Goal: Task Accomplishment & Management: Manage account settings

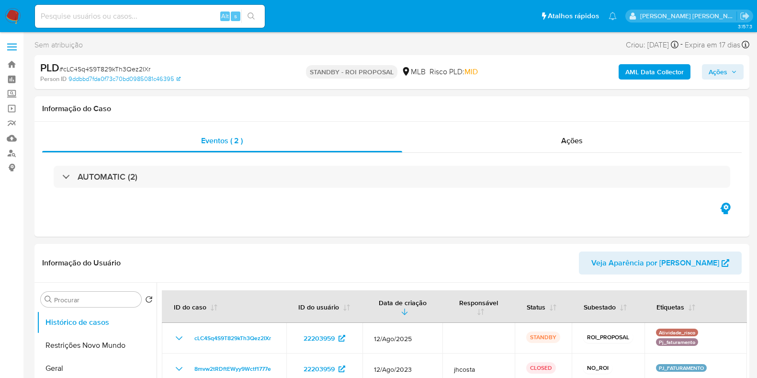
select select "10"
click at [12, 12] on img at bounding box center [13, 16] width 16 height 16
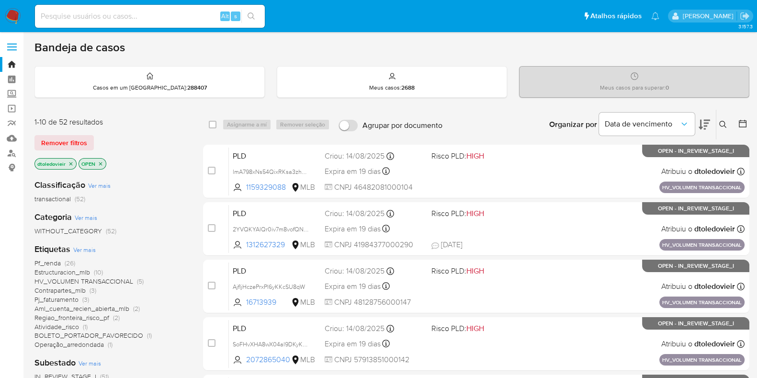
click at [406, 46] on div "Bandeja de casos" at bounding box center [391, 47] width 715 height 14
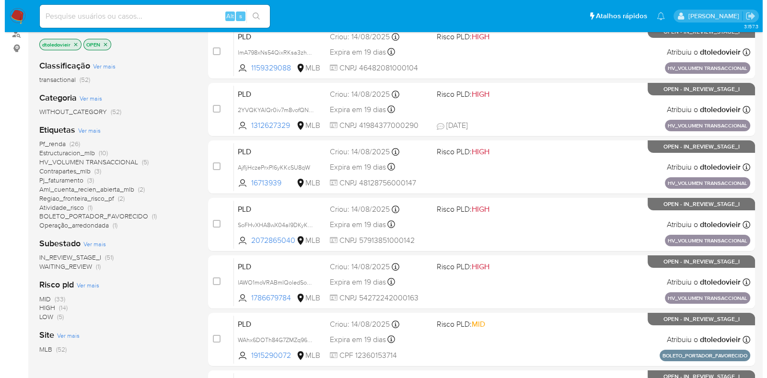
scroll to position [119, 0]
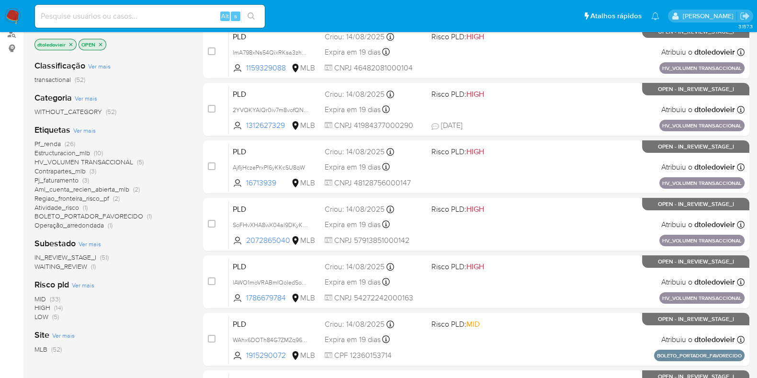
click at [87, 131] on span "Ver mais" at bounding box center [84, 130] width 23 height 9
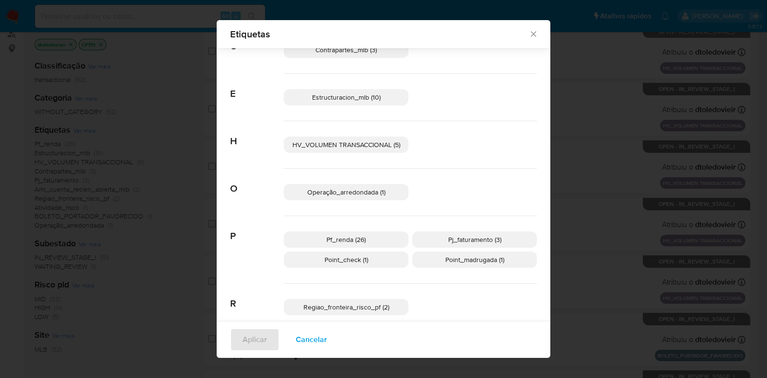
scroll to position [149, 0]
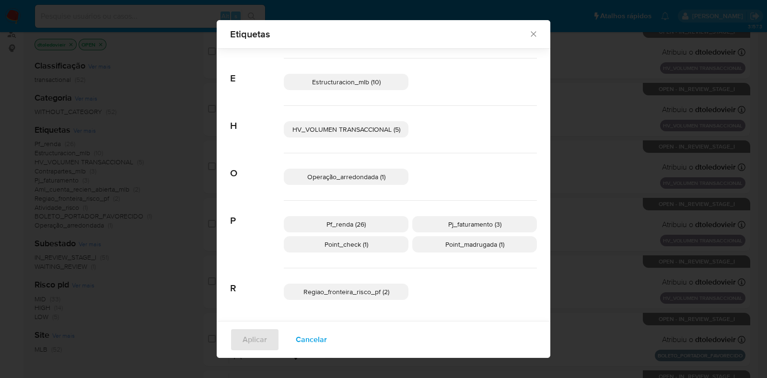
click at [428, 245] on p "Point_madrugada (1)" at bounding box center [474, 244] width 125 height 16
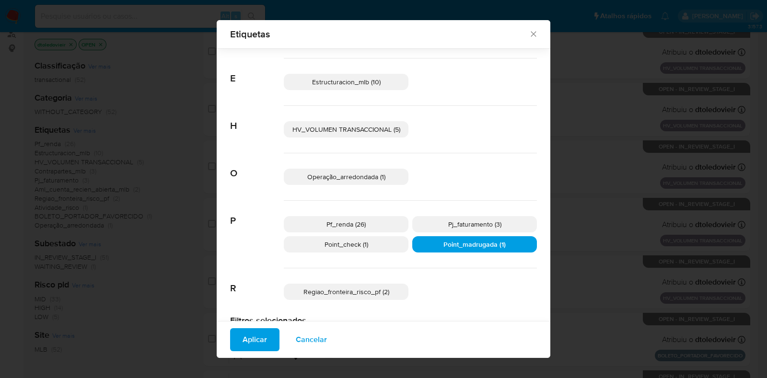
click at [375, 246] on p "Point_check (1)" at bounding box center [346, 244] width 125 height 16
click at [460, 223] on span "Pj_faturamento (3)" at bounding box center [474, 224] width 53 height 10
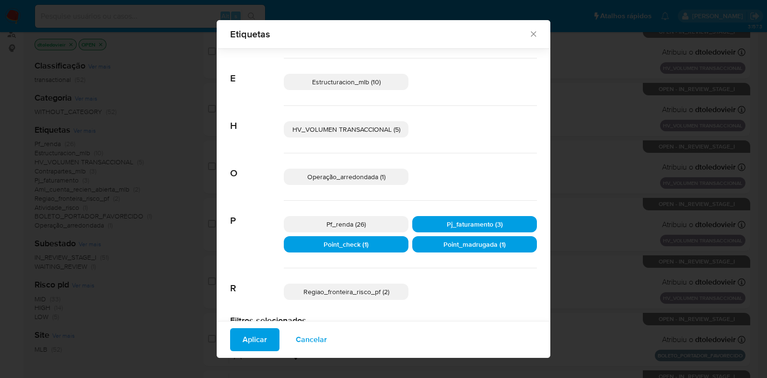
click at [364, 297] on p "Regiao_fronteira_risco_pf (2)" at bounding box center [346, 292] width 125 height 16
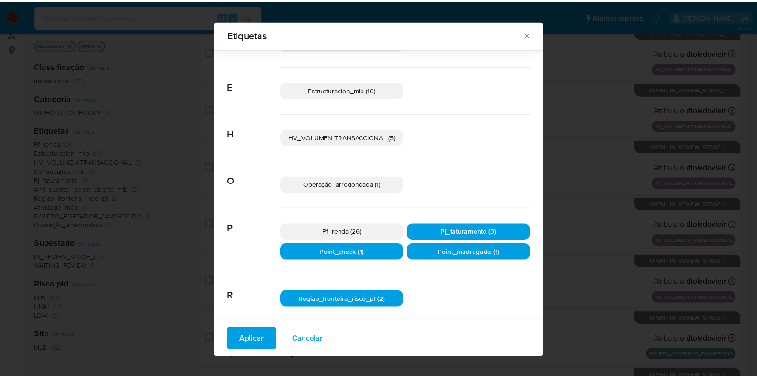
scroll to position [122, 0]
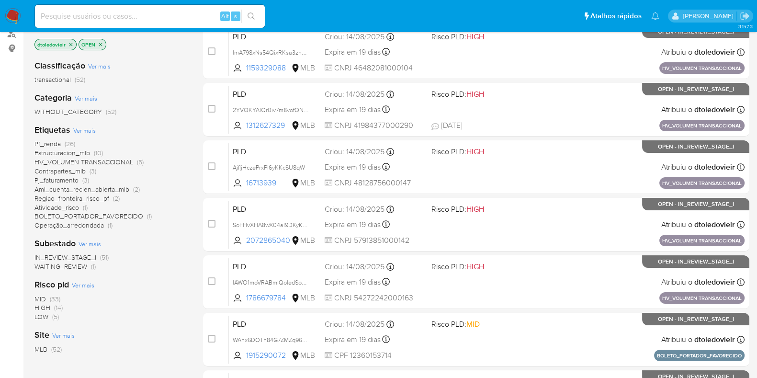
click at [84, 221] on span "Operação_arredondada" at bounding box center [68, 225] width 69 height 10
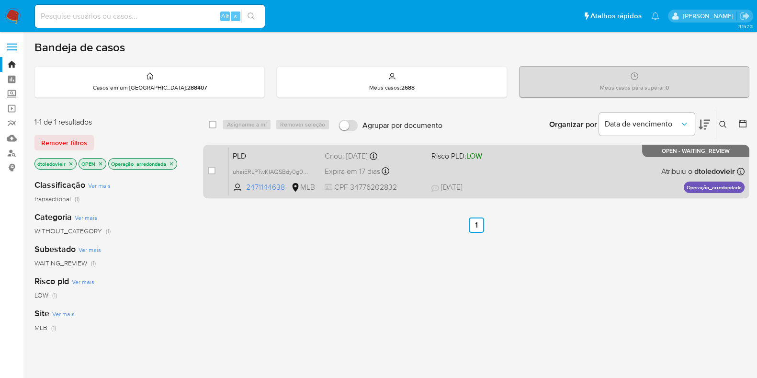
click at [409, 175] on div "Expira em 17 dias Expira em 26/09/2025 00:24:14" at bounding box center [374, 171] width 99 height 13
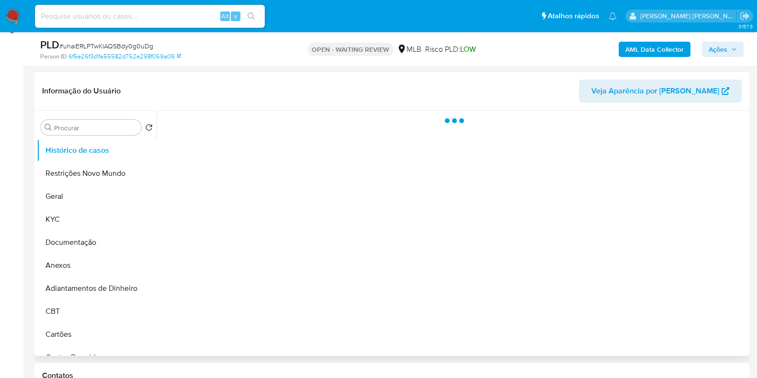
scroll to position [180, 0]
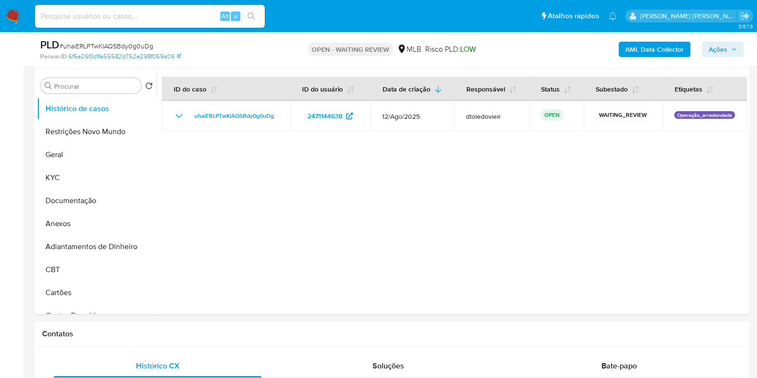
select select "10"
click at [91, 198] on button "Documentação" at bounding box center [93, 200] width 112 height 23
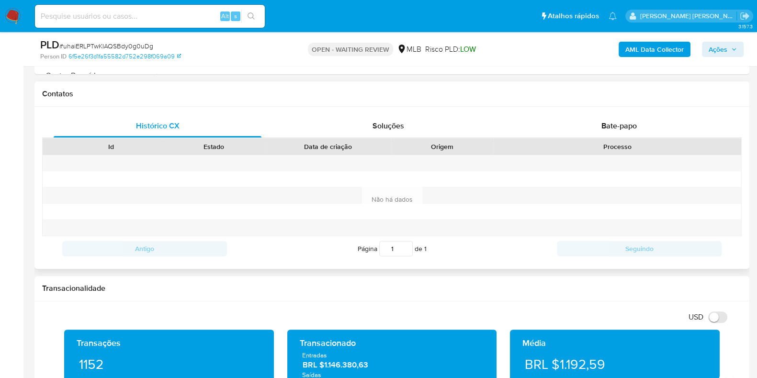
scroll to position [419, 0]
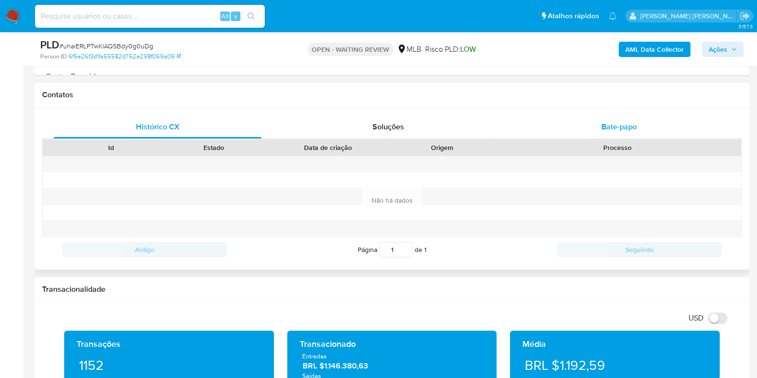
click at [633, 123] on span "Bate-papo" at bounding box center [619, 126] width 35 height 11
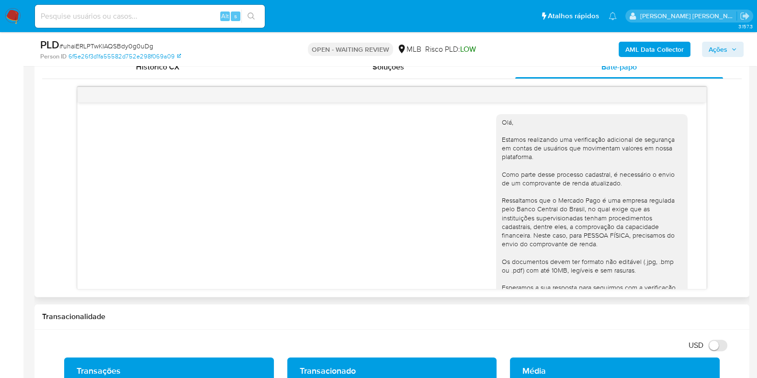
scroll to position [184, 0]
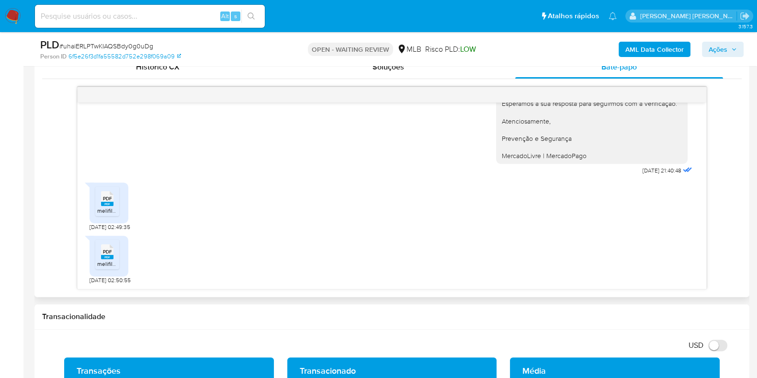
click at [103, 197] on span "PDF" at bounding box center [107, 198] width 9 height 6
click at [104, 257] on rect at bounding box center [107, 257] width 12 height 4
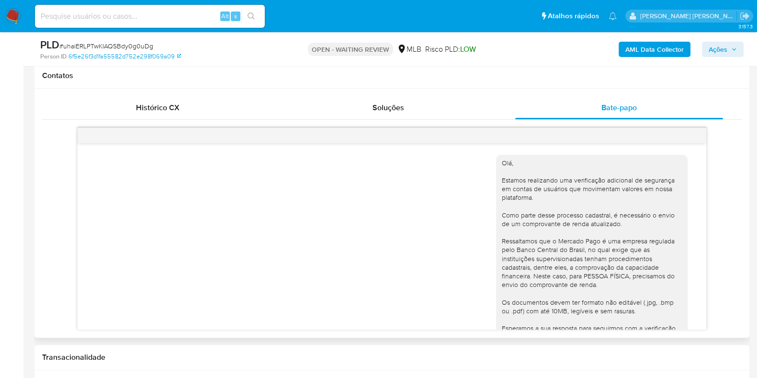
scroll to position [419, 0]
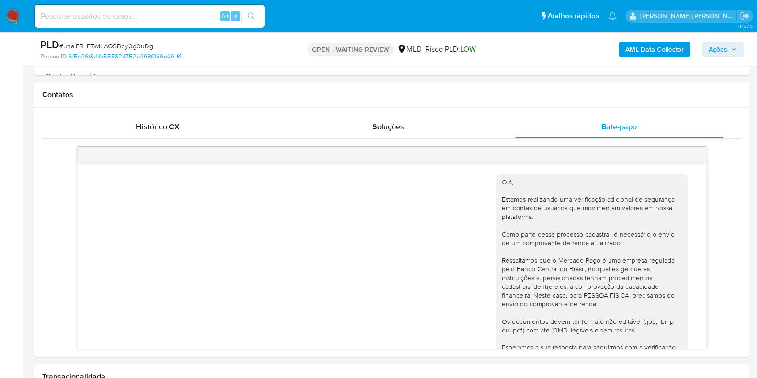
click at [12, 12] on img at bounding box center [13, 16] width 16 height 16
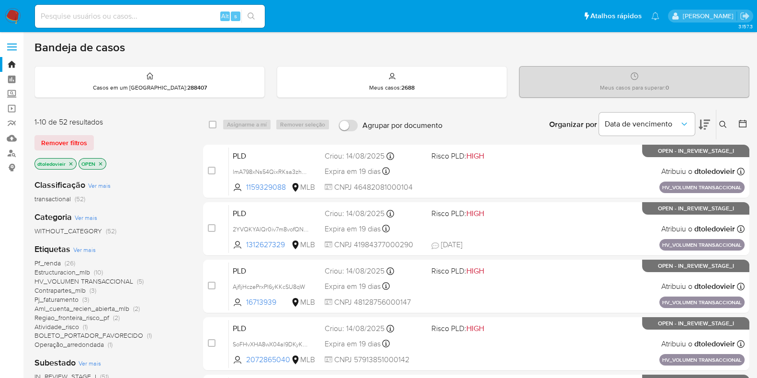
drag, startPoint x: 479, startPoint y: 123, endPoint x: 363, endPoint y: 122, distance: 115.9
click at [362, 122] on div "select-all-cases-checkbox Asignarme a mí Remover seleção Agrupar por documento …" at bounding box center [476, 125] width 547 height 30
click at [484, 116] on div "Organizar por Data de vencimento Os resultados não podem ser classificados enqu…" at bounding box center [598, 125] width 302 height 30
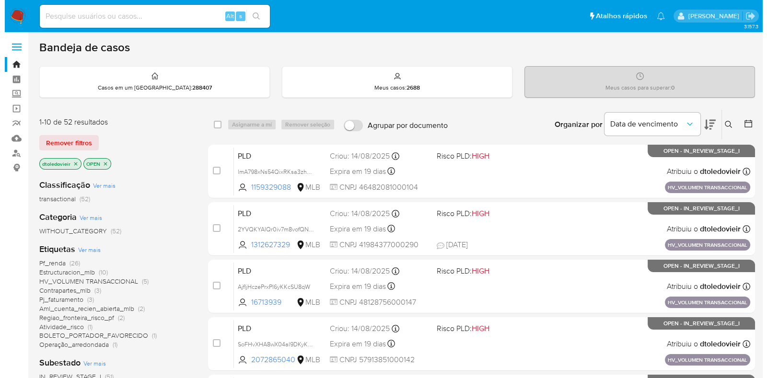
scroll to position [119, 0]
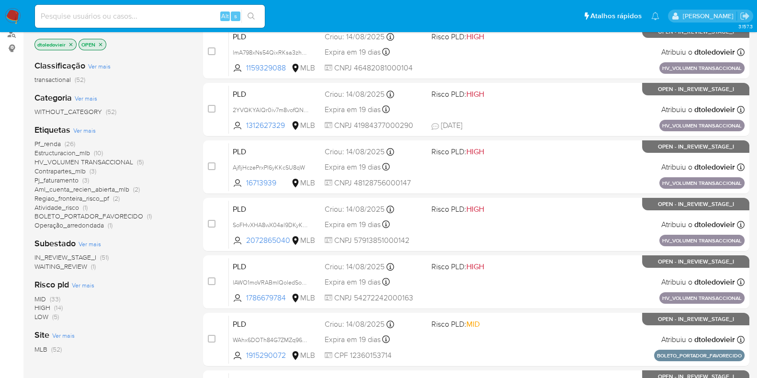
click at [89, 128] on span "Ver mais" at bounding box center [84, 130] width 23 height 9
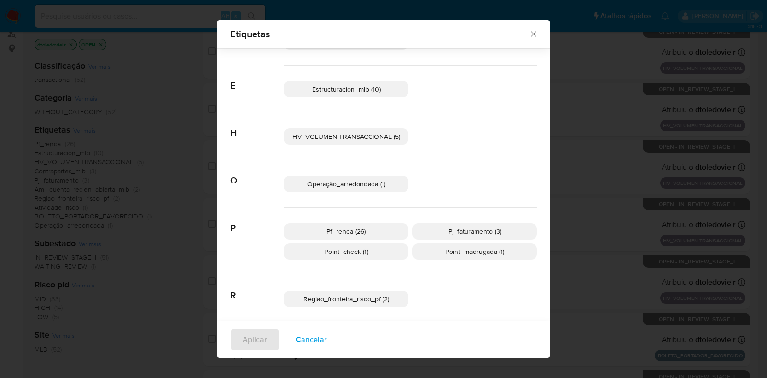
scroll to position [149, 0]
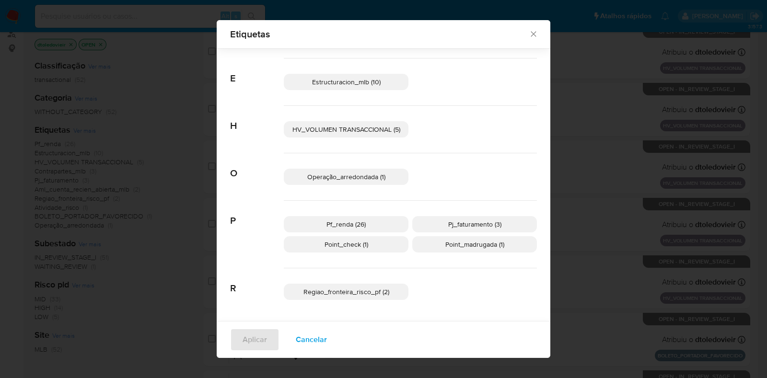
click at [376, 174] on span "Operação_arredondada (1)" at bounding box center [346, 177] width 78 height 10
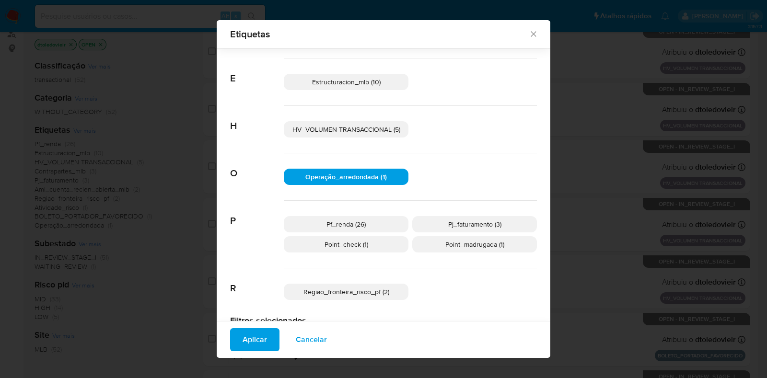
click at [364, 244] on p "Point_check (1)" at bounding box center [346, 244] width 125 height 16
click at [464, 222] on span "Pj_faturamento (3)" at bounding box center [474, 224] width 53 height 10
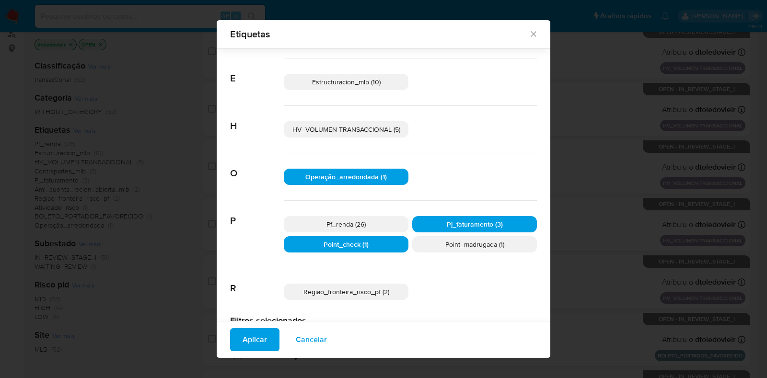
click at [463, 241] on span "Point_madrugada (1)" at bounding box center [474, 245] width 59 height 10
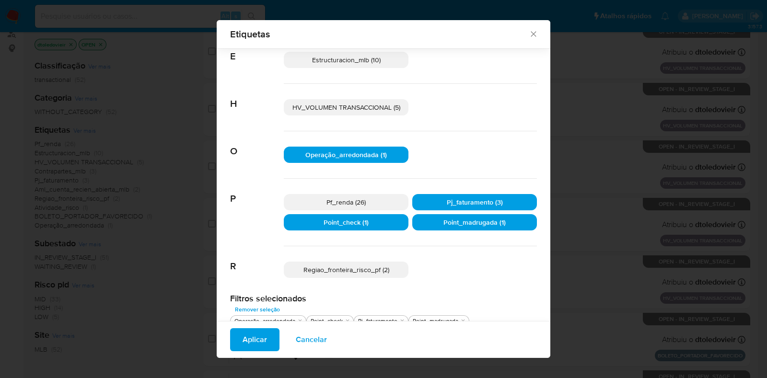
scroll to position [182, 0]
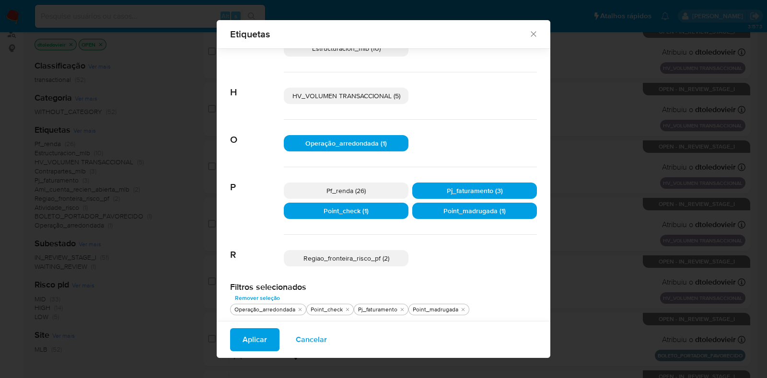
click at [376, 259] on span "Regiao_fronteira_risco_pf (2)" at bounding box center [346, 258] width 86 height 10
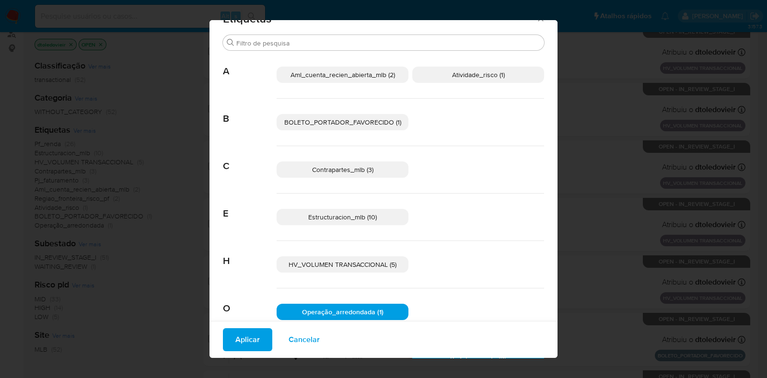
scroll to position [0, 0]
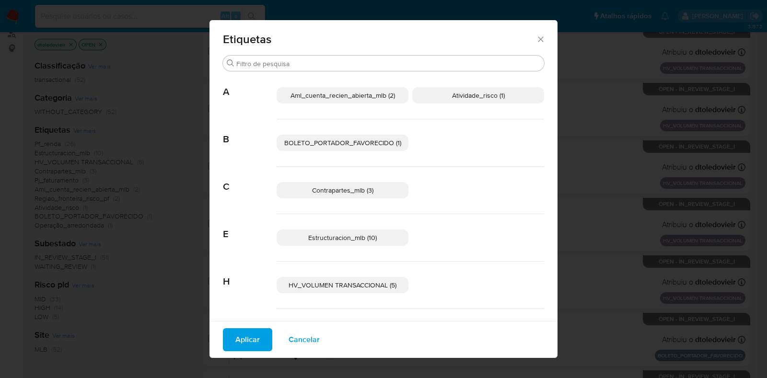
click at [371, 93] on span "Aml_cuenta_recien_abierta_mlb (2)" at bounding box center [342, 96] width 104 height 10
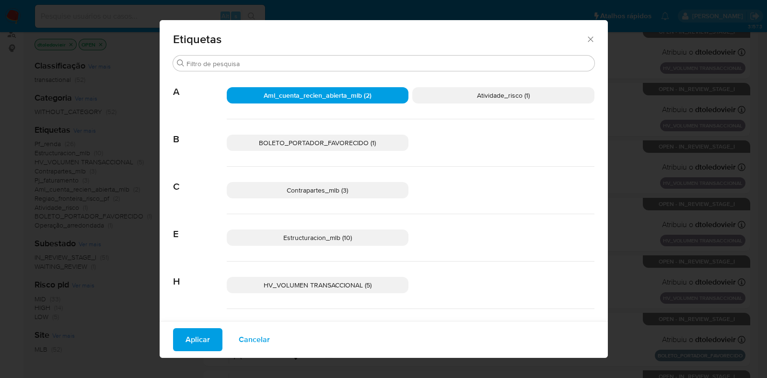
click at [446, 96] on p "Atividade_risco (1)" at bounding box center [503, 95] width 182 height 16
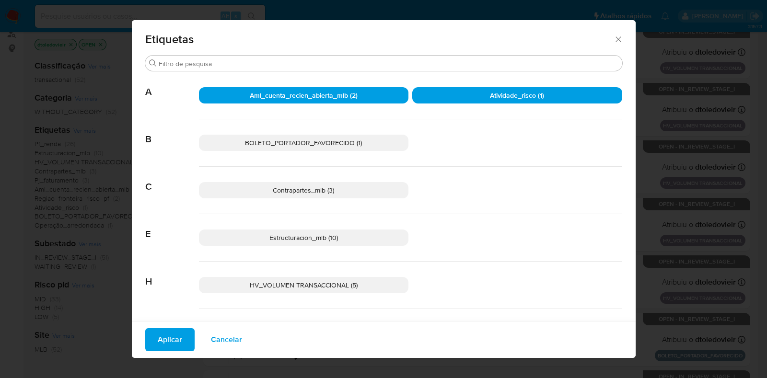
click at [172, 334] on span "Aplicar" at bounding box center [170, 339] width 24 height 21
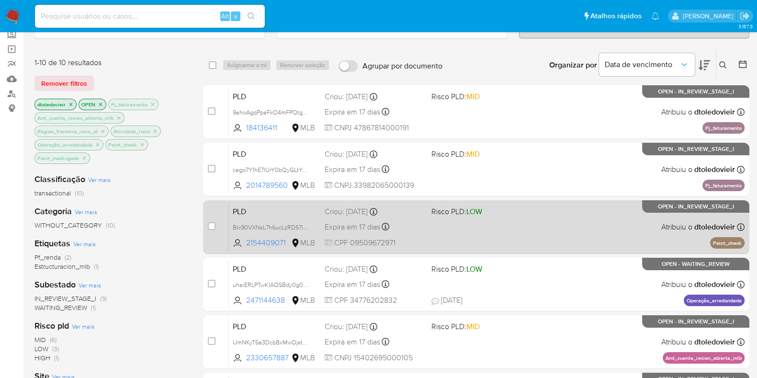
scroll to position [119, 0]
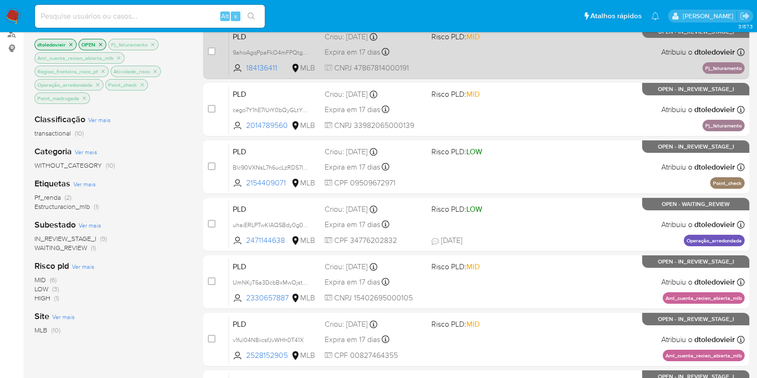
click at [547, 51] on div "PLD 9ahoAgqPpaFkO4mFPQtgPmJC 184136411 MLB Risco PLD: MID Criou: 12/08/2025 Cri…" at bounding box center [487, 52] width 516 height 48
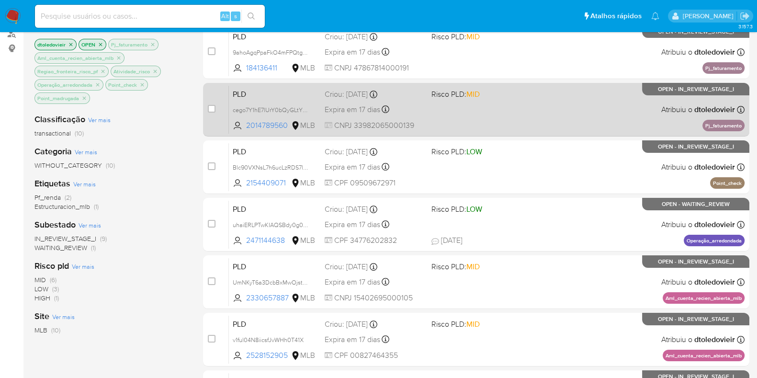
click at [534, 113] on div "PLD cego7Y1hE7lUrY0bQyGLtYZB 2014789560 MLB Risco PLD: MID Criou: 12/08/2025 Cr…" at bounding box center [487, 109] width 516 height 48
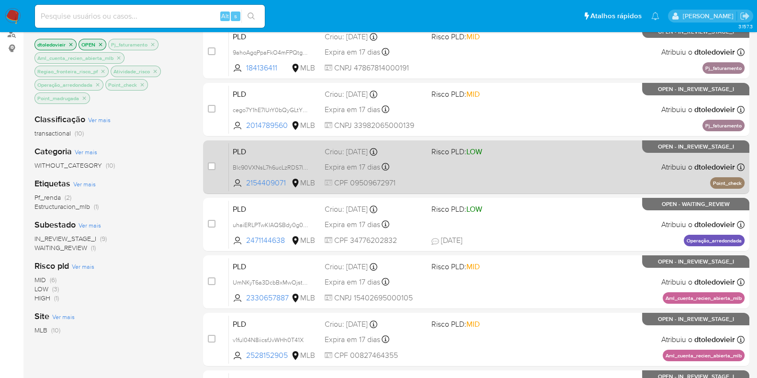
click at [520, 162] on div "PLD Blc90VXNsL7h6ucLzRDS7loA 2154409071 MLB Risco PLD: LOW Criou: 12/08/2025 Cr…" at bounding box center [487, 167] width 516 height 48
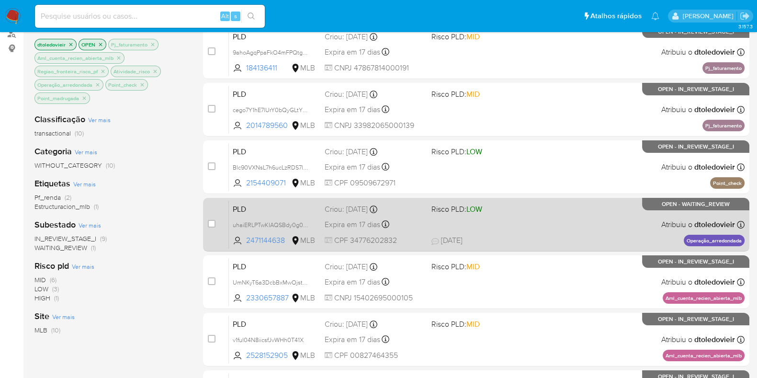
click at [500, 211] on span "Risco PLD: LOW" at bounding box center [481, 208] width 99 height 12
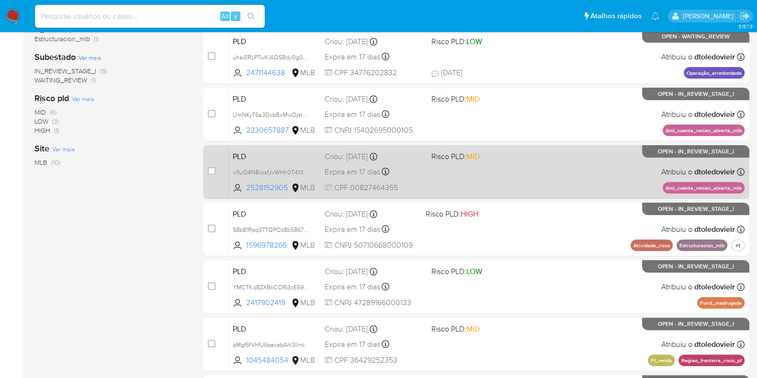
scroll to position [299, 0]
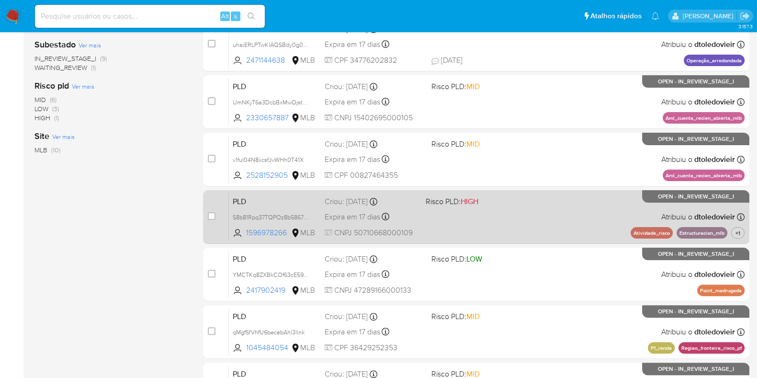
click at [539, 220] on div "PLD S8b81Rpq37TQPOz8b5867n1C 1596978266 MLB Risco PLD: HIGH Criou: 12/08/2025 C…" at bounding box center [487, 217] width 516 height 48
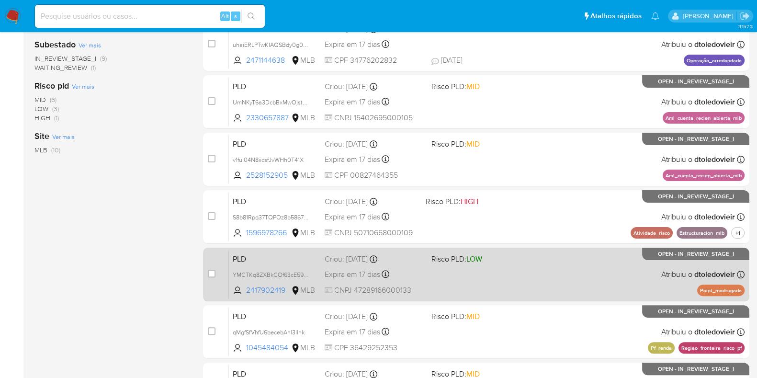
click at [532, 275] on div "PLD YMCTKq8ZXBkCOf63cE59wb5X 2417902419 MLB Risco PLD: LOW Criou: 12/08/2025 Cr…" at bounding box center [487, 274] width 516 height 48
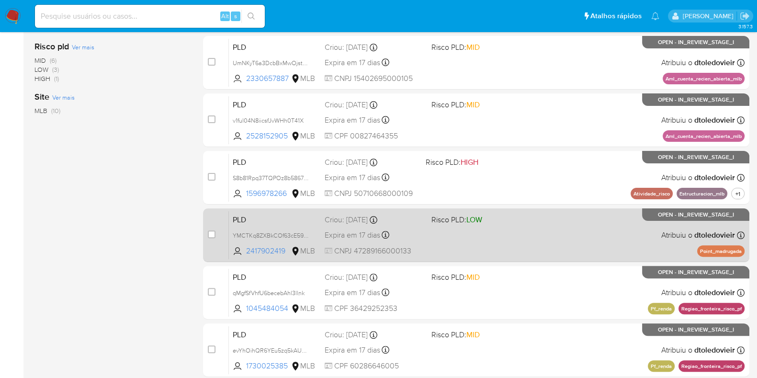
scroll to position [378, 0]
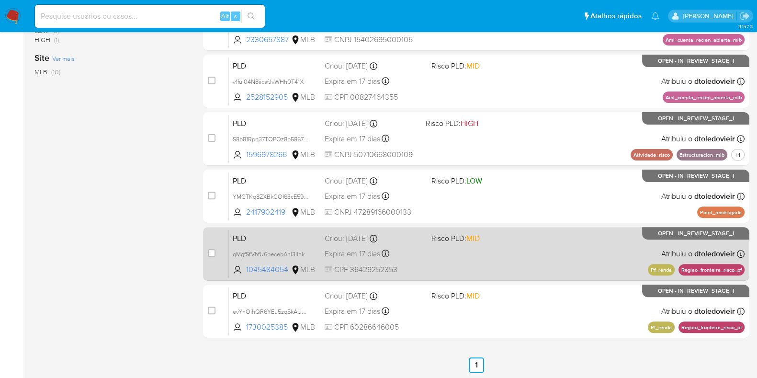
click at [547, 255] on div "PLD qMgfSfVhfU6becebAhl3llnk 1045484054 MLB Risco PLD: MID Criou: 12/08/2025 Cr…" at bounding box center [487, 253] width 516 height 48
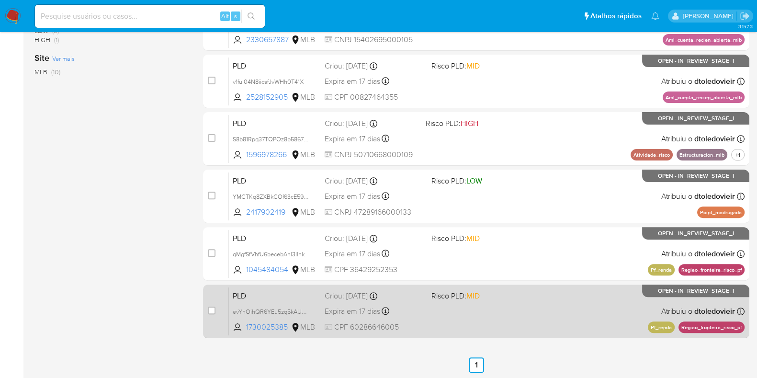
click at [526, 310] on div "PLD evYhOihQR6YEu5zq5kAUPMeg 1730025385 MLB Risco PLD: MID Criou: 12/08/2025 Cr…" at bounding box center [487, 311] width 516 height 48
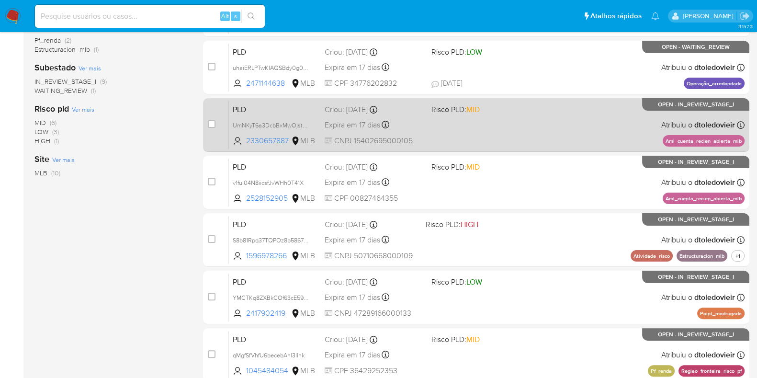
scroll to position [258, 0]
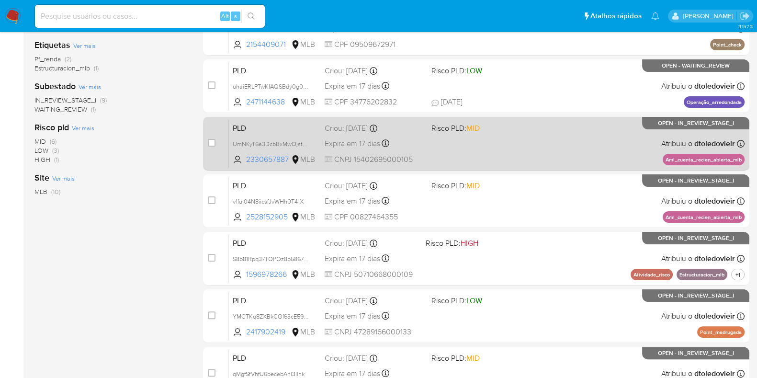
click at [517, 148] on div "PLD UmNKyT6a3DcbBxMwOjstaadR 2330657887 MLB Risco PLD: MID Criou: 12/08/2025 Cr…" at bounding box center [487, 143] width 516 height 48
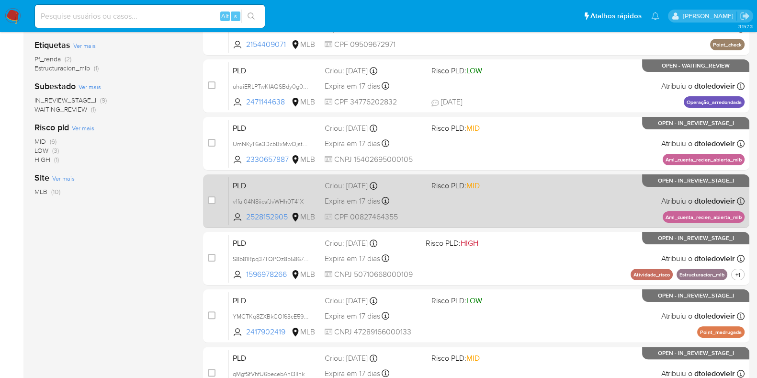
click at [512, 205] on div "PLD v1ful04N8iicsfJvWHh0T41X 2528152905 MLB Risco PLD: MID Criou: 12/08/2025 Cr…" at bounding box center [487, 201] width 516 height 48
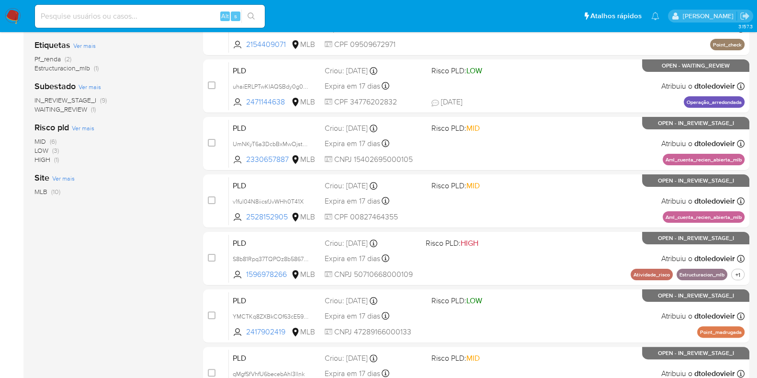
click at [151, 8] on div "Alt s" at bounding box center [150, 16] width 230 height 23
click at [136, 25] on div "Alt s" at bounding box center [150, 16] width 230 height 23
click at [146, 20] on input at bounding box center [150, 16] width 230 height 12
paste input "2154409071"
type input "2154409071"
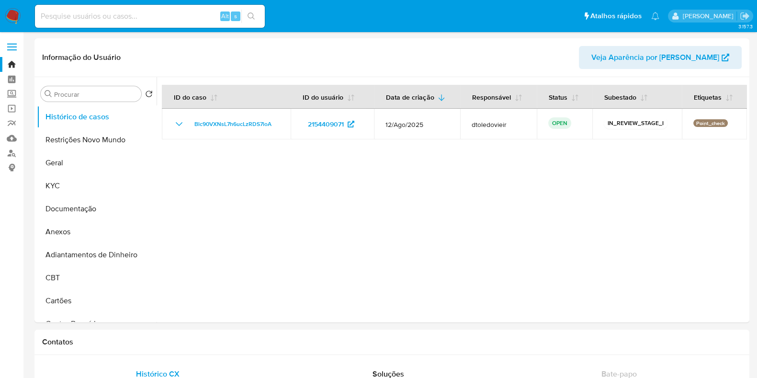
select select "10"
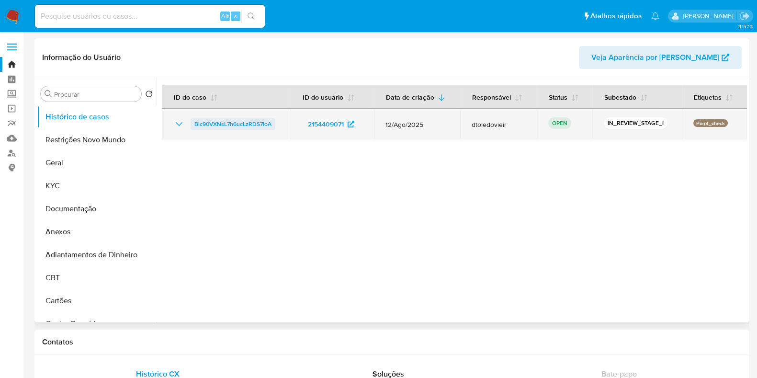
click at [232, 121] on span "Blc90VXNsL7h6ucLzRDS7loA" at bounding box center [233, 123] width 77 height 11
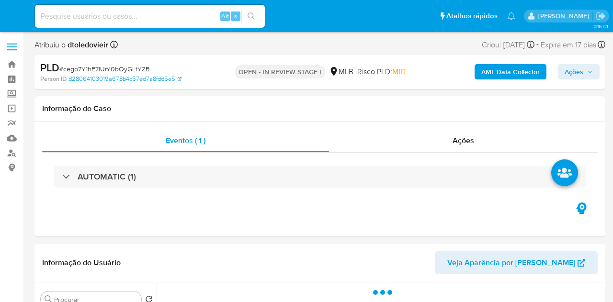
select select "10"
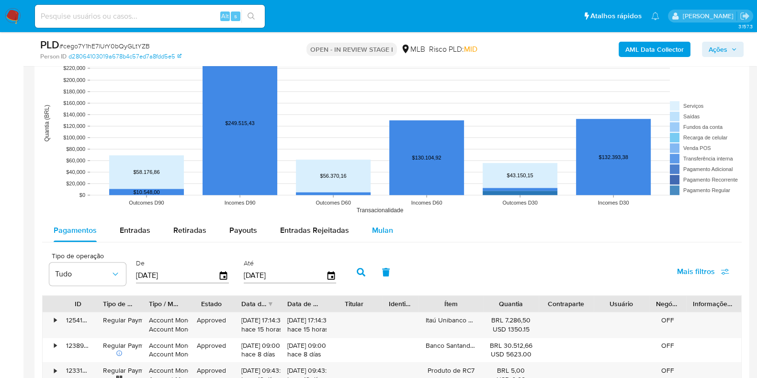
click at [383, 219] on div "Mulan" at bounding box center [382, 230] width 21 height 23
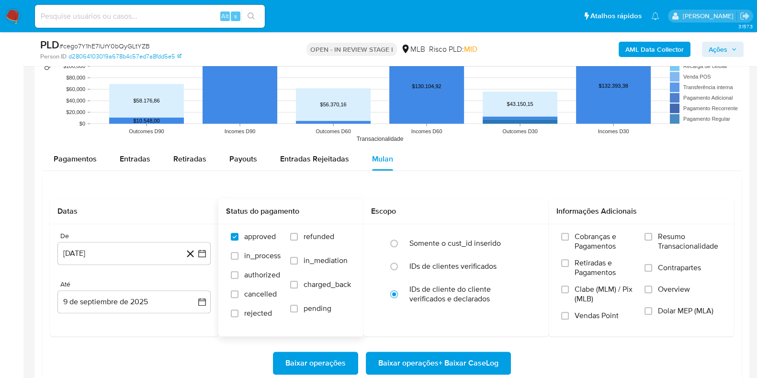
scroll to position [1138, 0]
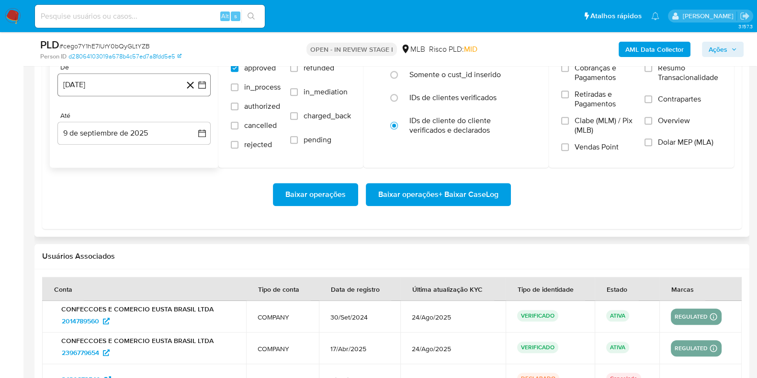
click at [145, 85] on button "[DATE]" at bounding box center [133, 84] width 153 height 23
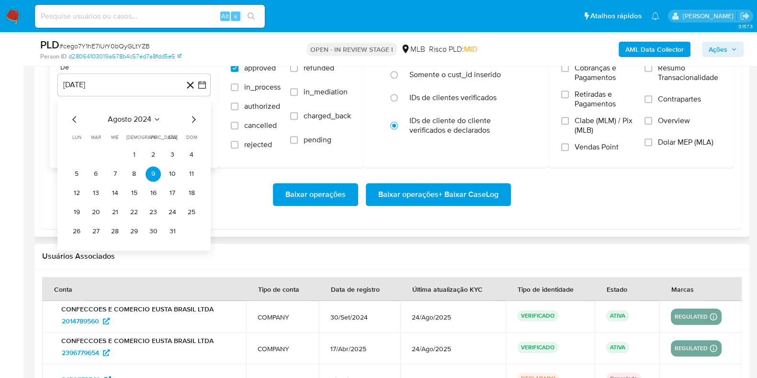
click at [192, 117] on icon "Mes siguiente" at bounding box center [193, 119] width 11 height 11
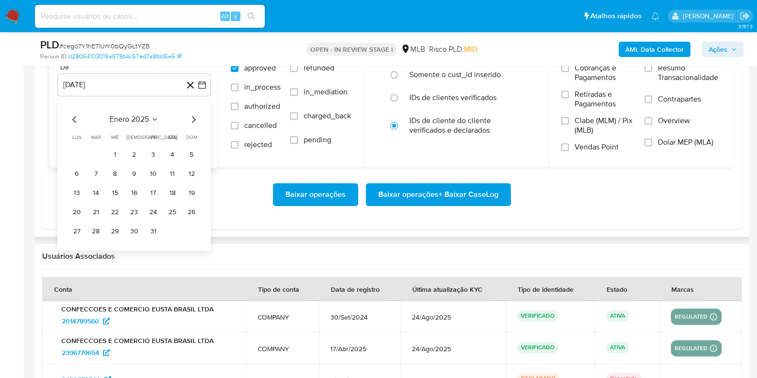
click at [194, 118] on icon "Mes siguiente" at bounding box center [193, 119] width 11 height 11
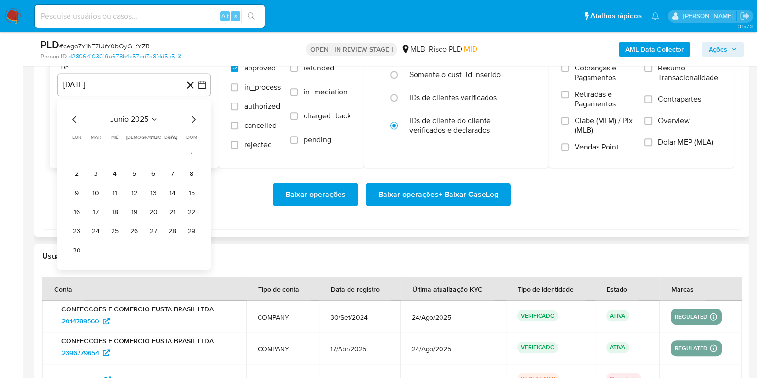
click at [194, 118] on icon "Mes siguiente" at bounding box center [193, 119] width 11 height 11
click at [91, 150] on button "1" at bounding box center [95, 154] width 15 height 15
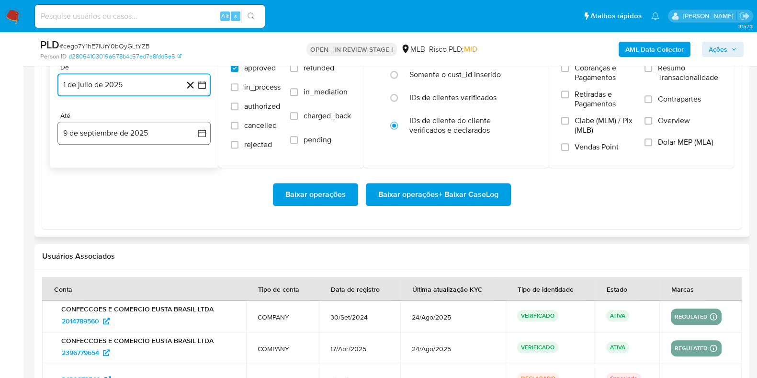
click at [96, 135] on button "9 de septiembre de 2025" at bounding box center [133, 133] width 153 height 23
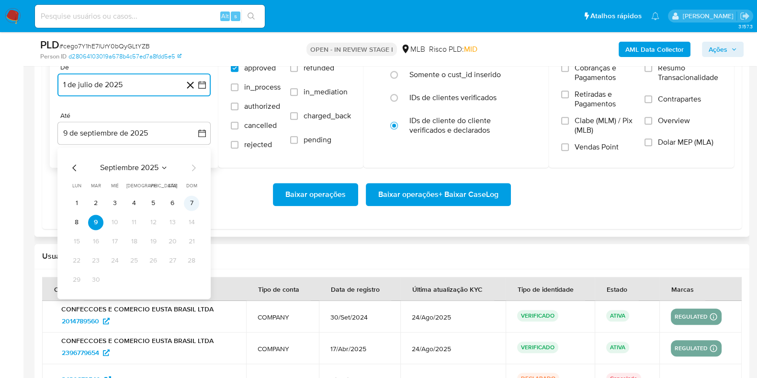
click at [191, 201] on button "7" at bounding box center [191, 202] width 15 height 15
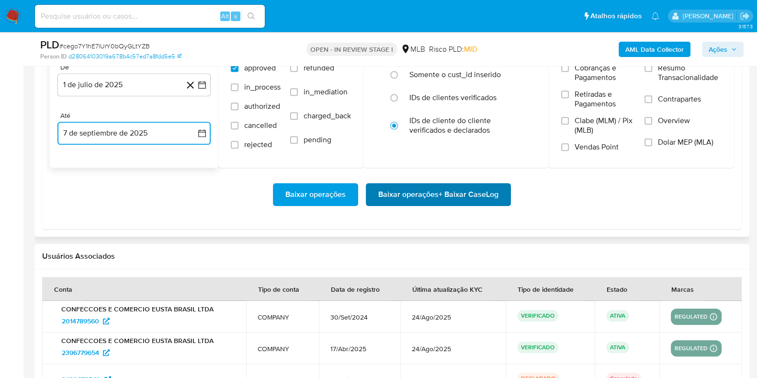
click at [408, 195] on span "Baixar operações + Baixar CaseLog" at bounding box center [438, 194] width 120 height 21
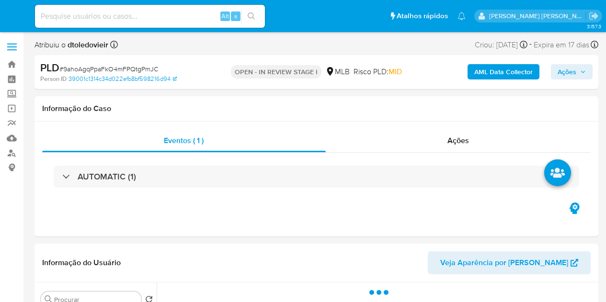
select select "10"
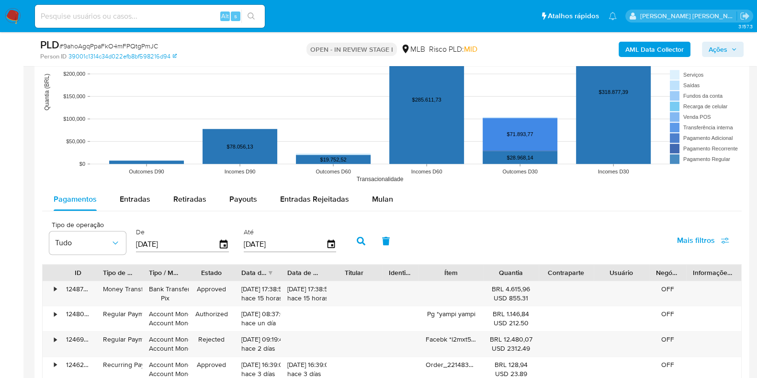
scroll to position [958, 0]
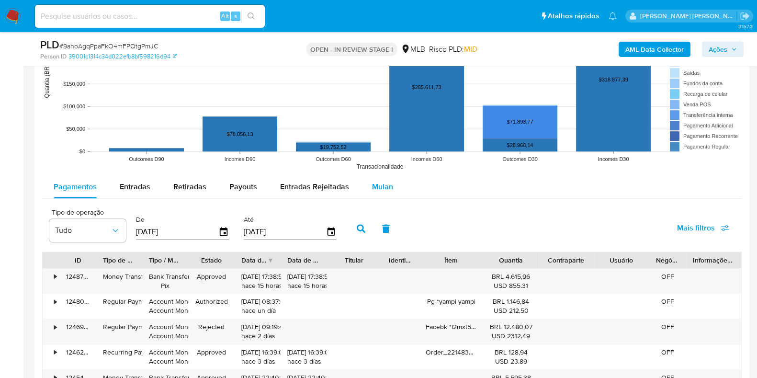
click at [375, 189] on span "Mulan" at bounding box center [382, 186] width 21 height 11
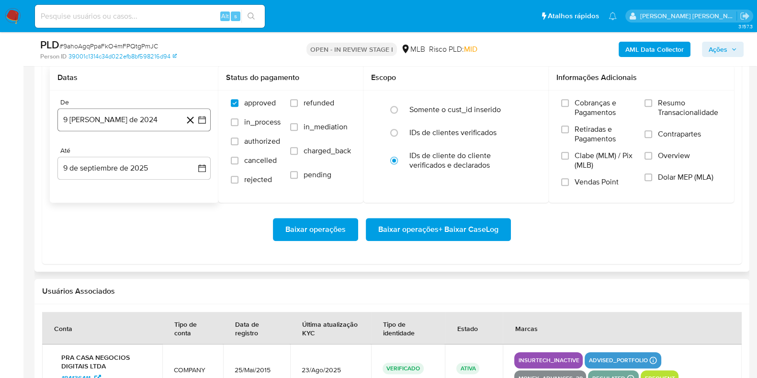
scroll to position [1138, 0]
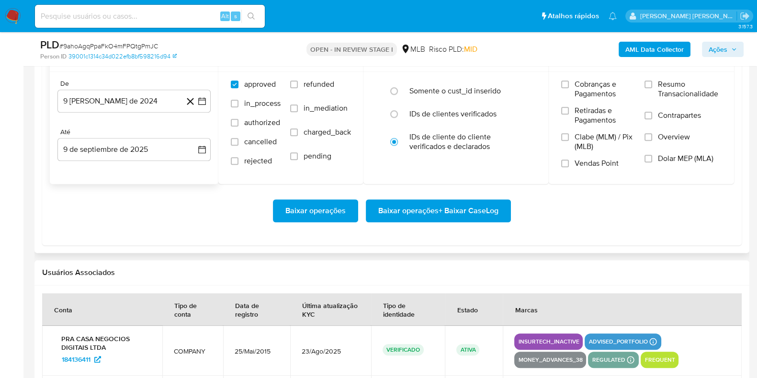
click at [150, 85] on div "De" at bounding box center [133, 84] width 153 height 9
click at [158, 100] on button "9 [PERSON_NAME] de 2024" at bounding box center [133, 101] width 153 height 23
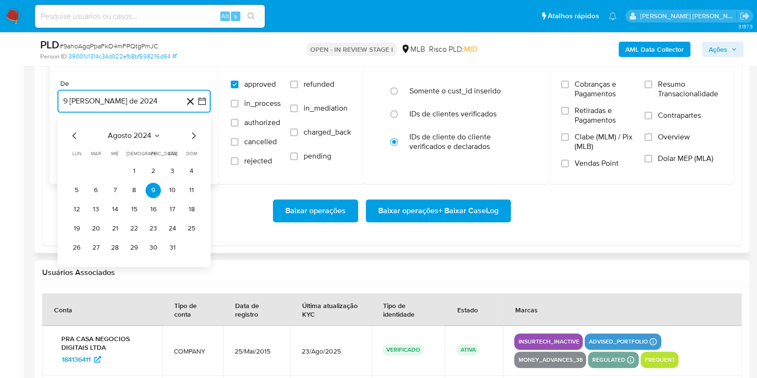
click at [191, 132] on icon "Mes siguiente" at bounding box center [193, 135] width 11 height 11
click at [191, 133] on icon "Mes siguiente" at bounding box center [193, 135] width 11 height 11
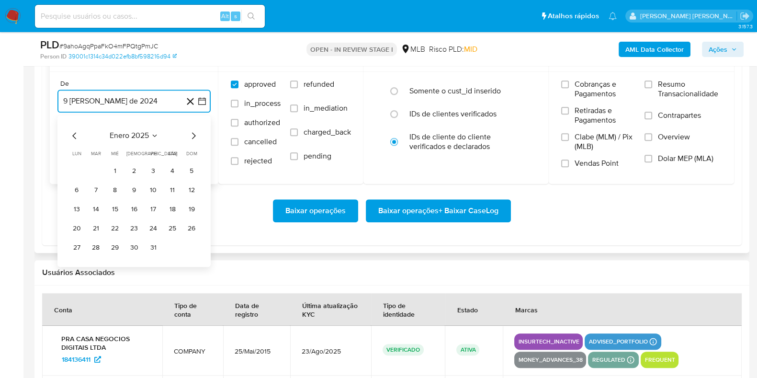
click at [191, 133] on icon "Mes siguiente" at bounding box center [193, 135] width 11 height 11
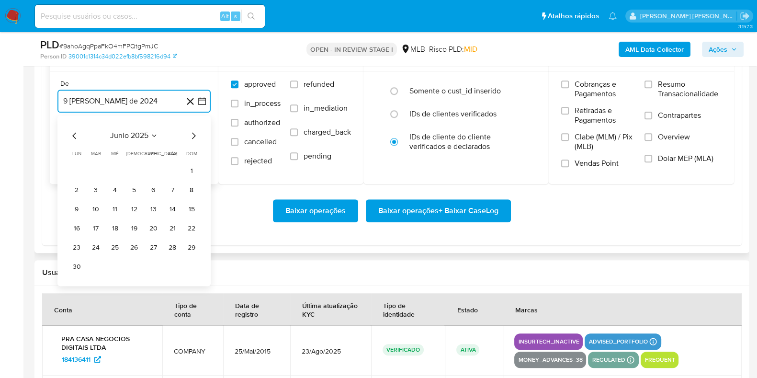
click at [191, 133] on icon "Mes siguiente" at bounding box center [193, 135] width 11 height 11
click at [96, 172] on button "1" at bounding box center [95, 170] width 15 height 15
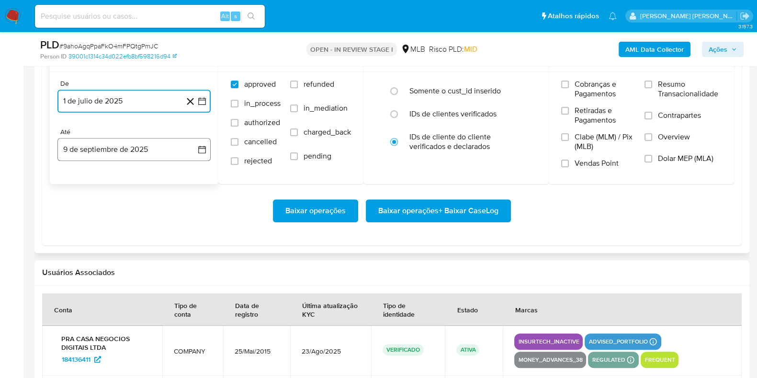
click at [96, 153] on button "9 de septiembre de 2025" at bounding box center [133, 149] width 153 height 23
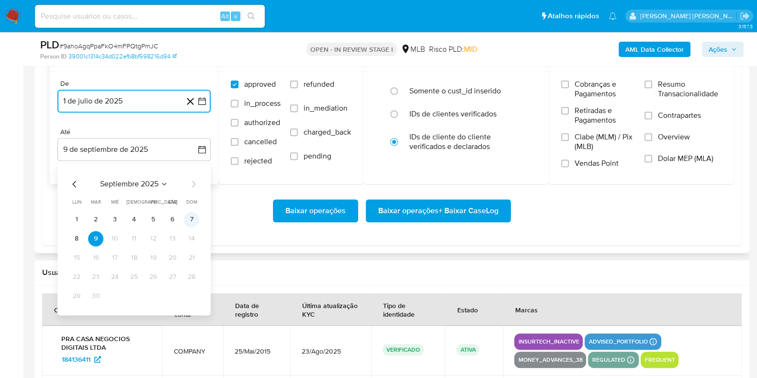
click at [193, 218] on button "7" at bounding box center [191, 219] width 15 height 15
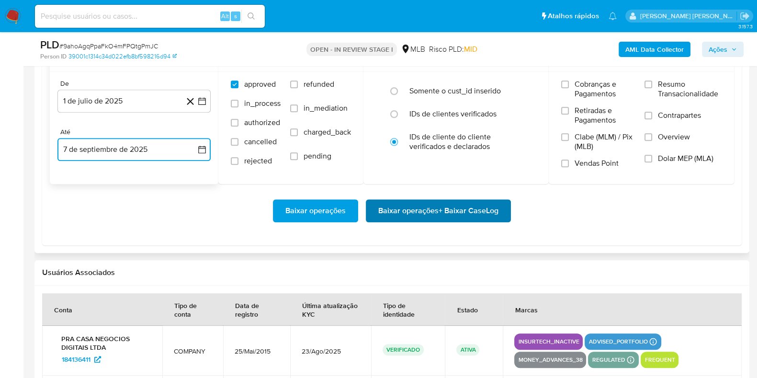
click at [423, 212] on span "Baixar operações + Baixar CaseLog" at bounding box center [438, 210] width 120 height 21
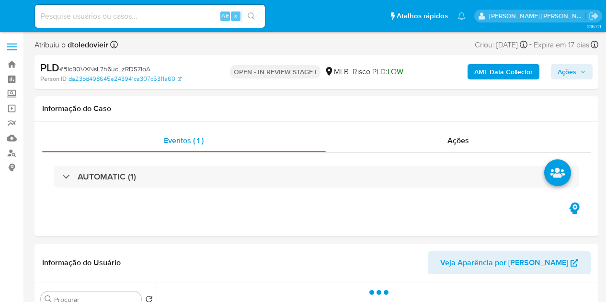
select select "10"
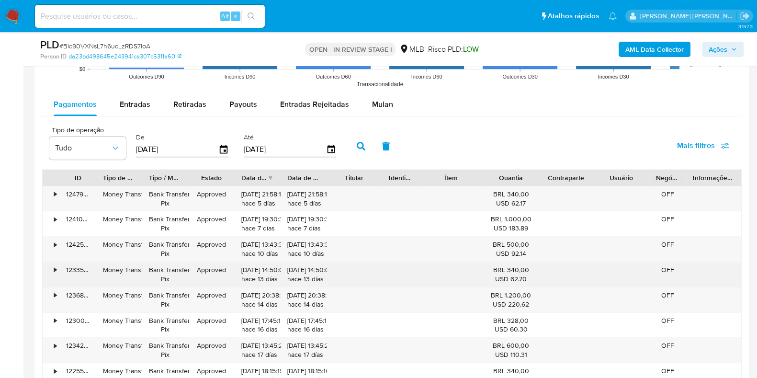
scroll to position [1078, 0]
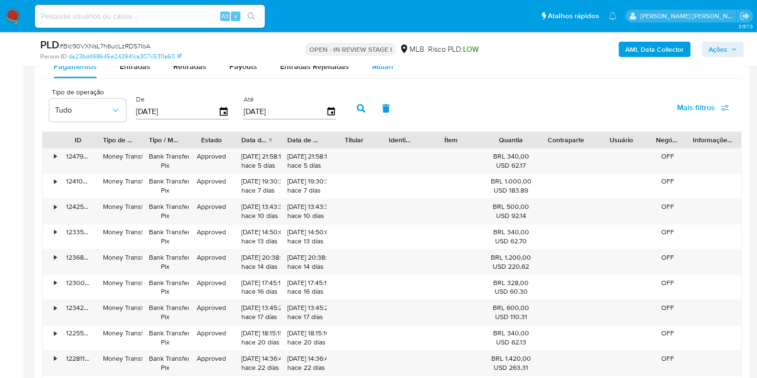
drag, startPoint x: 383, startPoint y: 70, endPoint x: 376, endPoint y: 74, distance: 8.6
click at [383, 70] on span "Mulan" at bounding box center [382, 66] width 21 height 11
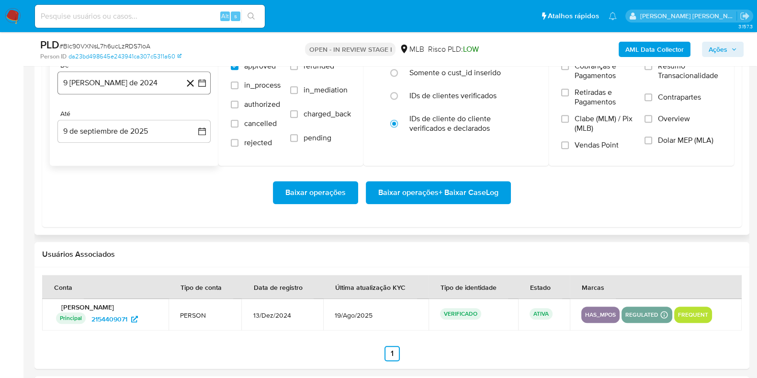
scroll to position [1138, 0]
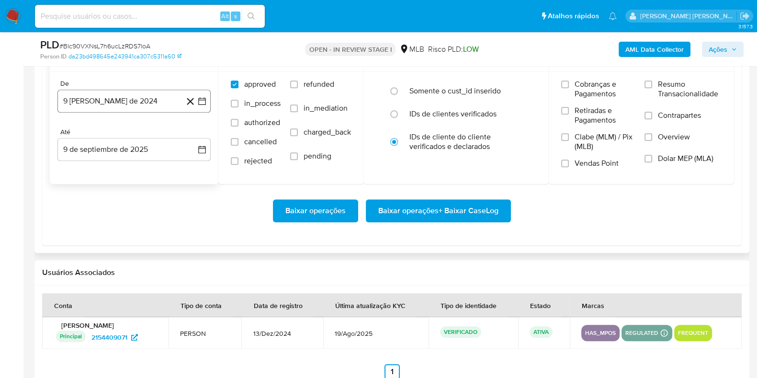
click at [125, 100] on button "9 [PERSON_NAME] de 2024" at bounding box center [133, 101] width 153 height 23
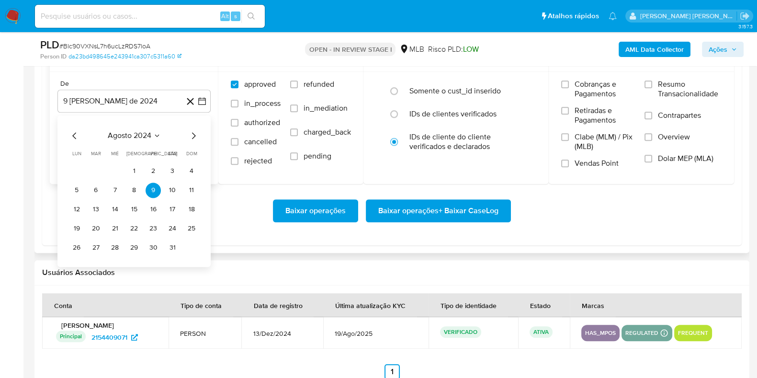
click at [195, 134] on icon "Mes siguiente" at bounding box center [194, 135] width 4 height 7
click at [193, 131] on icon "Mes siguiente" at bounding box center [193, 135] width 11 height 11
click at [193, 130] on icon "Mes siguiente" at bounding box center [193, 135] width 11 height 11
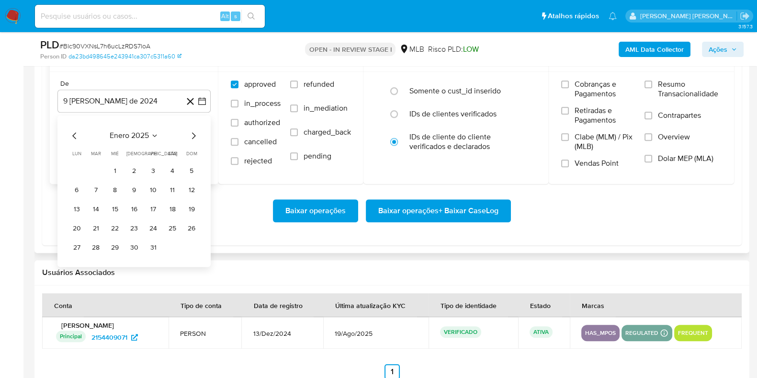
click at [193, 130] on icon "Mes siguiente" at bounding box center [193, 135] width 11 height 11
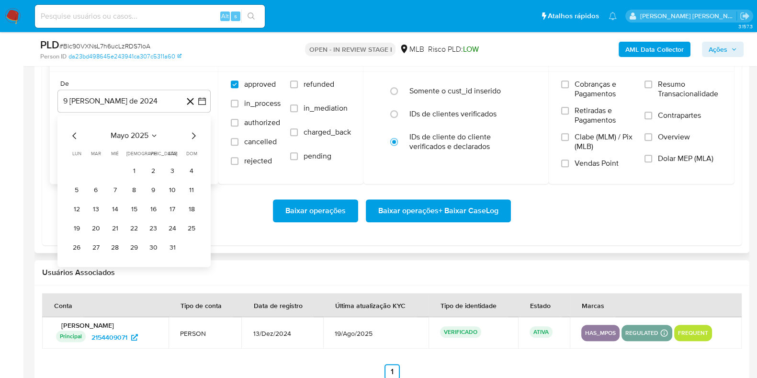
click at [193, 130] on icon "Mes siguiente" at bounding box center [193, 135] width 11 height 11
click at [74, 135] on icon "Mes anterior" at bounding box center [74, 135] width 11 height 11
click at [99, 170] on button "1" at bounding box center [95, 170] width 15 height 15
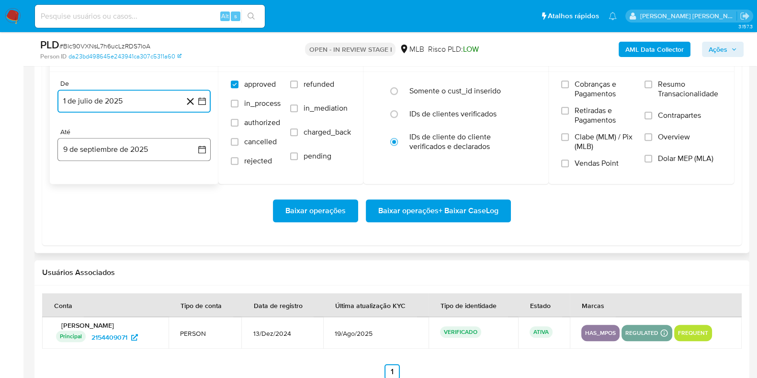
click at [102, 151] on button "9 de septiembre de 2025" at bounding box center [133, 149] width 153 height 23
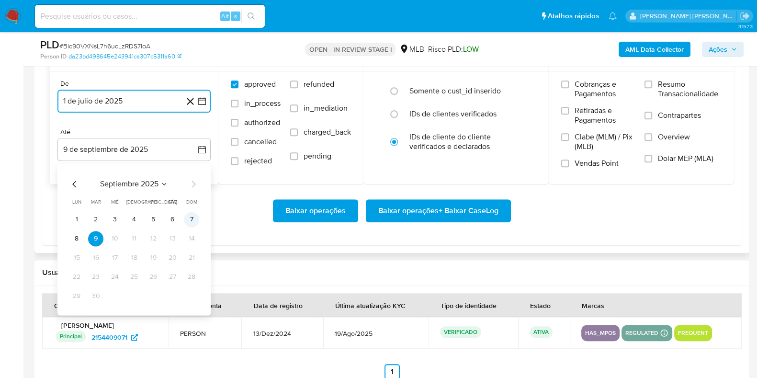
click at [190, 219] on button "7" at bounding box center [191, 219] width 15 height 15
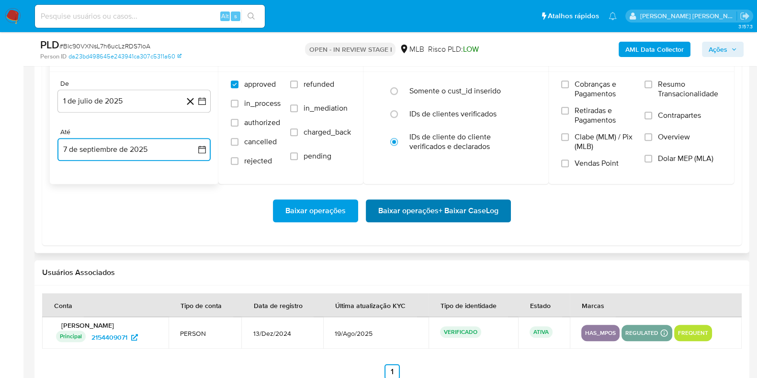
click at [435, 207] on span "Baixar operações + Baixar CaseLog" at bounding box center [438, 210] width 120 height 21
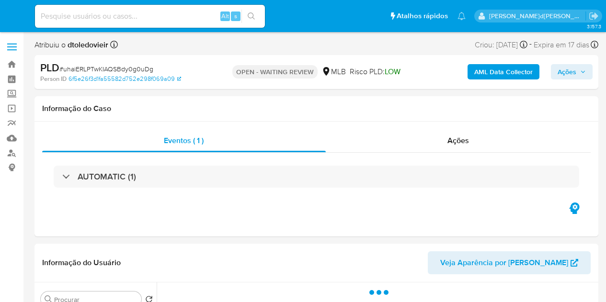
select select "10"
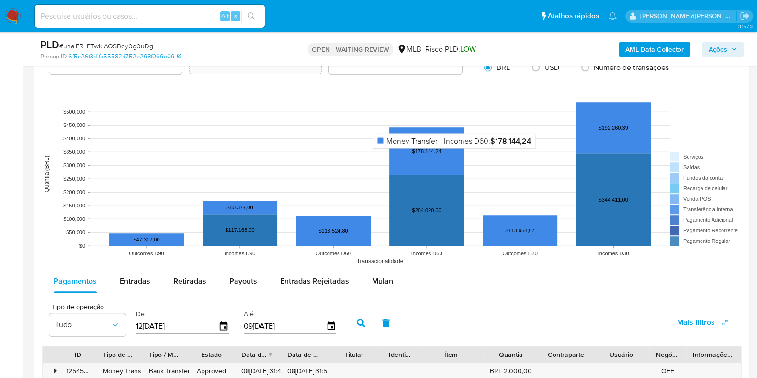
scroll to position [898, 0]
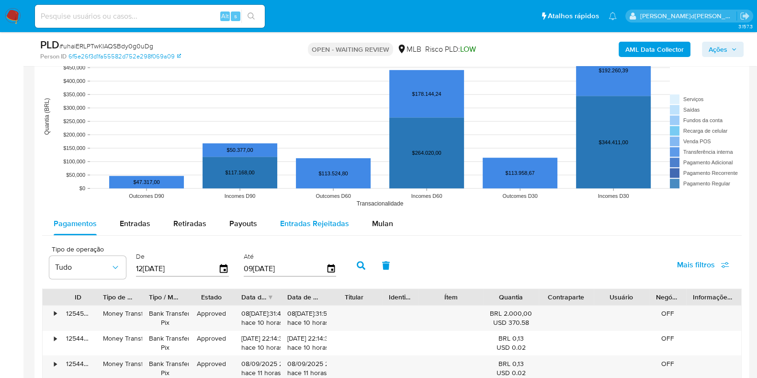
drag, startPoint x: 347, startPoint y: 229, endPoint x: 365, endPoint y: 229, distance: 17.8
click at [347, 229] on button "Entradas Rejeitadas" at bounding box center [315, 223] width 92 height 23
select select "10"
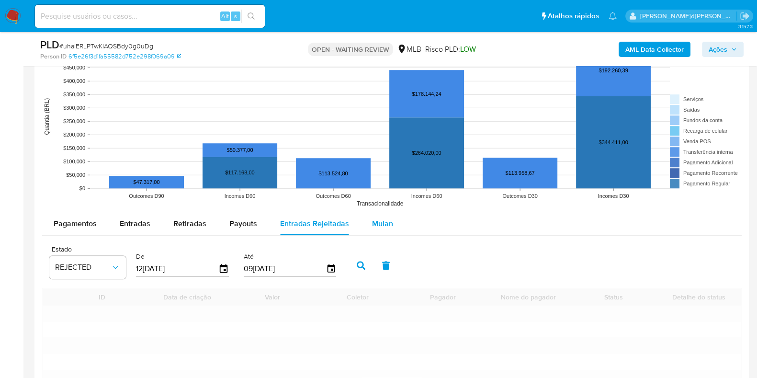
click at [380, 224] on span "Mulan" at bounding box center [382, 223] width 21 height 11
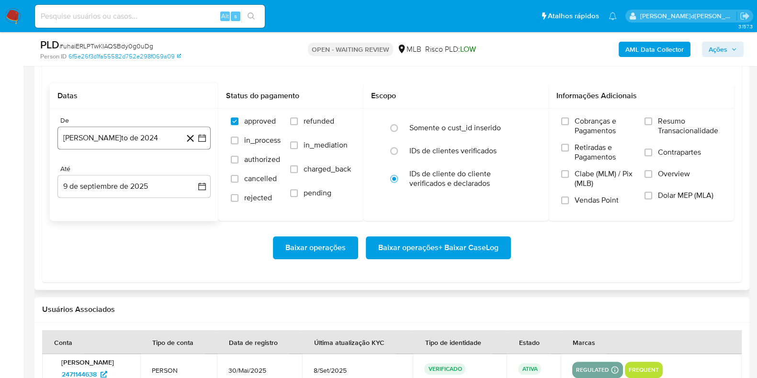
scroll to position [1138, 0]
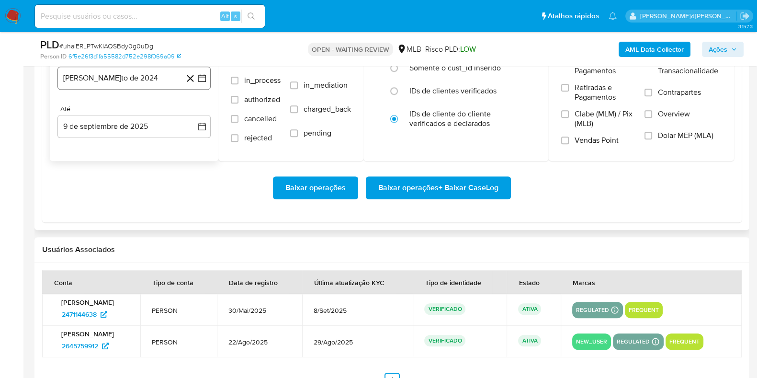
click at [128, 80] on button "9 [PERSON_NAME] de 2024" at bounding box center [133, 78] width 153 height 23
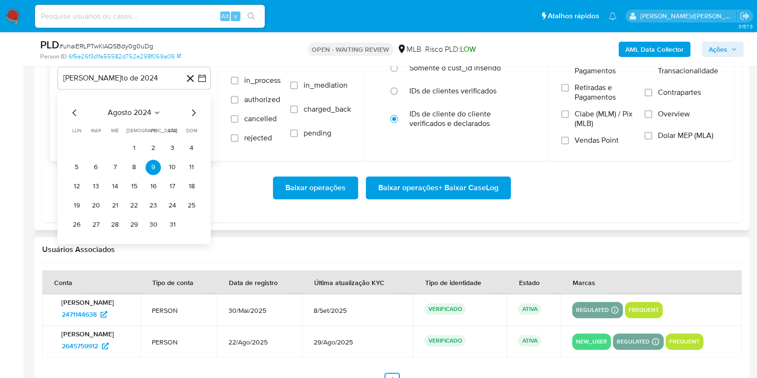
click at [193, 110] on icon "Mes siguiente" at bounding box center [193, 112] width 11 height 11
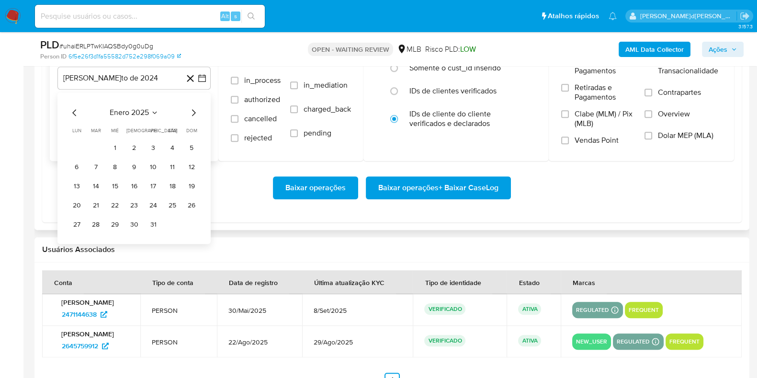
click at [193, 110] on icon "Mes siguiente" at bounding box center [193, 112] width 11 height 11
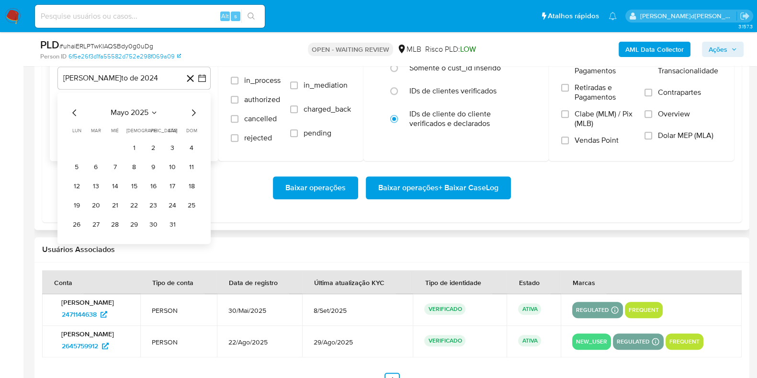
click at [193, 110] on icon "Mes siguiente" at bounding box center [193, 112] width 11 height 11
click at [93, 144] on button "1" at bounding box center [95, 147] width 15 height 15
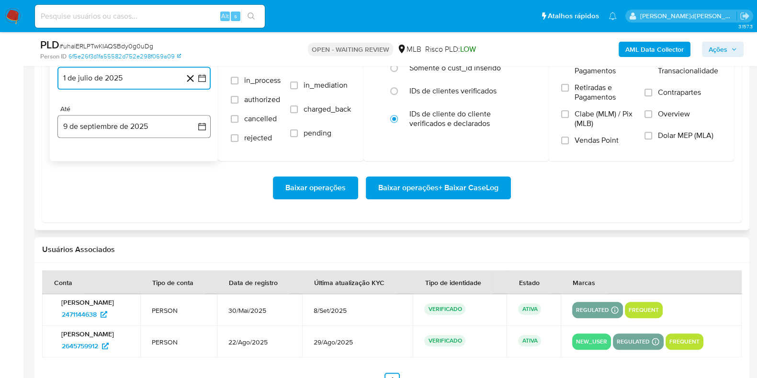
click at [117, 129] on button "9 de septiembre de 2025" at bounding box center [133, 126] width 153 height 23
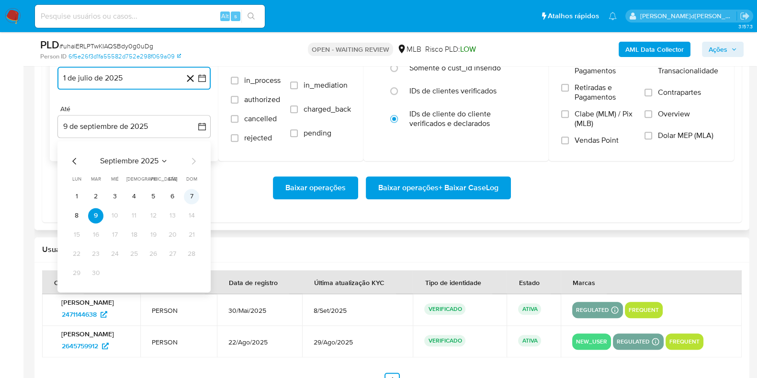
click at [190, 195] on button "7" at bounding box center [191, 196] width 15 height 15
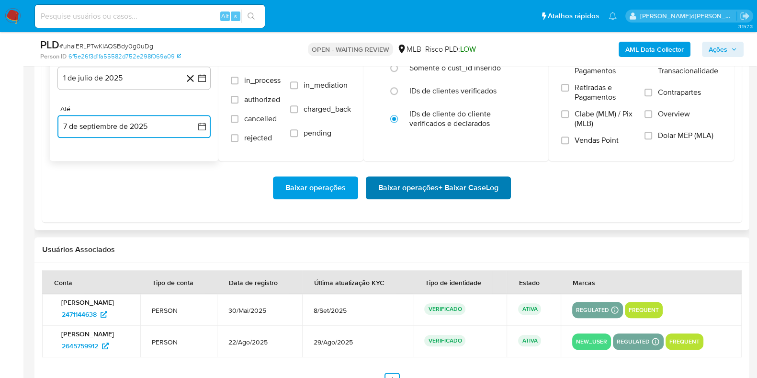
click at [408, 184] on span "Baixar operações + Baixar CaseLog" at bounding box center [438, 187] width 120 height 21
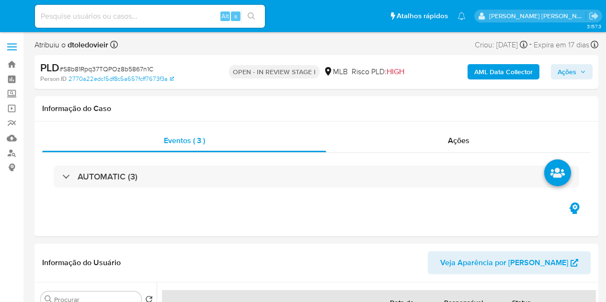
select select "10"
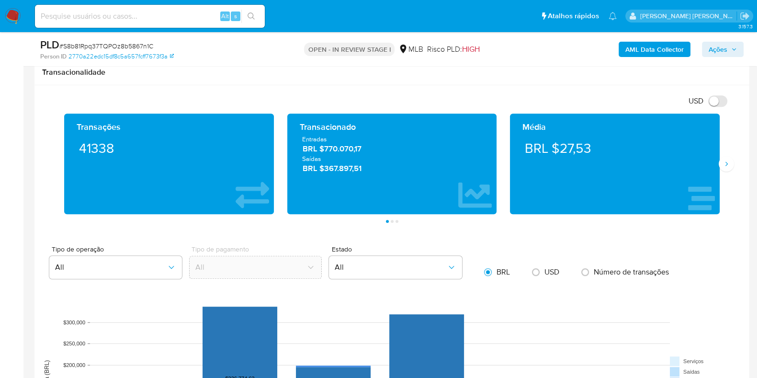
scroll to position [838, 0]
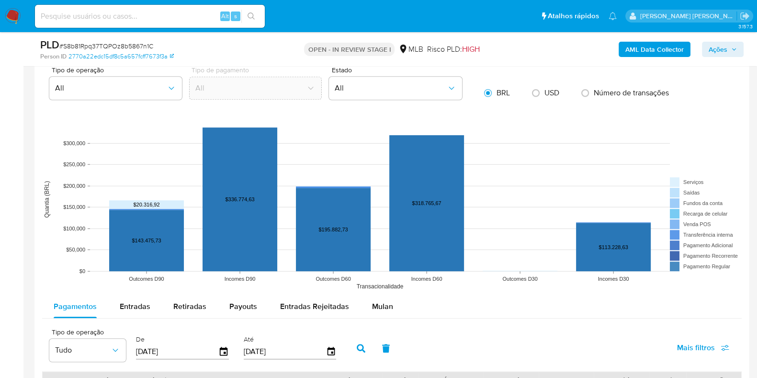
drag, startPoint x: 379, startPoint y: 303, endPoint x: 379, endPoint y: 274, distance: 28.7
click at [379, 302] on span "Mulan" at bounding box center [382, 306] width 21 height 11
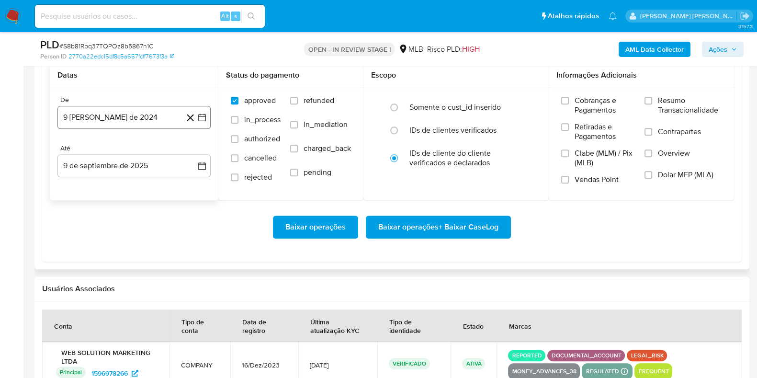
scroll to position [1138, 0]
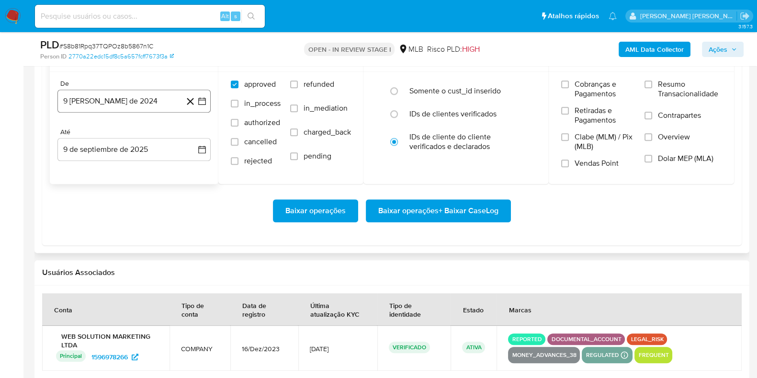
click at [126, 101] on button "9 [PERSON_NAME] de 2024" at bounding box center [133, 101] width 153 height 23
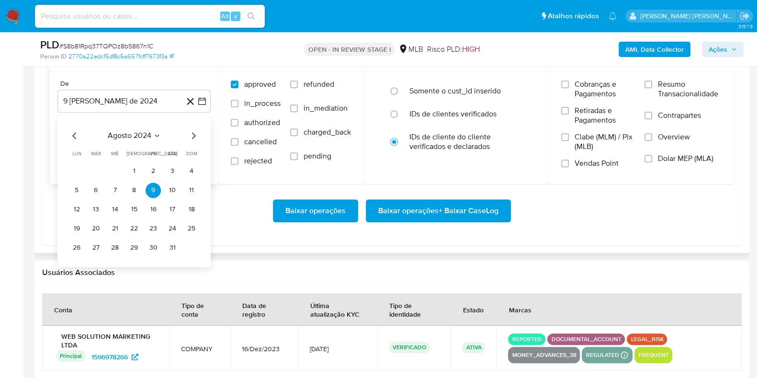
click at [189, 135] on icon "Mes siguiente" at bounding box center [193, 135] width 11 height 11
click at [190, 133] on icon "Mes siguiente" at bounding box center [193, 135] width 11 height 11
click at [194, 133] on icon "Mes siguiente" at bounding box center [194, 135] width 4 height 7
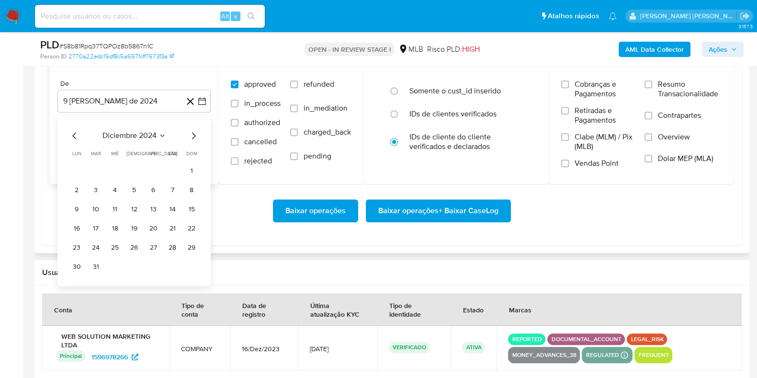
click at [194, 133] on icon "Mes siguiente" at bounding box center [194, 135] width 4 height 7
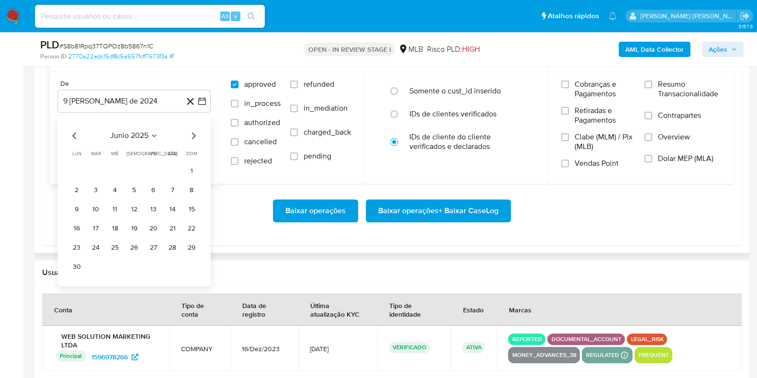
click at [194, 133] on icon "Mes siguiente" at bounding box center [194, 135] width 4 height 7
click at [76, 132] on icon "Mes anterior" at bounding box center [74, 135] width 11 height 11
click at [99, 169] on button "1" at bounding box center [95, 170] width 15 height 15
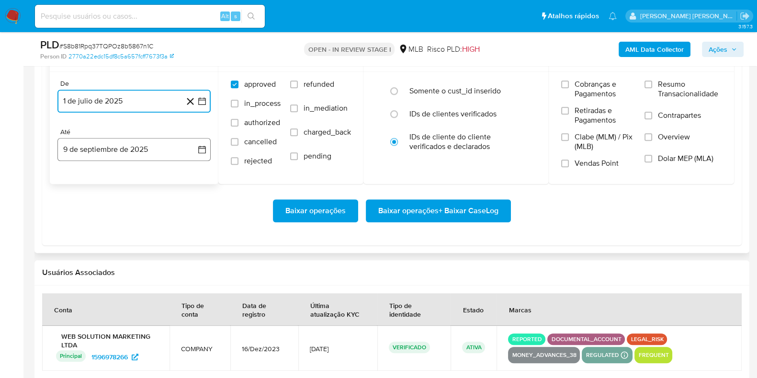
click at [103, 155] on button "9 de septiembre de 2025" at bounding box center [133, 149] width 153 height 23
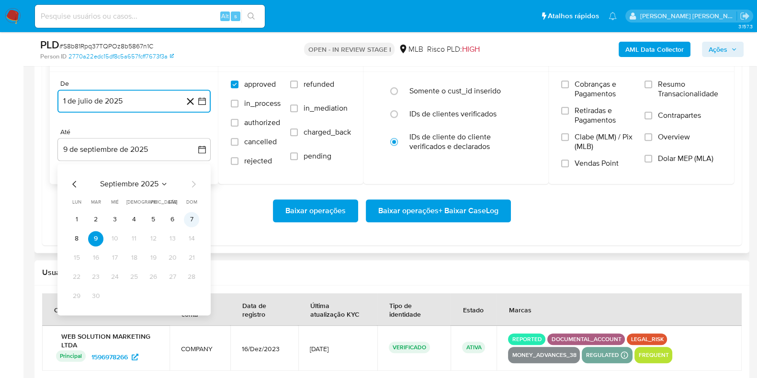
click at [188, 214] on button "7" at bounding box center [191, 219] width 15 height 15
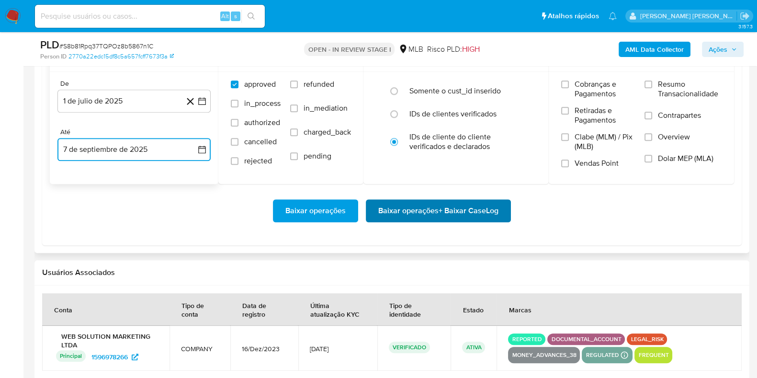
click at [444, 211] on span "Baixar operações + Baixar CaseLog" at bounding box center [438, 210] width 120 height 21
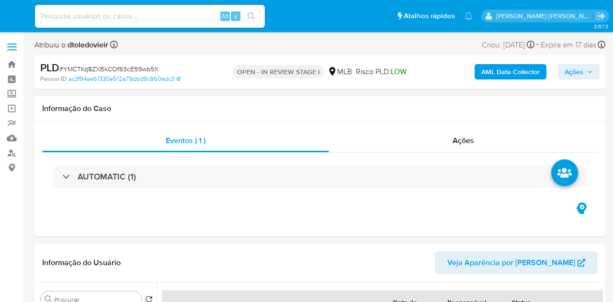
select select "10"
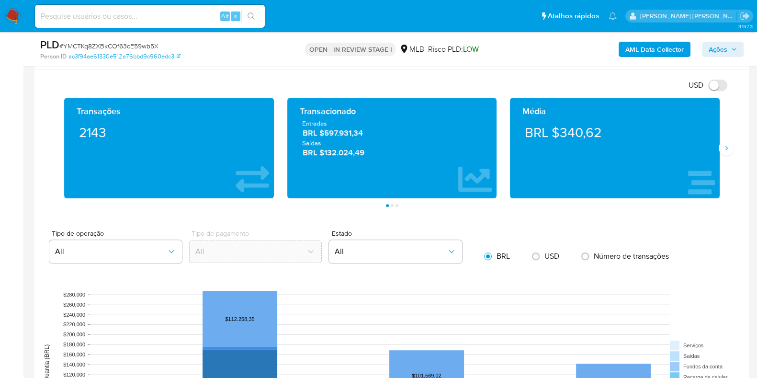
scroll to position [898, 0]
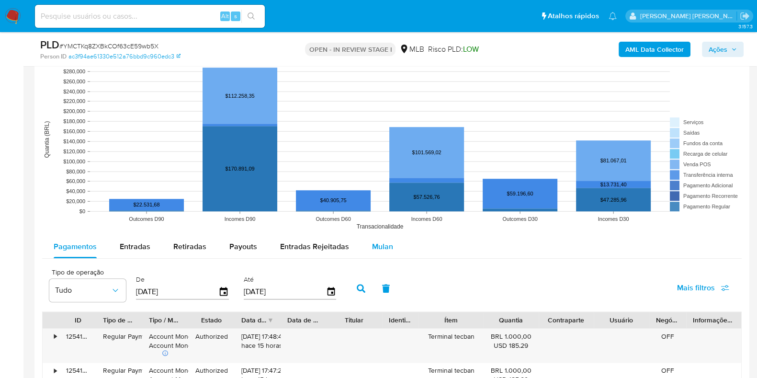
drag, startPoint x: 377, startPoint y: 239, endPoint x: 370, endPoint y: 238, distance: 6.9
click at [377, 239] on div "Mulan" at bounding box center [382, 246] width 21 height 23
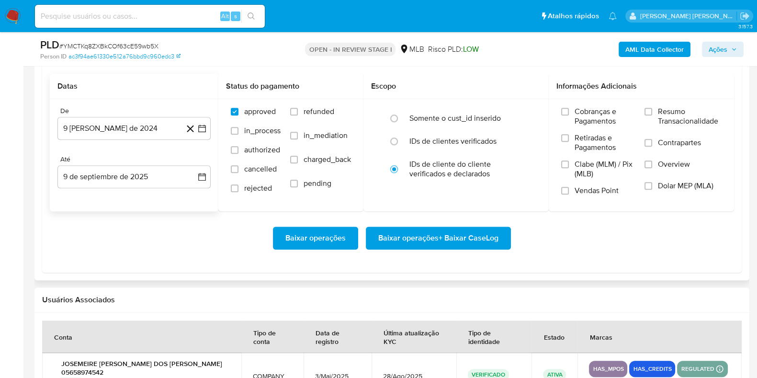
scroll to position [1138, 0]
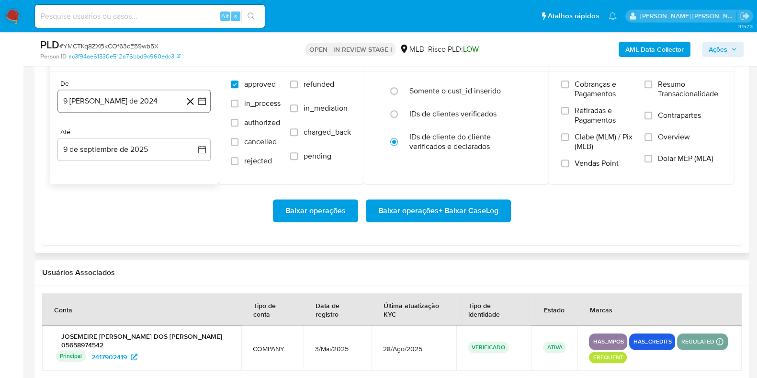
click at [137, 111] on button "9 [PERSON_NAME] de 2024" at bounding box center [133, 101] width 153 height 23
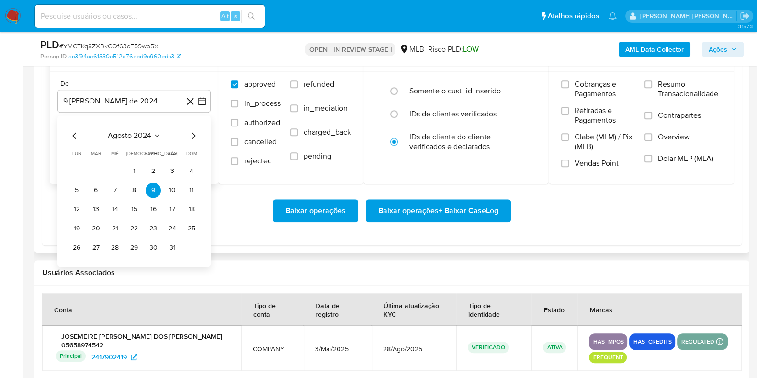
click at [194, 133] on icon "Mes siguiente" at bounding box center [194, 135] width 4 height 7
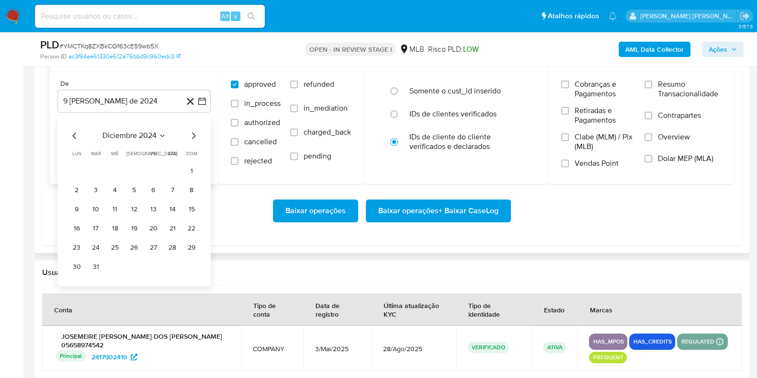
click at [194, 133] on icon "Mes siguiente" at bounding box center [194, 135] width 4 height 7
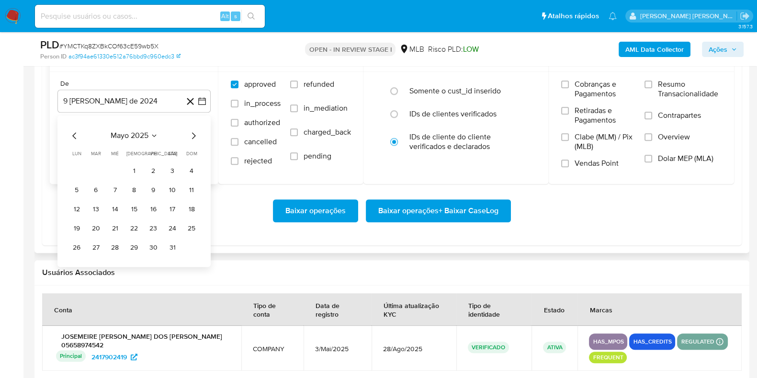
click at [194, 133] on icon "Mes siguiente" at bounding box center [194, 135] width 4 height 7
click at [92, 167] on button "1" at bounding box center [95, 170] width 15 height 15
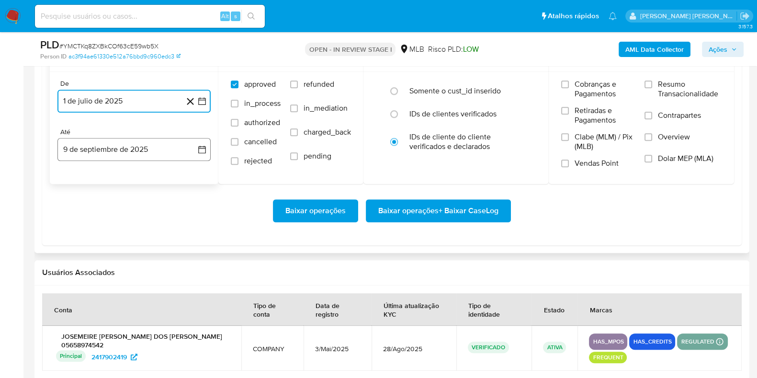
click at [110, 140] on button "9 de septiembre de 2025" at bounding box center [133, 149] width 153 height 23
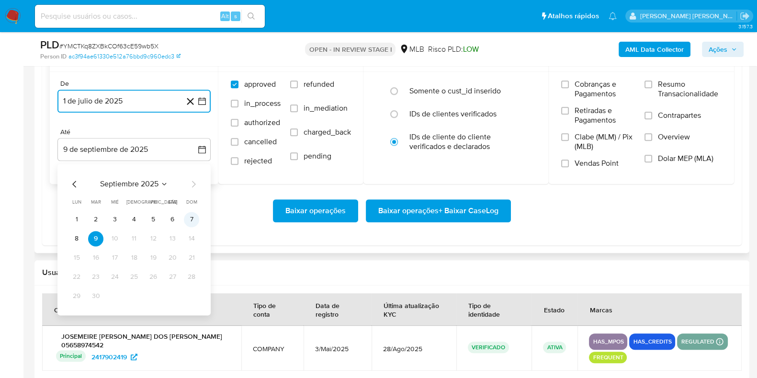
click at [192, 220] on button "7" at bounding box center [191, 219] width 15 height 15
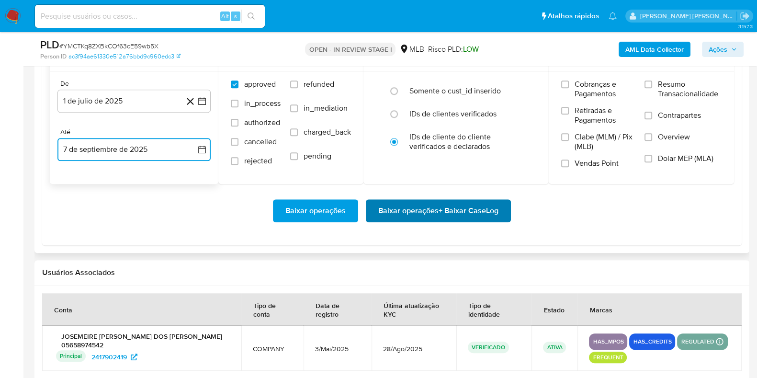
click at [383, 210] on span "Baixar operações + Baixar CaseLog" at bounding box center [438, 210] width 120 height 21
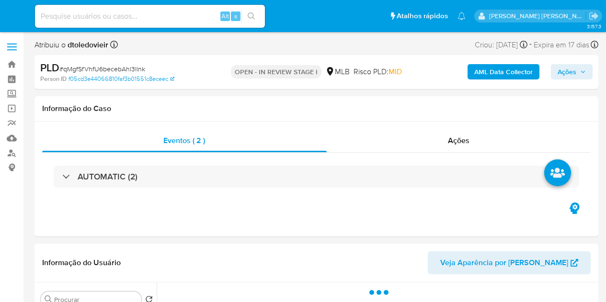
select select "10"
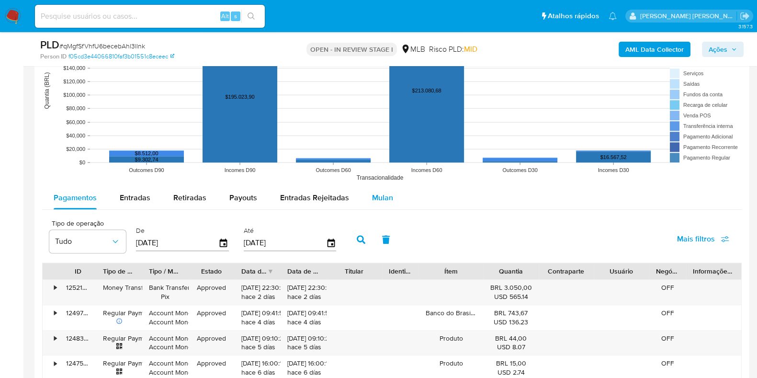
click at [380, 194] on span "Mulan" at bounding box center [382, 197] width 21 height 11
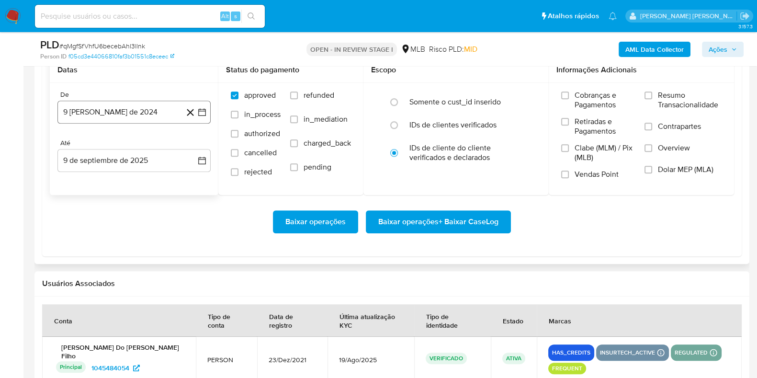
click at [156, 112] on button "9 [PERSON_NAME] de 2024" at bounding box center [133, 112] width 153 height 23
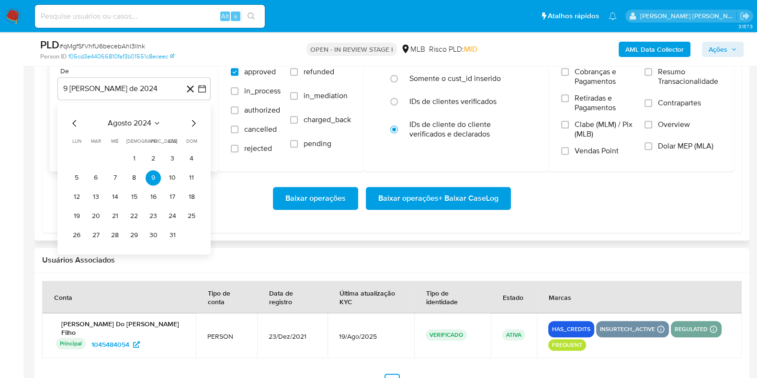
scroll to position [1138, 0]
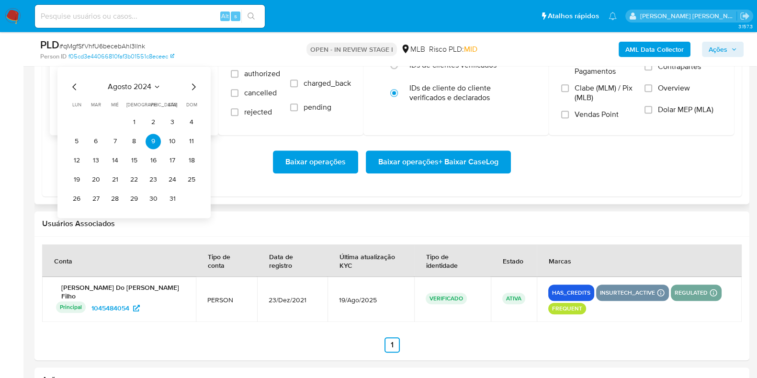
click at [194, 85] on icon "Mes siguiente" at bounding box center [193, 86] width 11 height 11
click at [190, 85] on icon "Mes siguiente" at bounding box center [193, 86] width 11 height 11
click at [191, 85] on icon "Mes siguiente" at bounding box center [193, 86] width 11 height 11
click at [193, 85] on icon "Mes siguiente" at bounding box center [193, 86] width 11 height 11
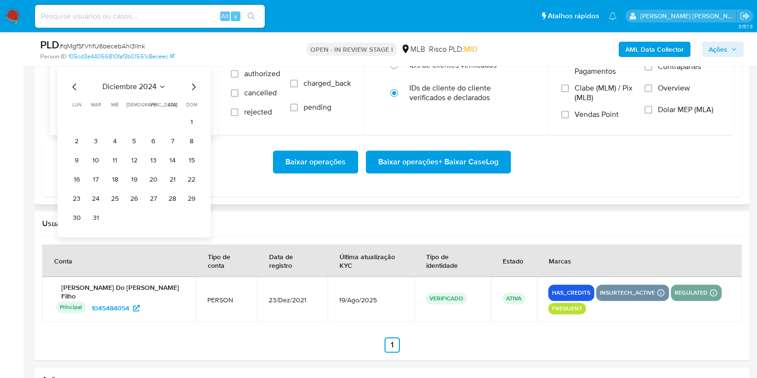
click at [194, 85] on icon "Mes siguiente" at bounding box center [193, 86] width 11 height 11
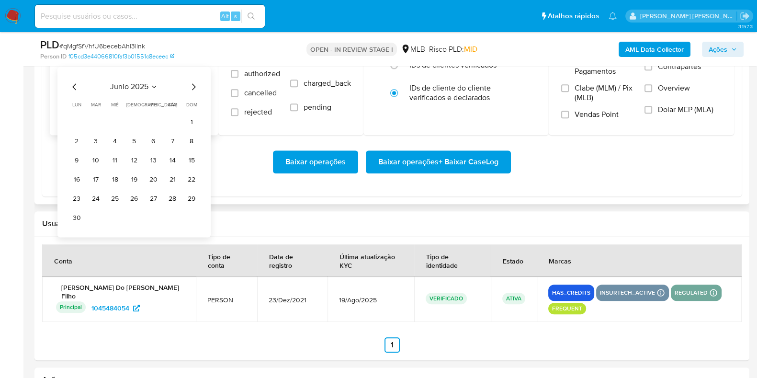
click at [194, 85] on icon "Mes siguiente" at bounding box center [193, 86] width 11 height 11
click at [76, 87] on icon "Mes anterior" at bounding box center [74, 86] width 11 height 11
click at [92, 115] on button "1" at bounding box center [95, 122] width 15 height 15
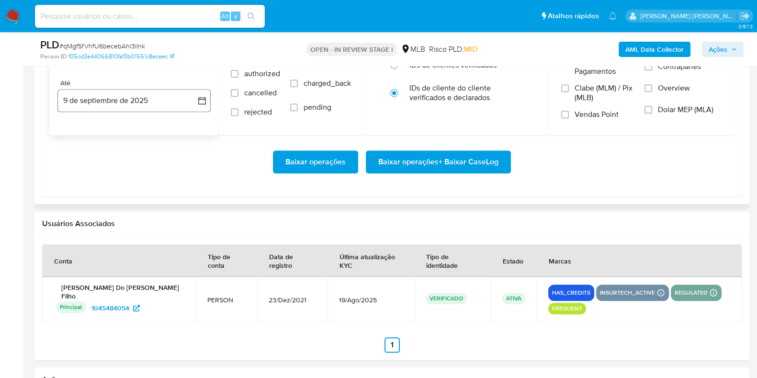
click at [112, 103] on button "9 de septiembre de 2025" at bounding box center [133, 100] width 153 height 23
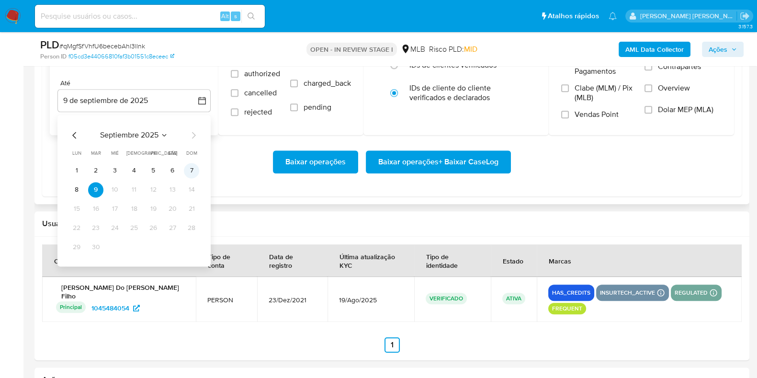
click at [191, 170] on button "7" at bounding box center [191, 170] width 15 height 15
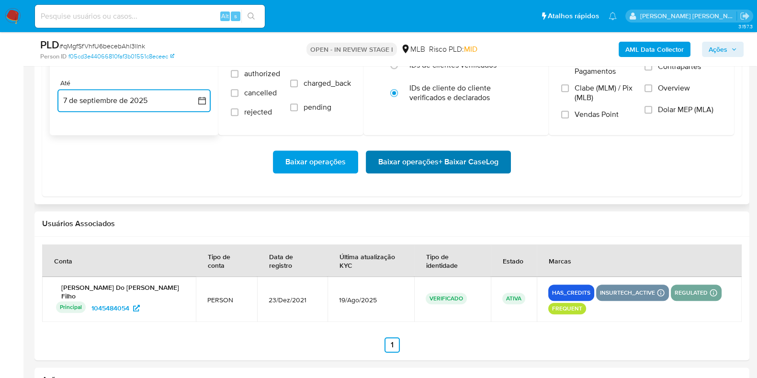
click at [402, 162] on span "Baixar operações + Baixar CaseLog" at bounding box center [438, 161] width 120 height 21
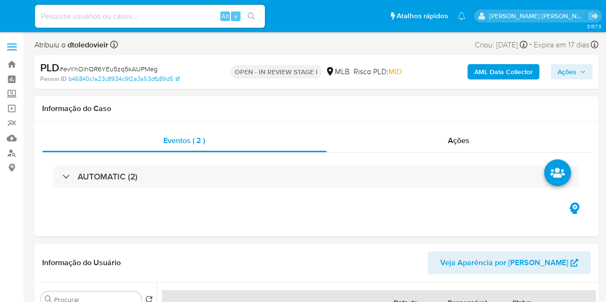
select select "10"
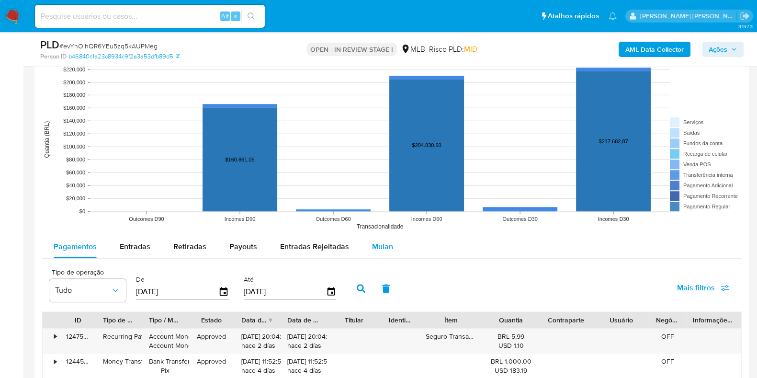
click at [372, 241] on span "Mulan" at bounding box center [382, 246] width 21 height 11
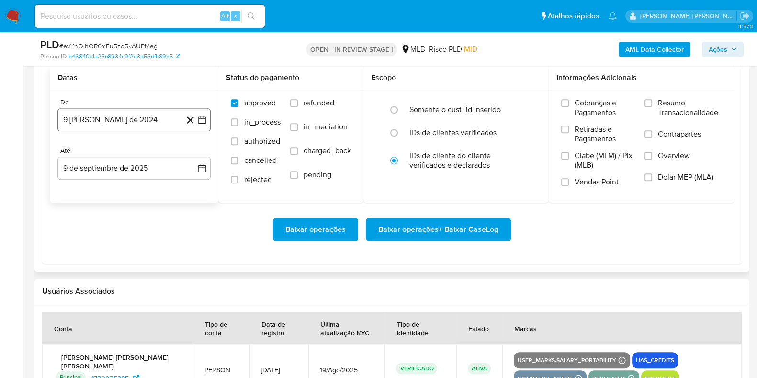
scroll to position [1138, 0]
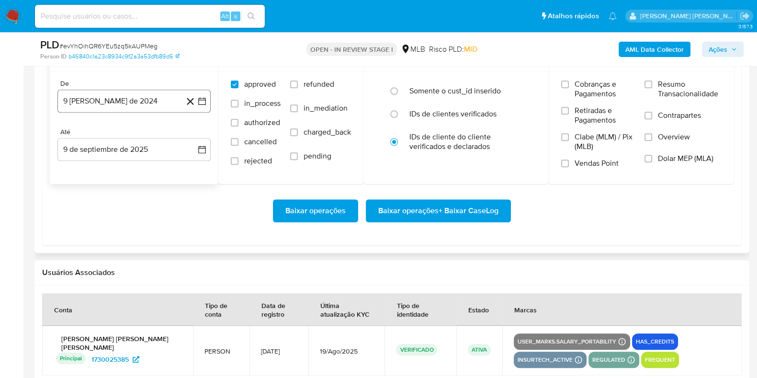
click at [114, 106] on button "9 [PERSON_NAME] de 2024" at bounding box center [133, 101] width 153 height 23
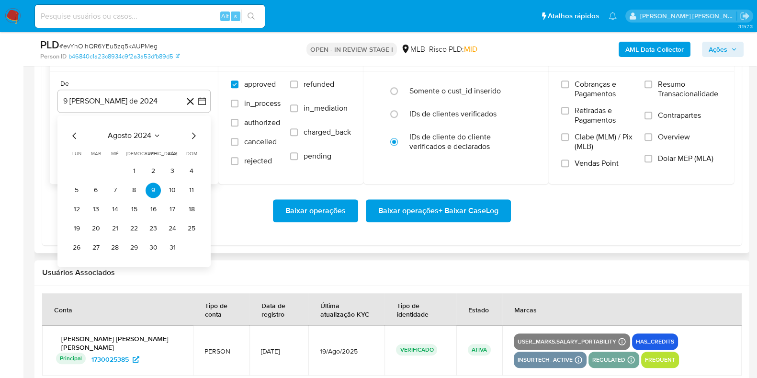
click at [195, 135] on icon "Mes siguiente" at bounding box center [194, 135] width 4 height 7
click at [194, 135] on icon "Mes siguiente" at bounding box center [194, 135] width 4 height 7
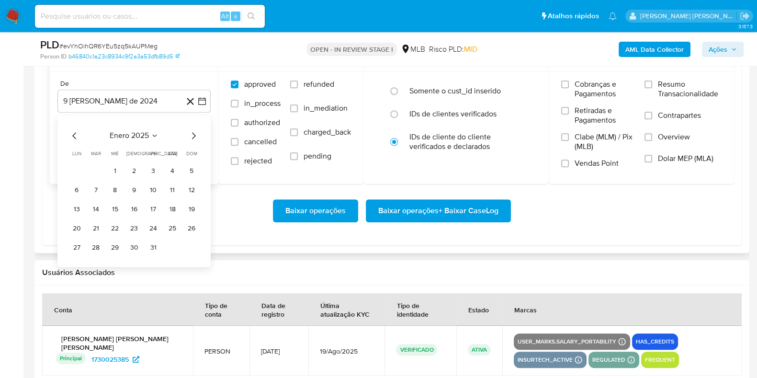
click at [194, 135] on icon "Mes siguiente" at bounding box center [193, 135] width 11 height 11
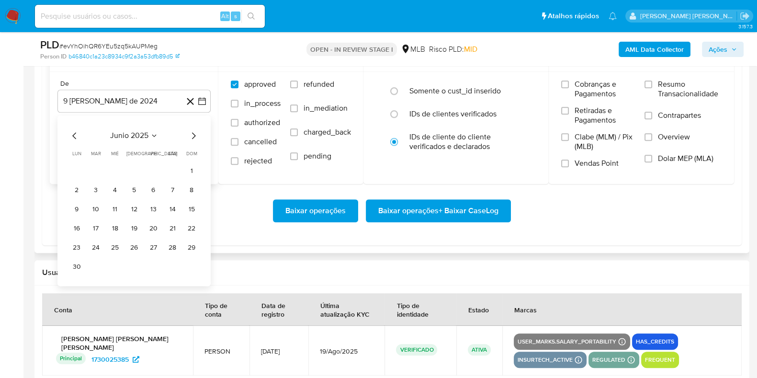
click at [194, 135] on icon "Mes siguiente" at bounding box center [193, 135] width 11 height 11
click at [95, 166] on button "1" at bounding box center [95, 170] width 15 height 15
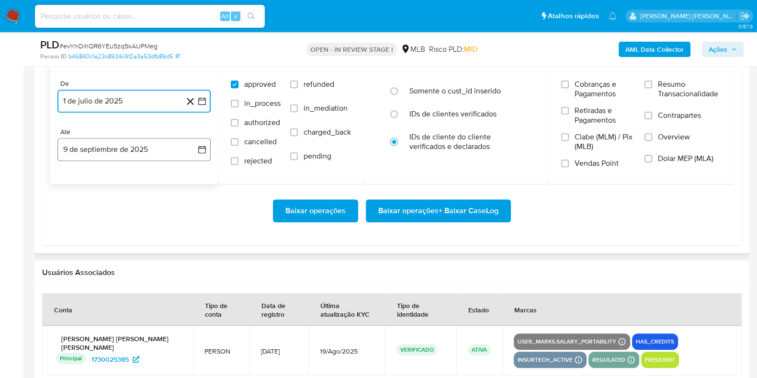
click at [105, 153] on button "9 de septiembre de 2025" at bounding box center [133, 149] width 153 height 23
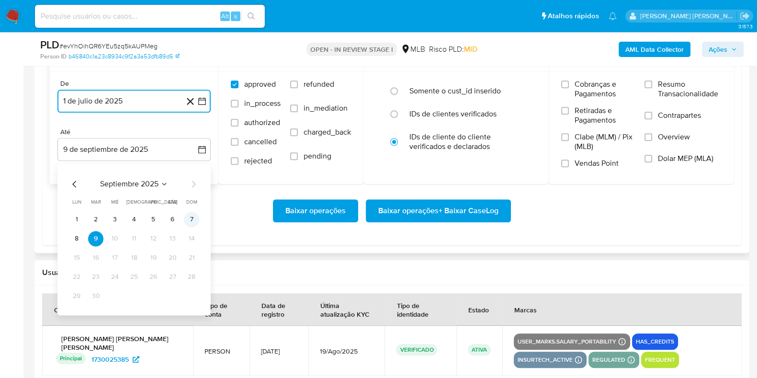
click at [191, 215] on button "7" at bounding box center [191, 219] width 15 height 15
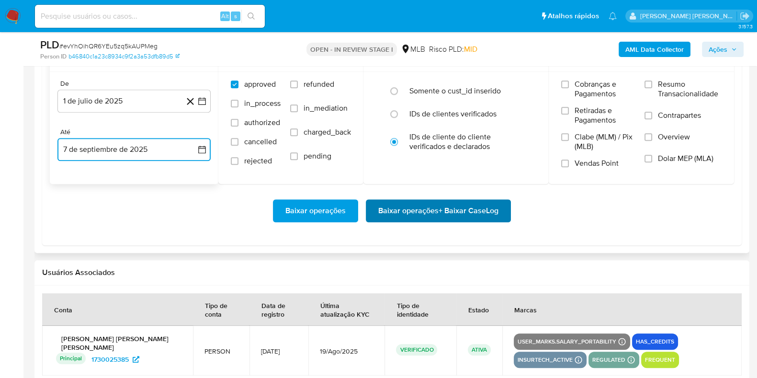
click at [429, 207] on span "Baixar operações + Baixar CaseLog" at bounding box center [438, 210] width 120 height 21
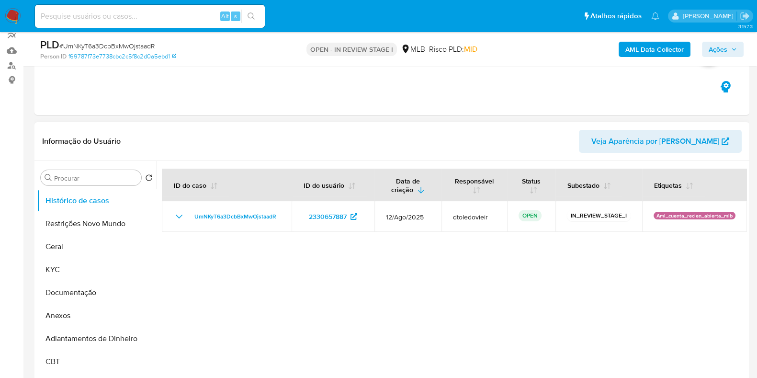
scroll to position [119, 0]
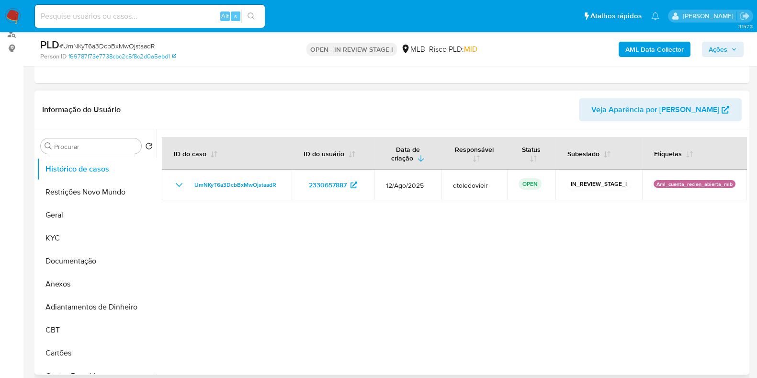
select select "10"
click at [88, 213] on button "Geral" at bounding box center [93, 215] width 112 height 23
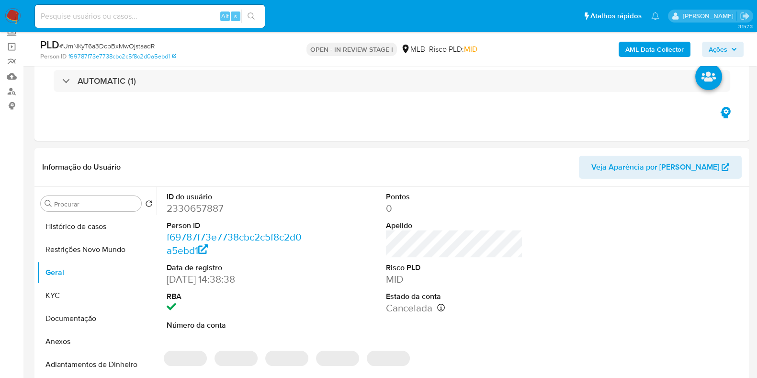
scroll to position [180, 0]
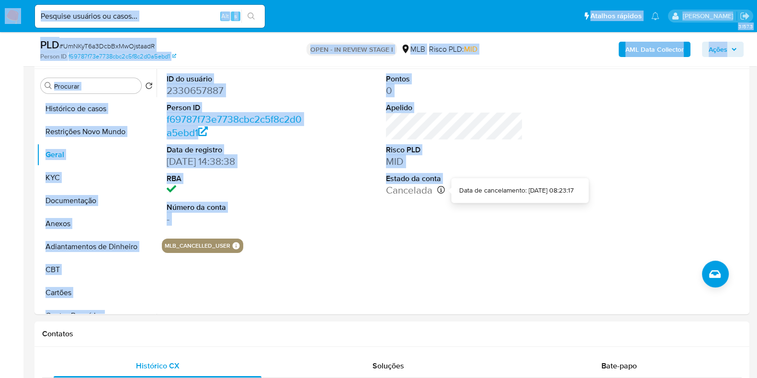
drag, startPoint x: 386, startPoint y: 190, endPoint x: 500, endPoint y: 195, distance: 114.6
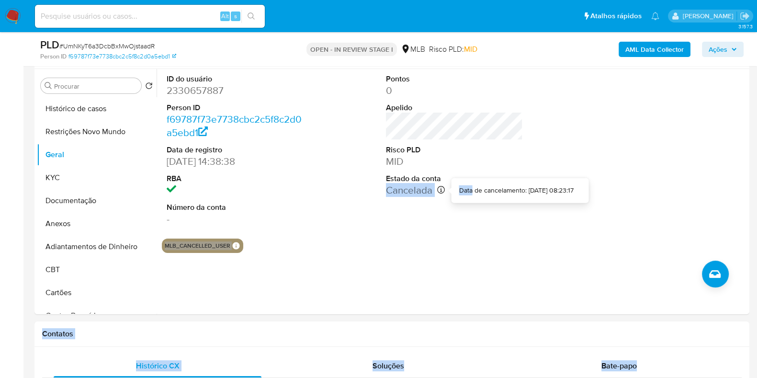
click at [502, 195] on p "Data de cancelamento: [DATE] 08:23:17" at bounding box center [516, 191] width 115 height 10
click at [461, 237] on section "ID do usuário 2330657887 Person ID f69787f73e7738cbc2c5f8c2d0a5ebd1 Data de reg…" at bounding box center [454, 161] width 585 height 184
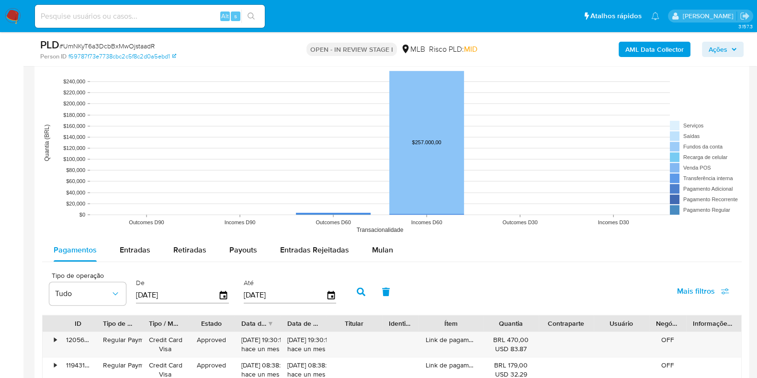
scroll to position [898, 0]
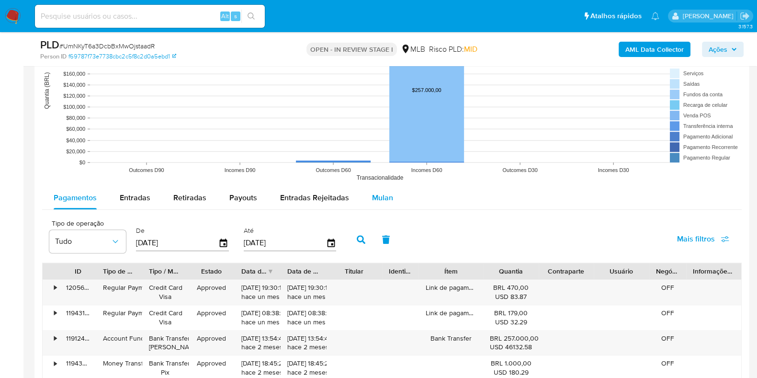
click at [373, 192] on span "Mulan" at bounding box center [382, 197] width 21 height 11
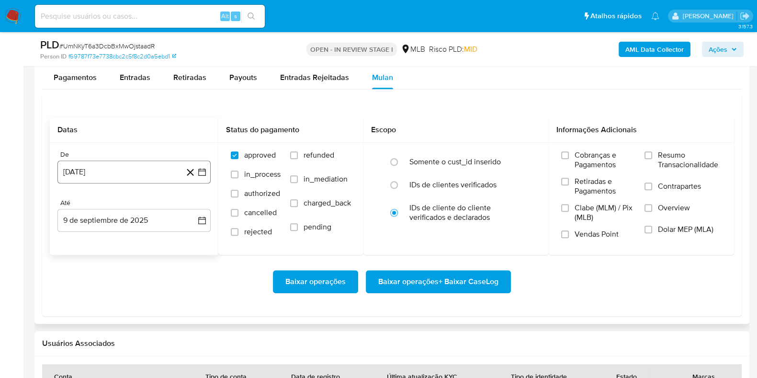
scroll to position [1078, 0]
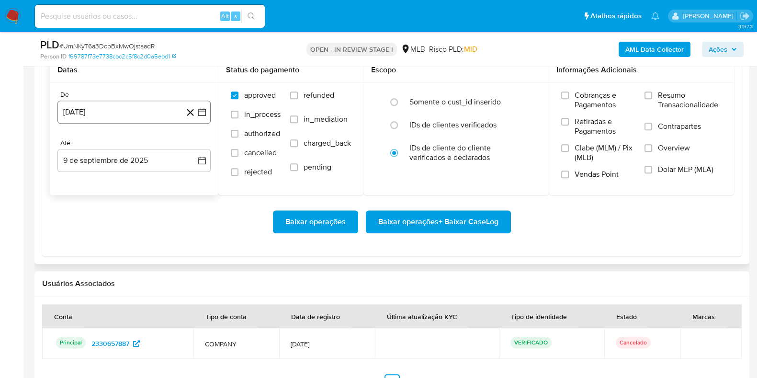
click at [139, 109] on button "9 [PERSON_NAME] de 2024" at bounding box center [133, 112] width 153 height 23
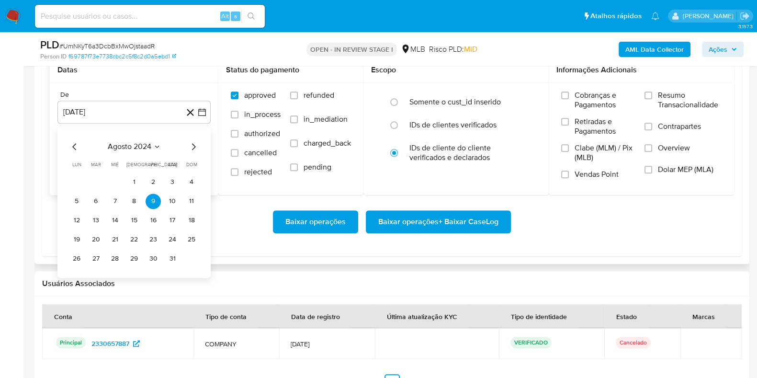
click at [194, 143] on icon "Mes siguiente" at bounding box center [193, 146] width 11 height 11
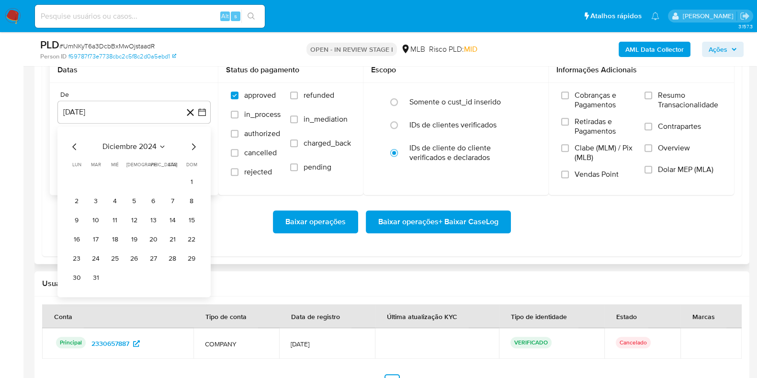
click at [194, 143] on icon "Mes siguiente" at bounding box center [193, 146] width 11 height 11
click at [75, 238] on button "17" at bounding box center [76, 239] width 15 height 15
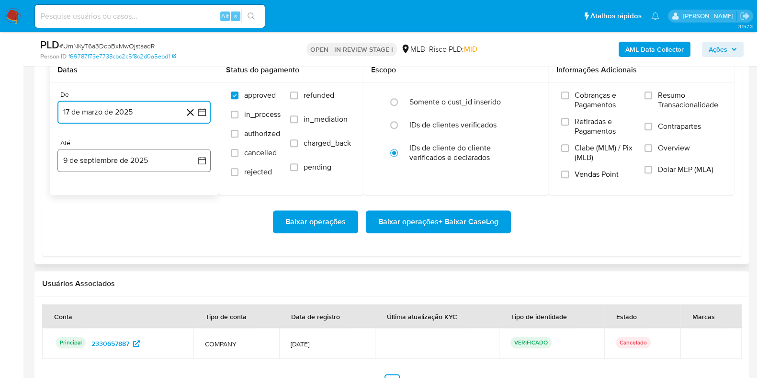
click at [105, 154] on button "9 de septiembre de 2025" at bounding box center [133, 160] width 153 height 23
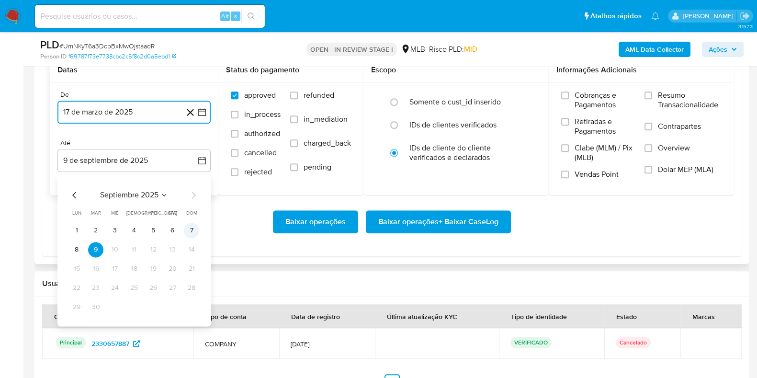
click at [192, 229] on button "7" at bounding box center [191, 230] width 15 height 15
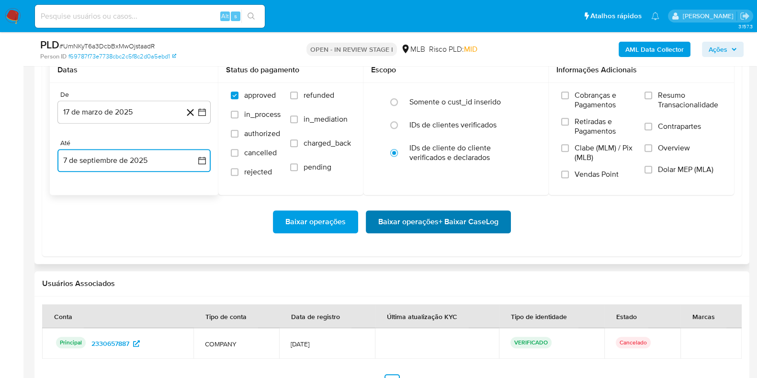
click at [429, 222] on span "Baixar operações + Baixar CaseLog" at bounding box center [438, 221] width 120 height 21
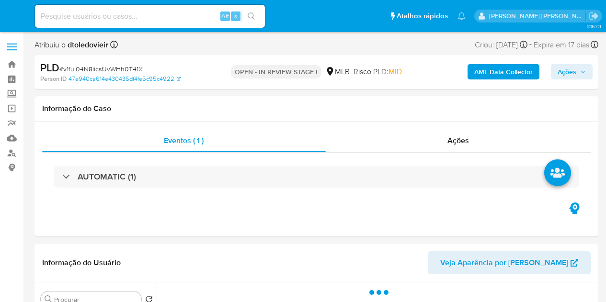
select select "10"
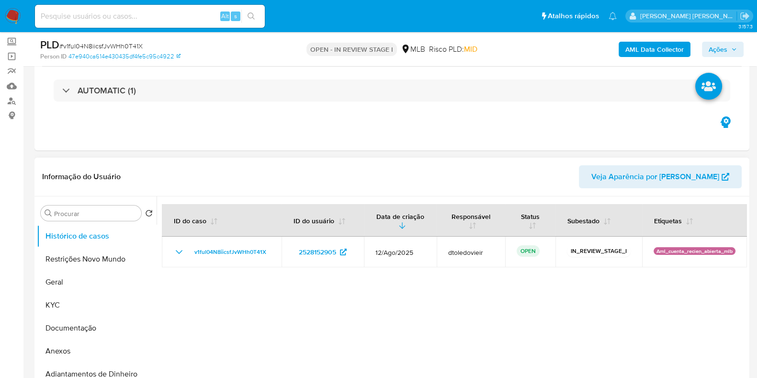
scroll to position [239, 0]
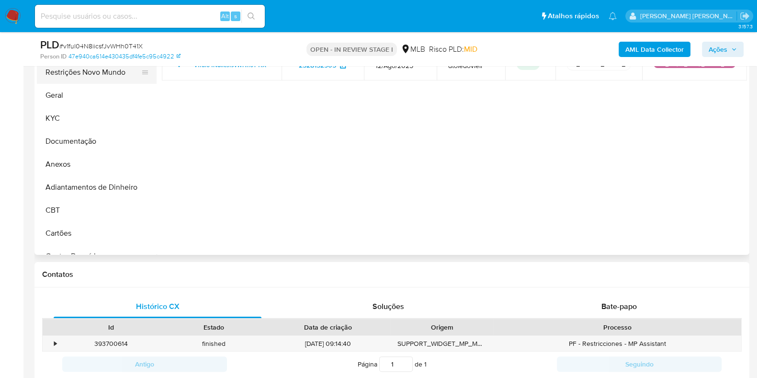
click at [75, 77] on button "Restrições Novo Mundo" at bounding box center [93, 72] width 112 height 23
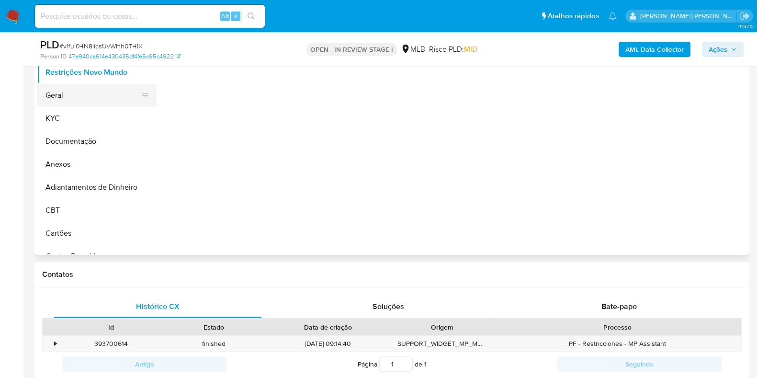
click at [67, 97] on button "Geral" at bounding box center [93, 95] width 112 height 23
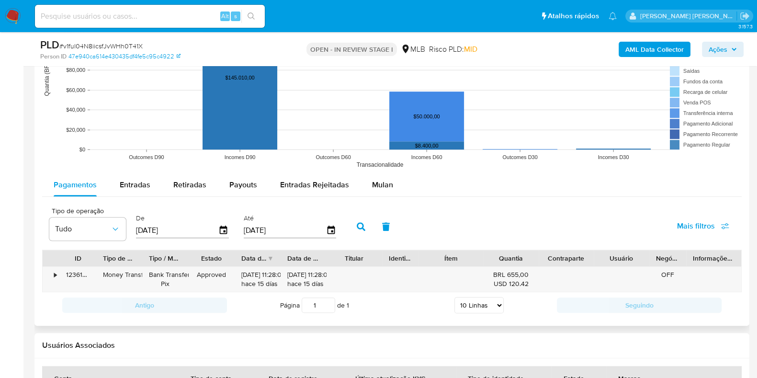
scroll to position [898, 0]
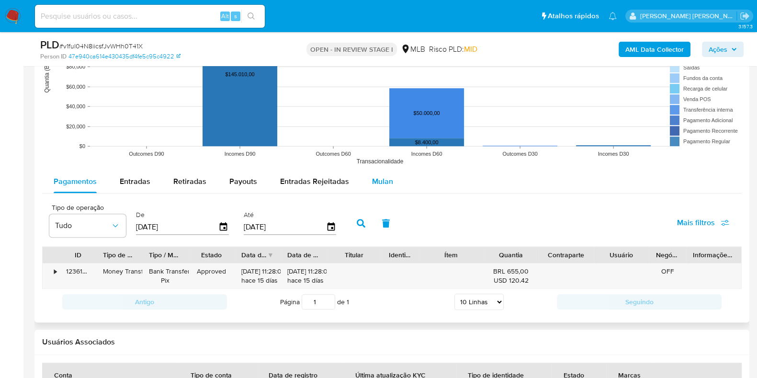
click at [387, 181] on span "Mulan" at bounding box center [382, 181] width 21 height 11
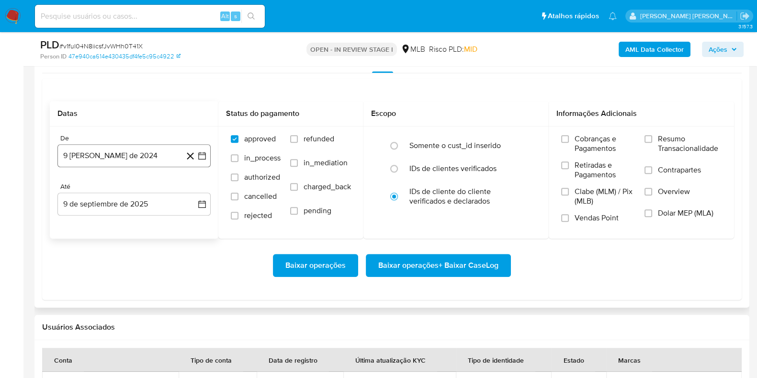
click at [117, 152] on button "9 [PERSON_NAME] de 2024" at bounding box center [133, 155] width 153 height 23
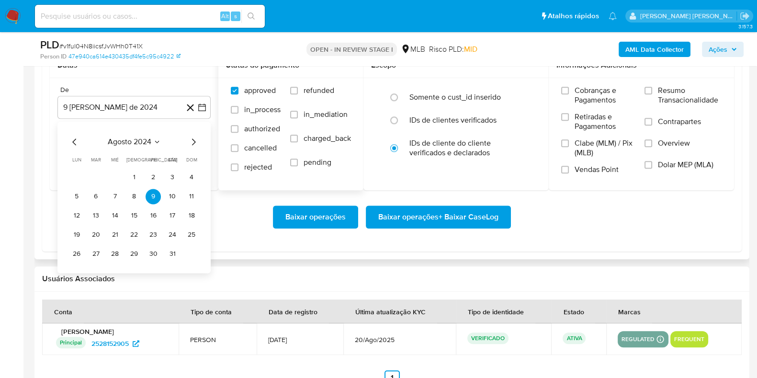
scroll to position [1078, 0]
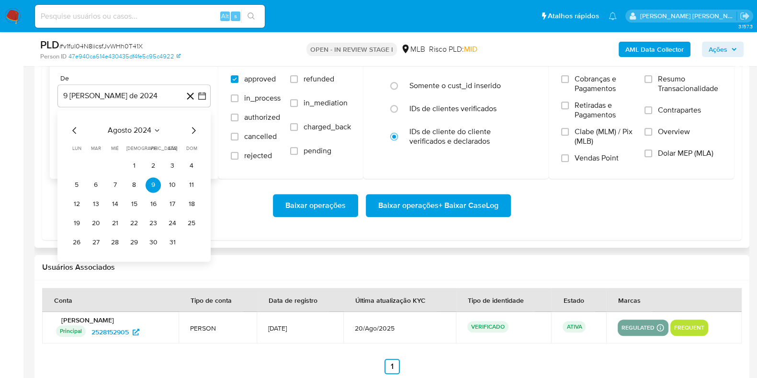
click at [195, 129] on icon "Mes siguiente" at bounding box center [193, 130] width 11 height 11
click at [194, 128] on icon "Mes siguiente" at bounding box center [194, 130] width 4 height 7
click at [193, 128] on icon "Mes siguiente" at bounding box center [193, 130] width 11 height 11
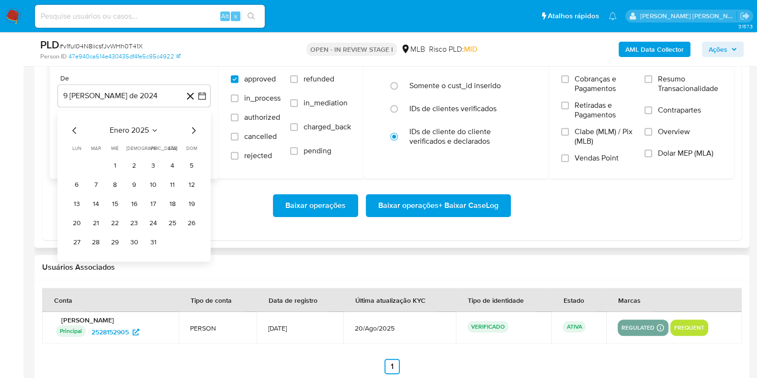
click at [193, 128] on icon "Mes siguiente" at bounding box center [193, 130] width 11 height 11
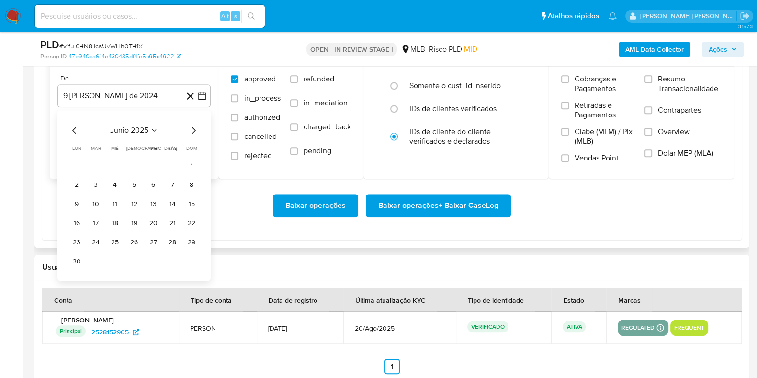
click at [193, 128] on icon "Mes siguiente" at bounding box center [193, 130] width 11 height 11
click at [75, 127] on icon "Mes anterior" at bounding box center [74, 130] width 4 height 7
click at [132, 161] on button "3" at bounding box center [133, 165] width 15 height 15
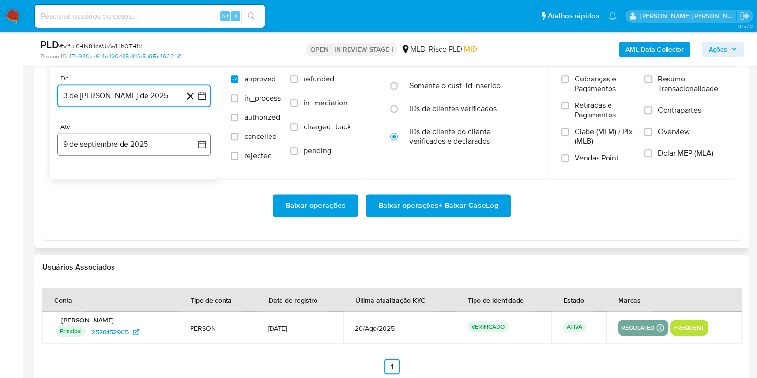
click at [135, 145] on button "9 de septiembre de 2025" at bounding box center [133, 144] width 153 height 23
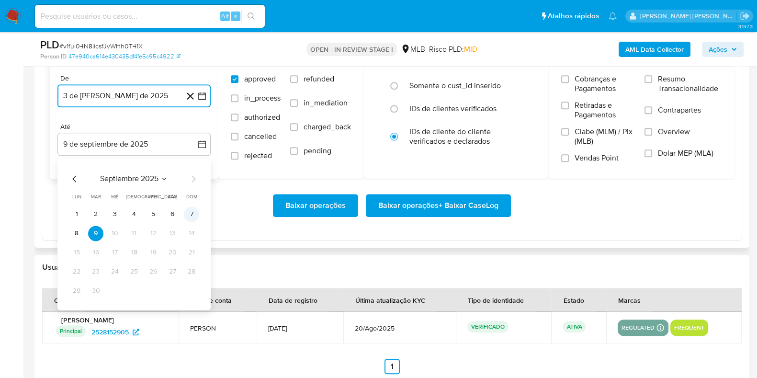
click at [188, 212] on button "7" at bounding box center [191, 213] width 15 height 15
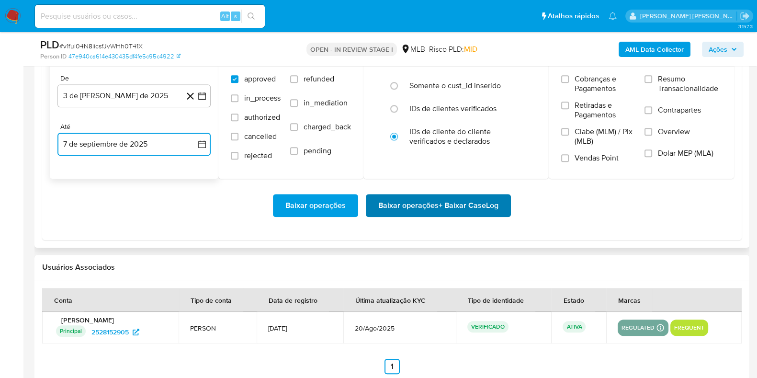
click at [432, 206] on span "Baixar operações + Baixar CaseLog" at bounding box center [438, 205] width 120 height 21
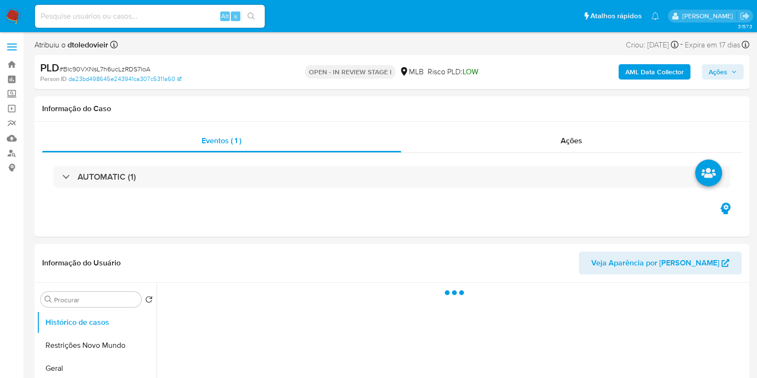
select select "10"
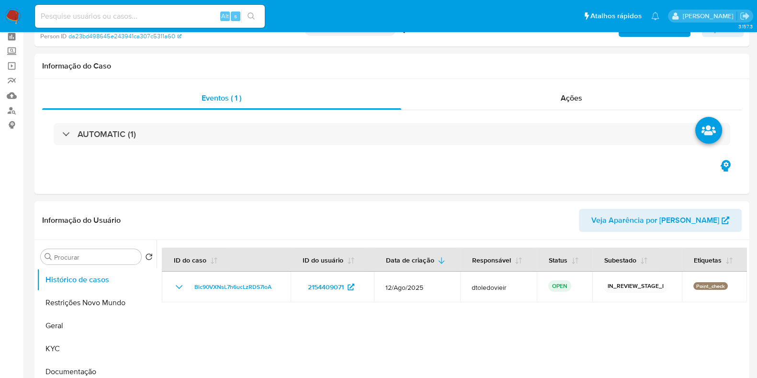
scroll to position [119, 0]
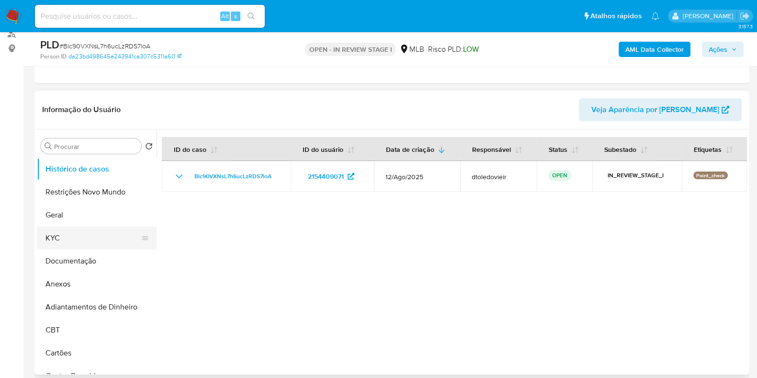
click at [69, 233] on button "KYC" at bounding box center [93, 238] width 112 height 23
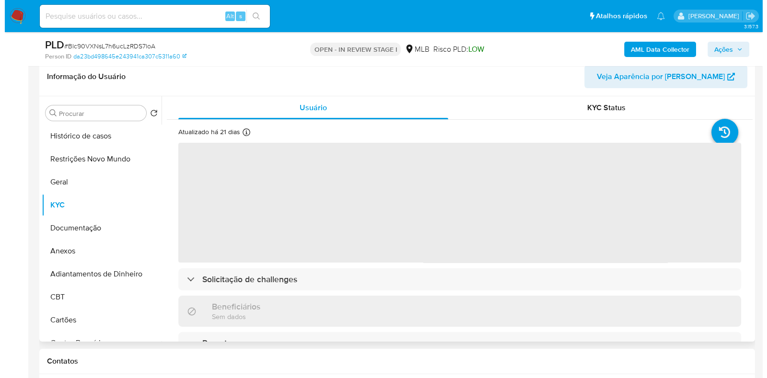
scroll to position [180, 0]
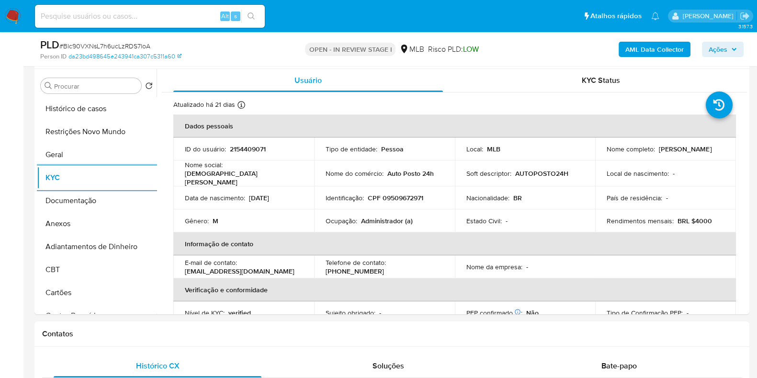
click at [374, 219] on p "Administrador (a)" at bounding box center [387, 221] width 52 height 9
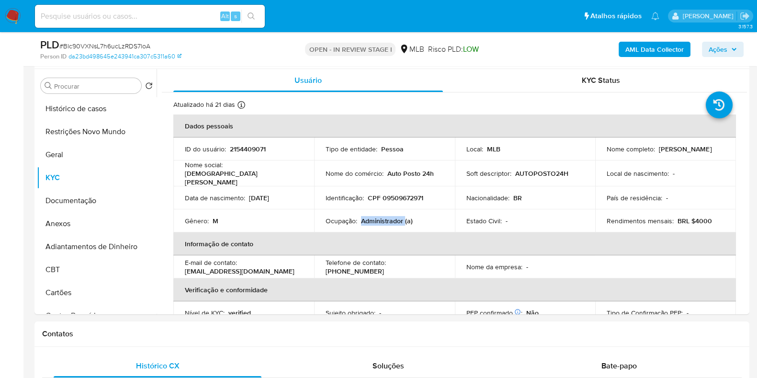
click at [374, 219] on p "Administrador (a)" at bounding box center [387, 221] width 52 height 9
copy p "Administrador"
click at [85, 200] on button "Documentação" at bounding box center [93, 200] width 112 height 23
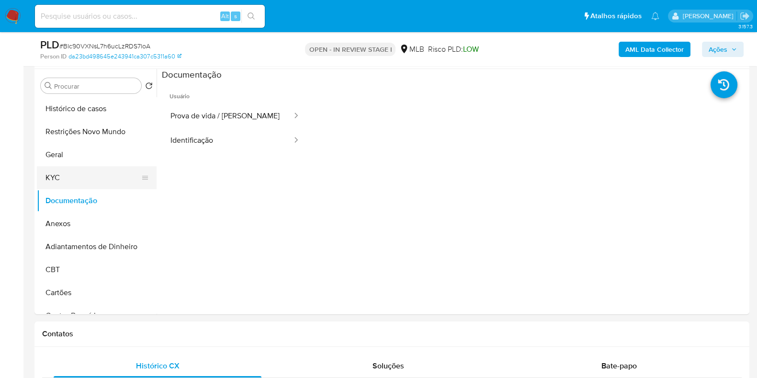
click at [72, 180] on button "KYC" at bounding box center [93, 177] width 112 height 23
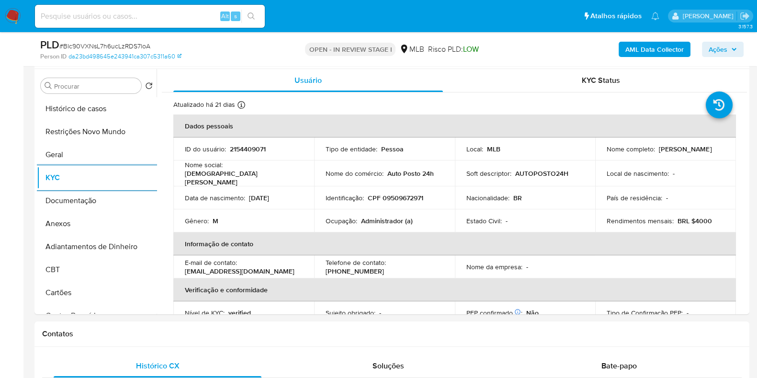
click at [656, 46] on b "AML Data Collector" at bounding box center [655, 49] width 58 height 15
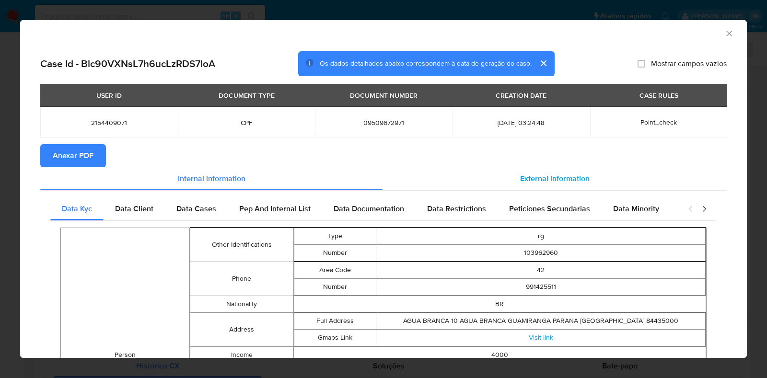
click at [545, 171] on div "External information" at bounding box center [554, 178] width 344 height 23
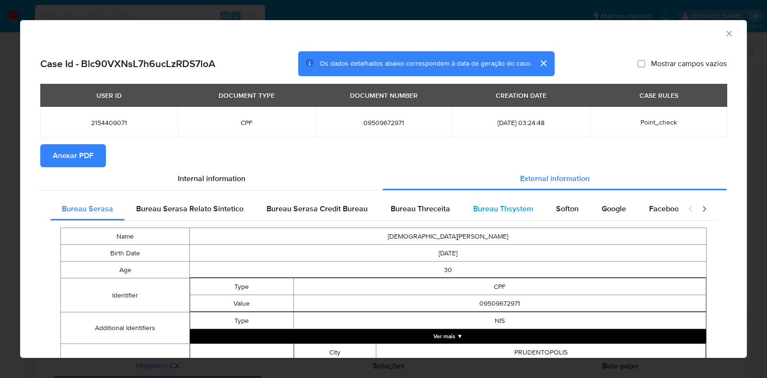
click at [493, 205] on span "Bureau Thsystem" at bounding box center [503, 208] width 60 height 11
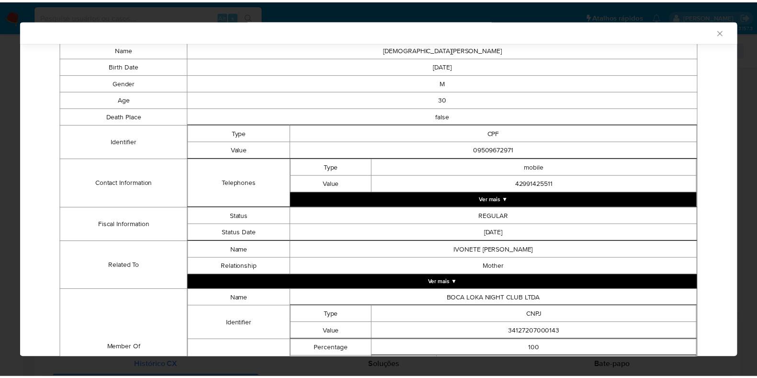
scroll to position [271, 0]
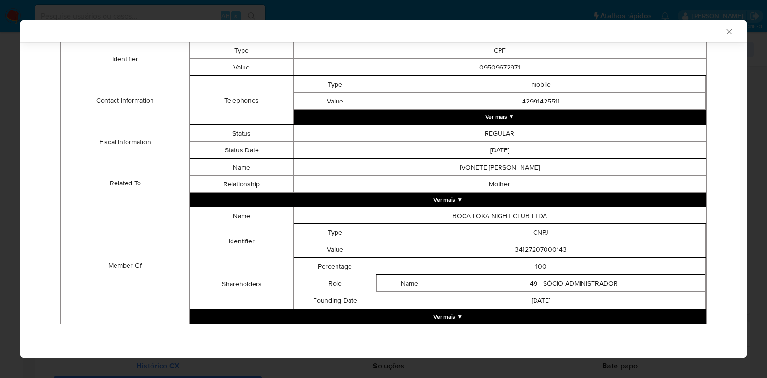
click at [539, 249] on td "34127207000143" at bounding box center [540, 249] width 329 height 17
copy td "34127207000143"
click at [516, 244] on td "34127207000143" at bounding box center [540, 249] width 329 height 17
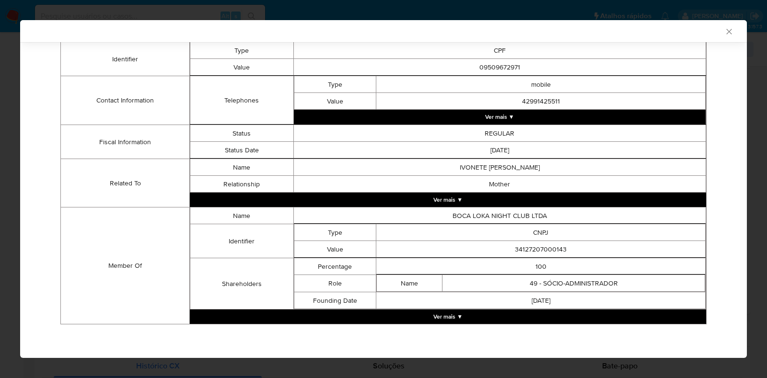
click at [44, 195] on div "Bureau Serasa Bureau Serasa Relato Sintetico Bureau Serasa Credit Bureau Bureau…" at bounding box center [383, 129] width 686 height 417
drag, startPoint x: 29, startPoint y: 197, endPoint x: 12, endPoint y: 201, distance: 16.6
click at [28, 197] on div "Case Id - Blc90VXNsL7h6ucLzRDS7loA Os dados detalhados abaixo correspondem à da…" at bounding box center [383, 66] width 726 height 584
click at [12, 201] on div "AML Data Collector Case Id - Blc90VXNsL7h6ucLzRDS7loA Os dados detalhados abaix…" at bounding box center [383, 189] width 767 height 378
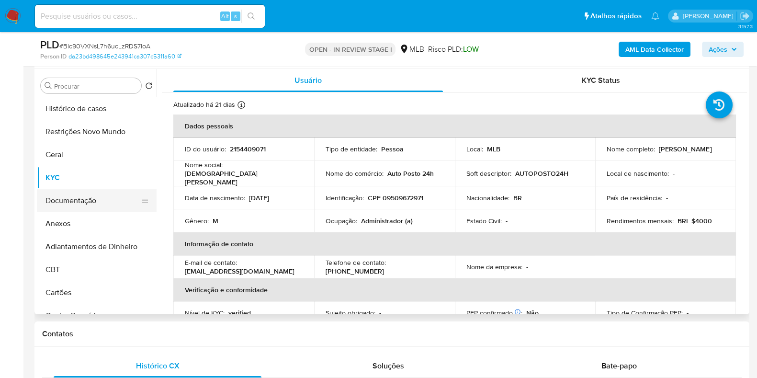
click at [90, 197] on button "Documentação" at bounding box center [93, 200] width 112 height 23
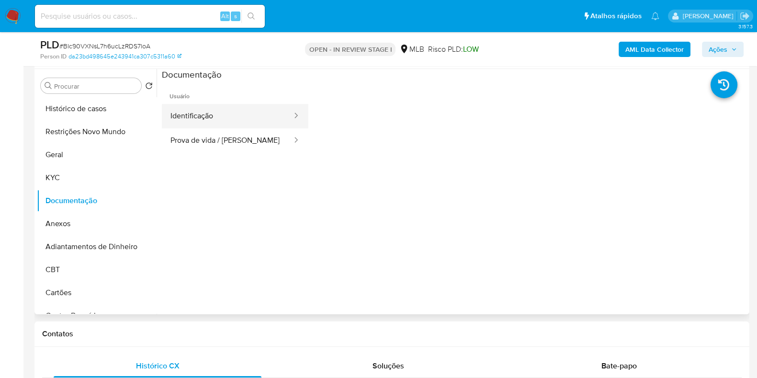
click at [243, 110] on button "Identificação" at bounding box center [227, 116] width 131 height 24
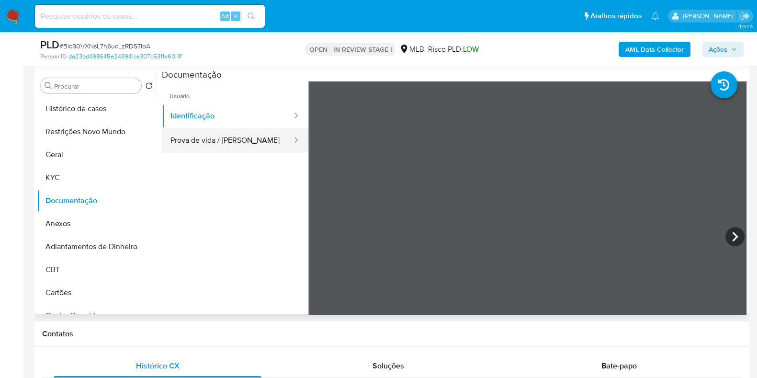
click at [247, 140] on button "Prova de vida / [PERSON_NAME]" at bounding box center [227, 140] width 131 height 24
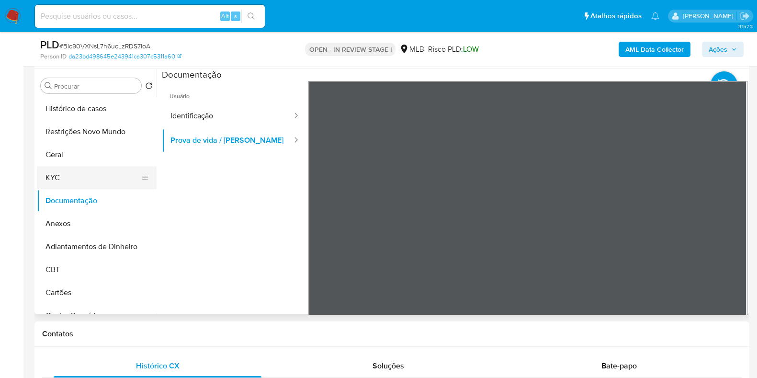
click at [79, 169] on button "KYC" at bounding box center [93, 177] width 112 height 23
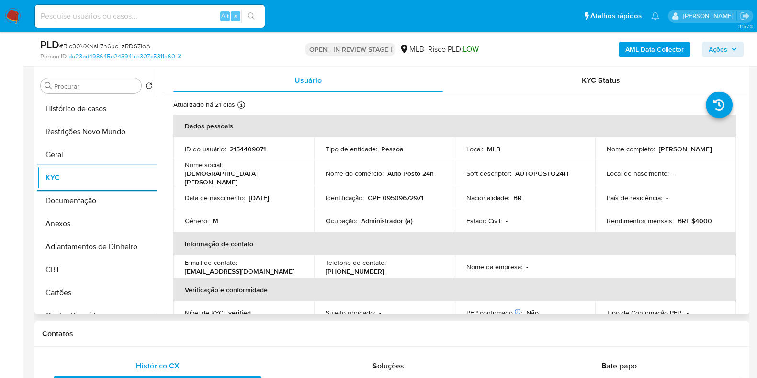
scroll to position [416, 0]
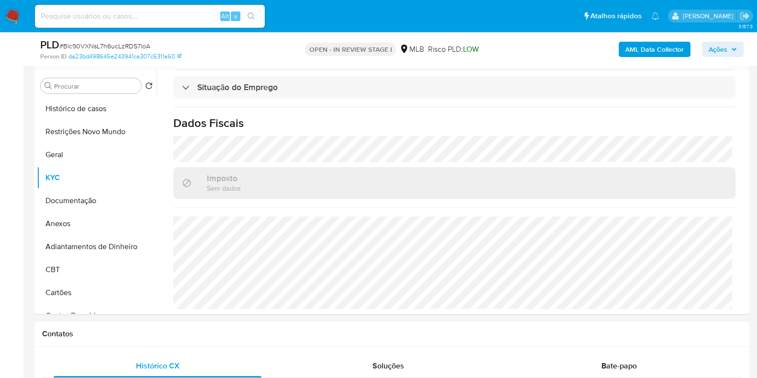
click at [715, 43] on span "Ações" at bounding box center [718, 49] width 19 height 15
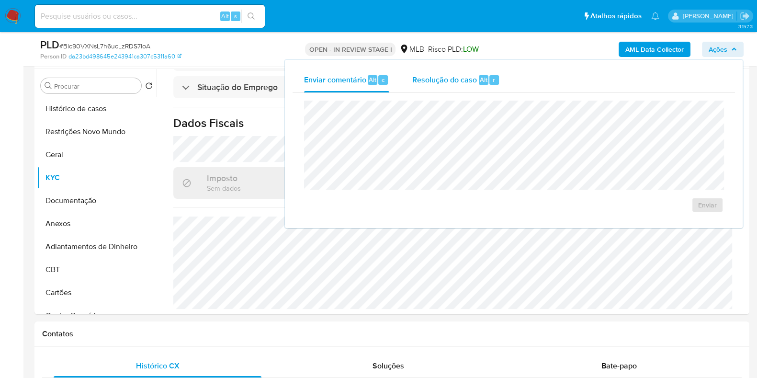
click at [474, 75] on span "Resolução do caso" at bounding box center [445, 79] width 65 height 11
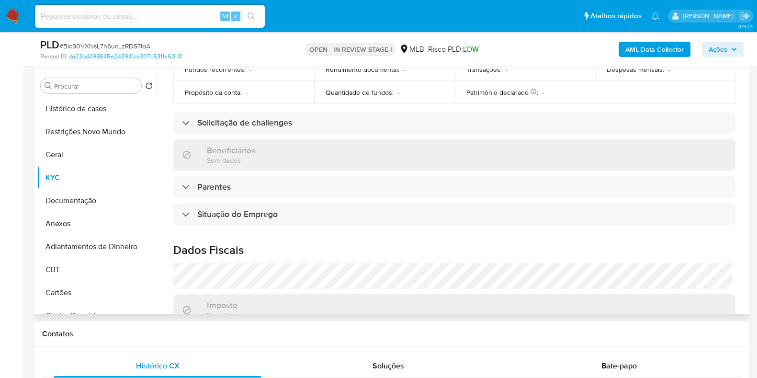
scroll to position [57, 0]
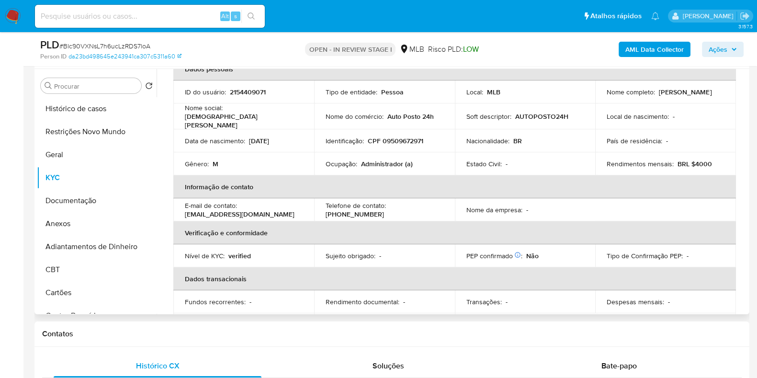
drag, startPoint x: 696, startPoint y: 97, endPoint x: 595, endPoint y: 95, distance: 100.6
click at [596, 95] on td "Nome completo : Cristiano Fogassa da Silva" at bounding box center [666, 91] width 141 height 23
copy p "Cristiano Fogassa da Silva"
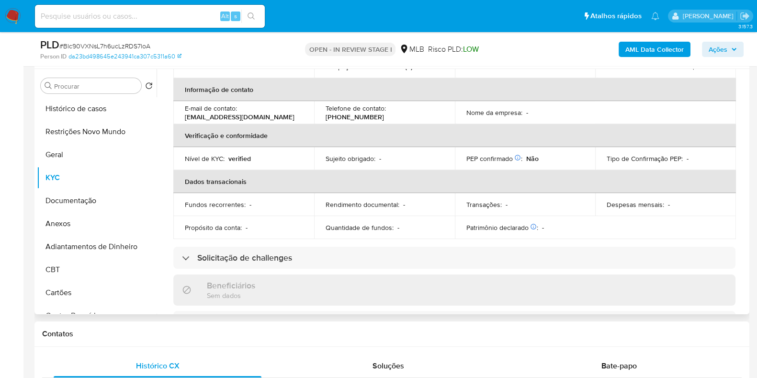
scroll to position [0, 0]
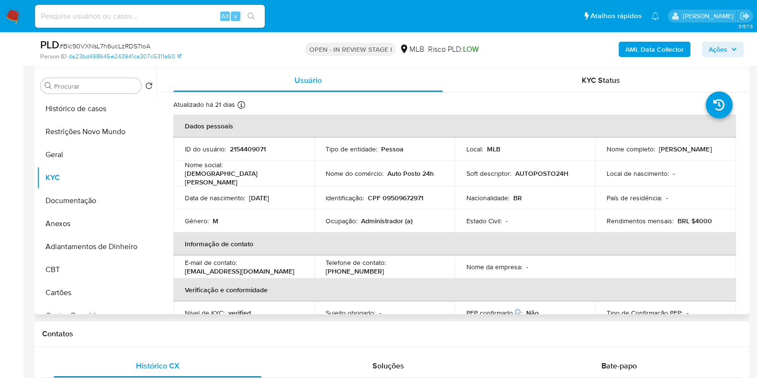
click at [407, 195] on p "CPF 09509672971" at bounding box center [396, 198] width 56 height 9
copy p "09509672971"
click at [103, 119] on button "Histórico de casos" at bounding box center [97, 108] width 120 height 23
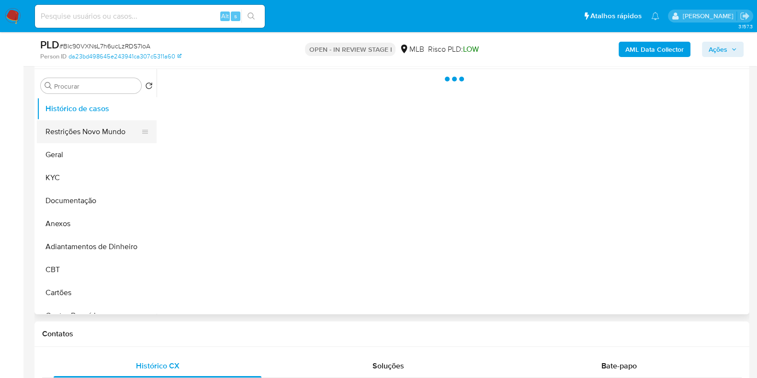
click at [107, 135] on button "Restrições Novo Mundo" at bounding box center [93, 131] width 112 height 23
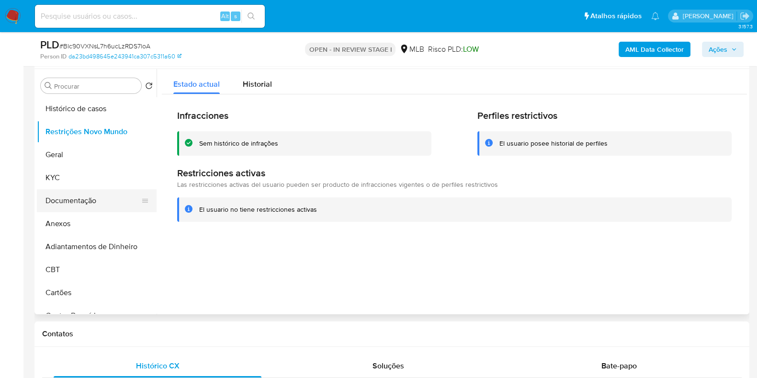
click at [100, 201] on button "Documentação" at bounding box center [93, 200] width 112 height 23
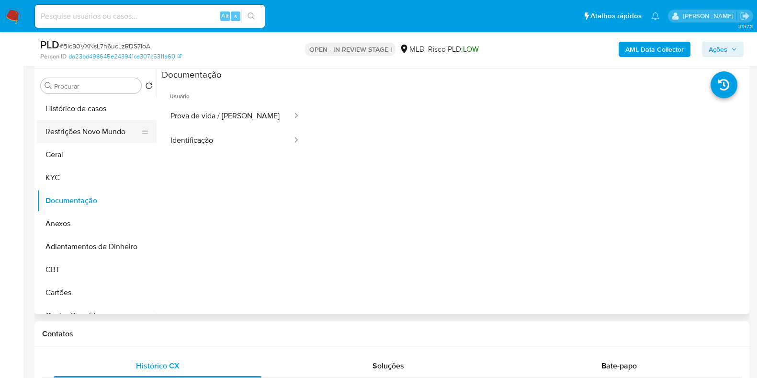
click at [96, 131] on button "Restrições Novo Mundo" at bounding box center [93, 131] width 112 height 23
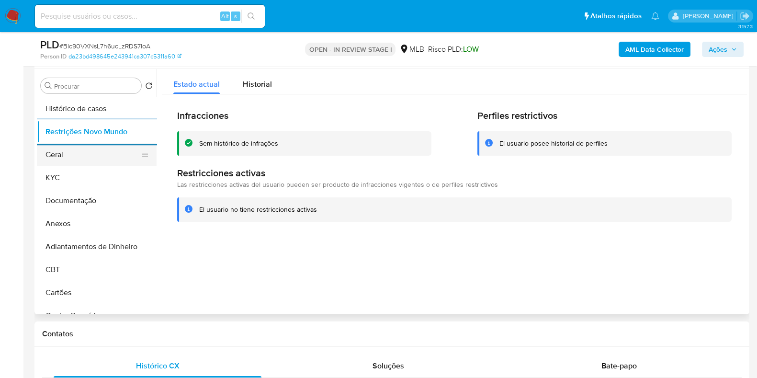
click at [70, 152] on button "Geral" at bounding box center [93, 154] width 112 height 23
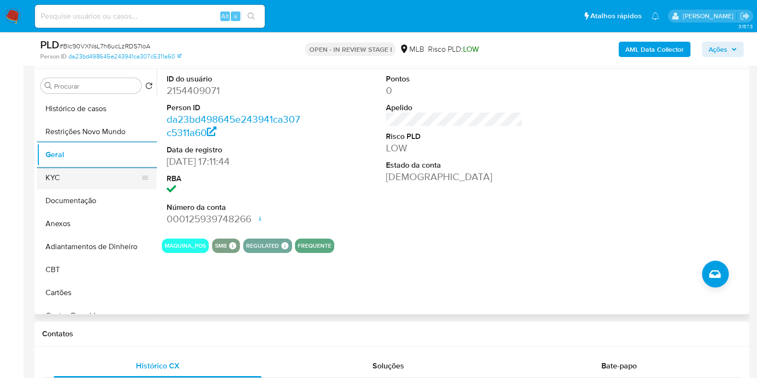
click at [65, 176] on button "KYC" at bounding box center [93, 177] width 112 height 23
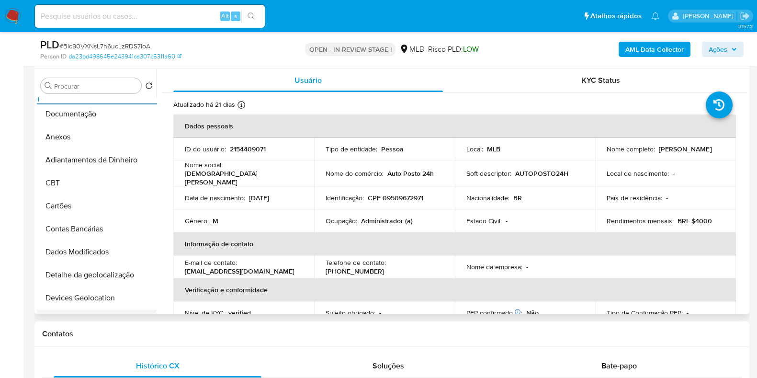
scroll to position [239, 0]
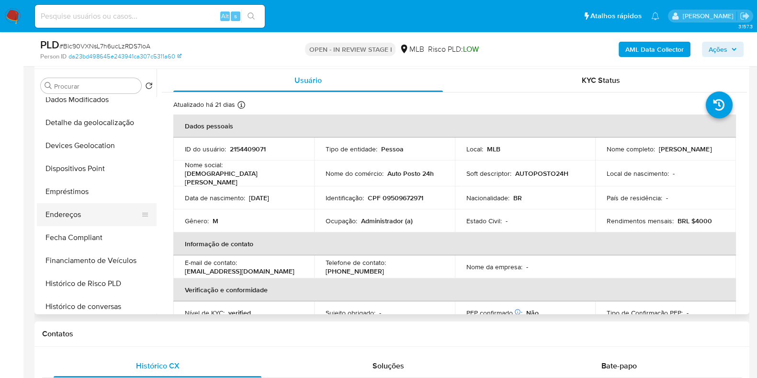
click at [84, 209] on button "Endereços" at bounding box center [93, 214] width 112 height 23
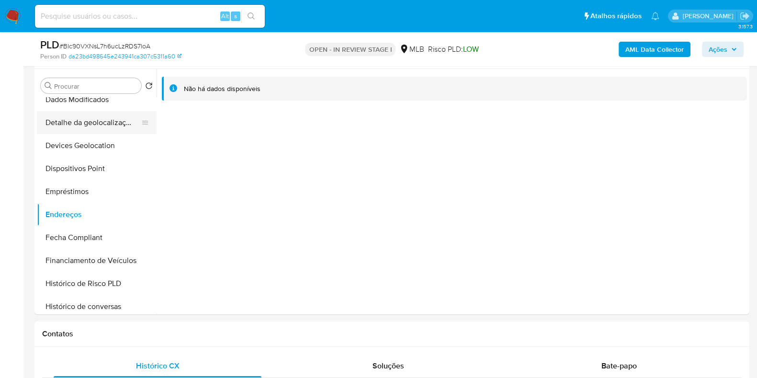
click at [111, 119] on button "Detalhe da geolocalização" at bounding box center [93, 122] width 112 height 23
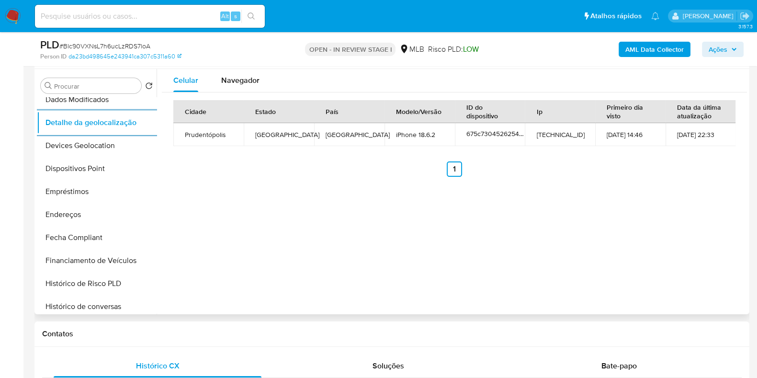
scroll to position [0, 0]
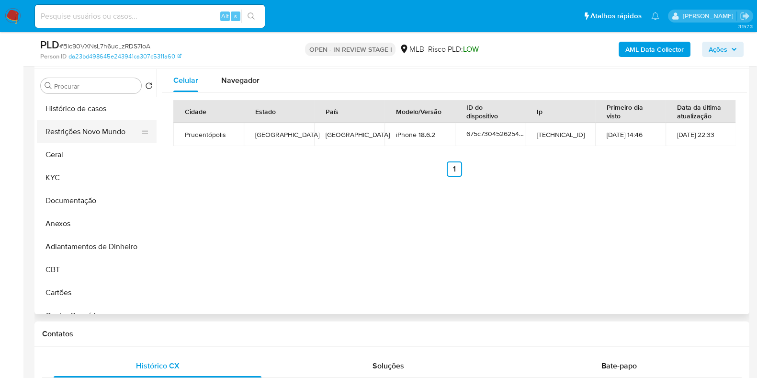
click at [88, 123] on button "Restrições Novo Mundo" at bounding box center [93, 131] width 112 height 23
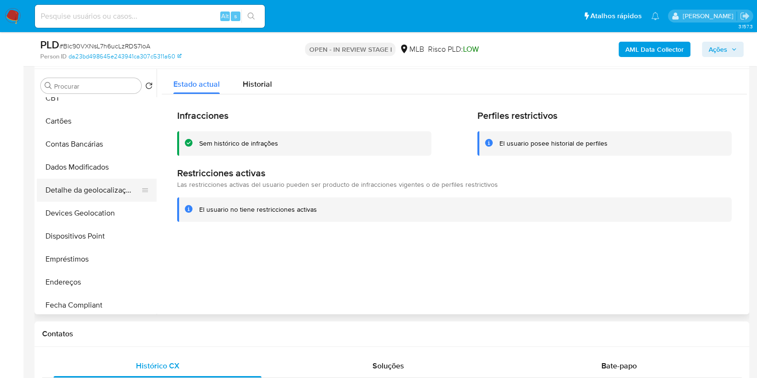
scroll to position [180, 0]
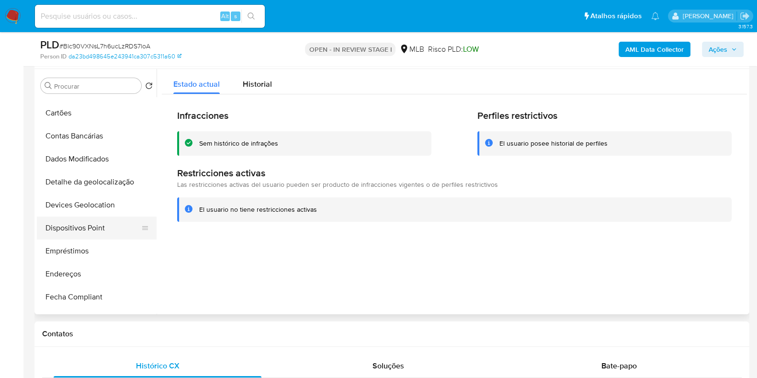
click at [87, 228] on button "Dispositivos Point" at bounding box center [93, 228] width 112 height 23
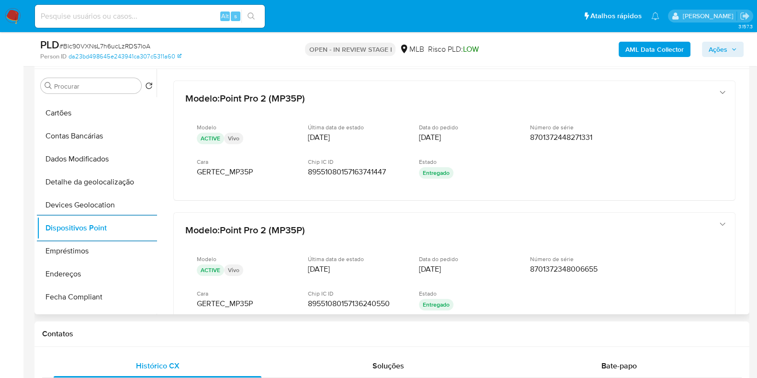
click at [655, 50] on b "AML Data Collector" at bounding box center [655, 49] width 58 height 15
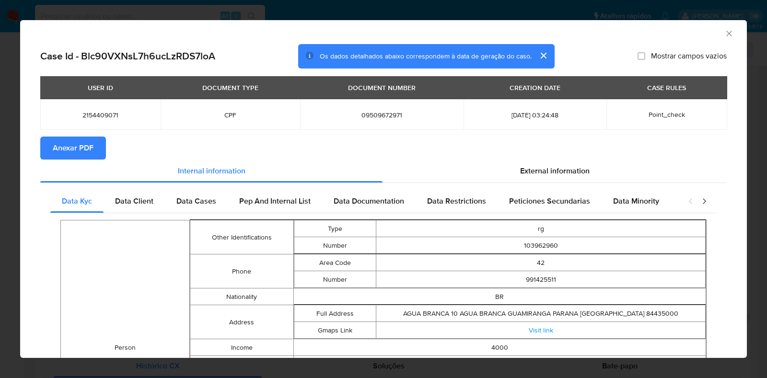
click at [89, 150] on span "Anexar PDF" at bounding box center [73, 148] width 41 height 21
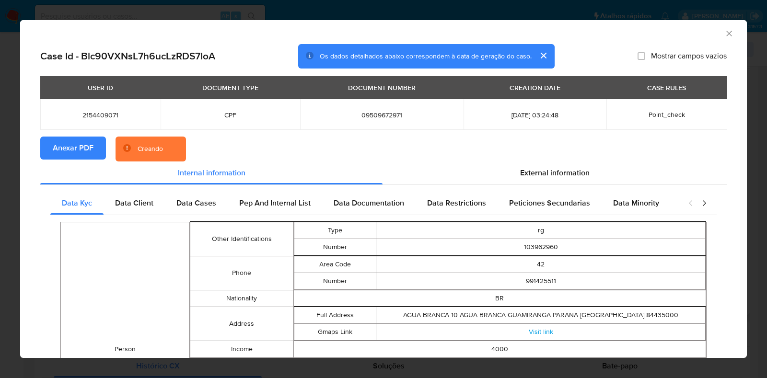
click at [0, 186] on div "AML Data Collector Case Id - Blc90VXNsL7h6ucLzRDS7loA Os dados detalhados abaix…" at bounding box center [383, 189] width 767 height 378
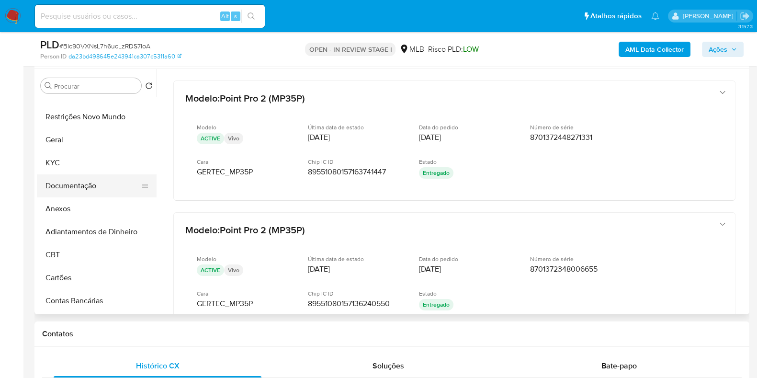
scroll to position [0, 0]
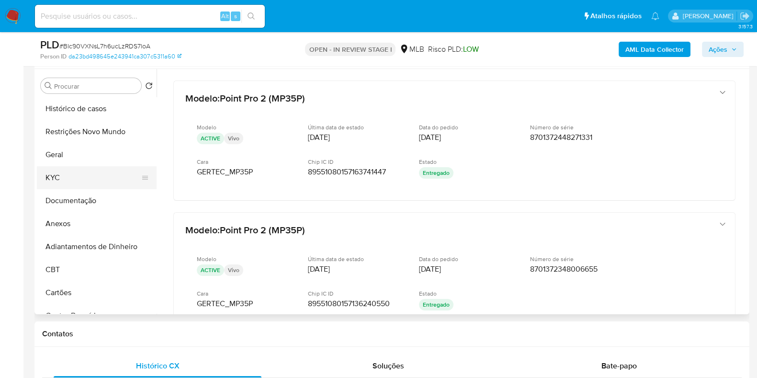
click at [74, 186] on button "KYC" at bounding box center [93, 177] width 112 height 23
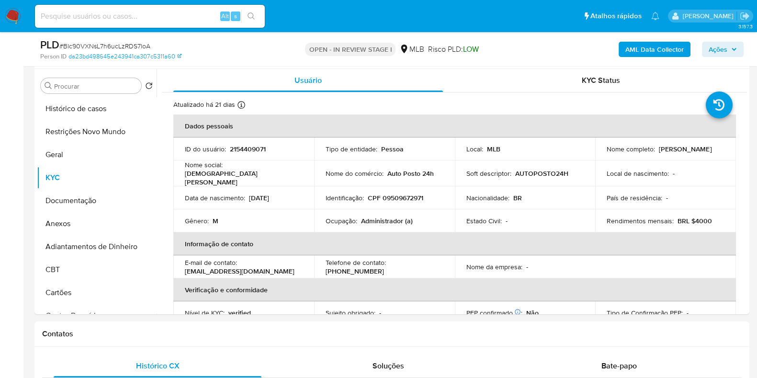
drag, startPoint x: 678, startPoint y: 153, endPoint x: 603, endPoint y: 153, distance: 75.7
click at [603, 153] on td "Nome completo : Cristiano Fogassa da Silva" at bounding box center [666, 149] width 141 height 23
copy p "Cristiano Fogassa da Silva"
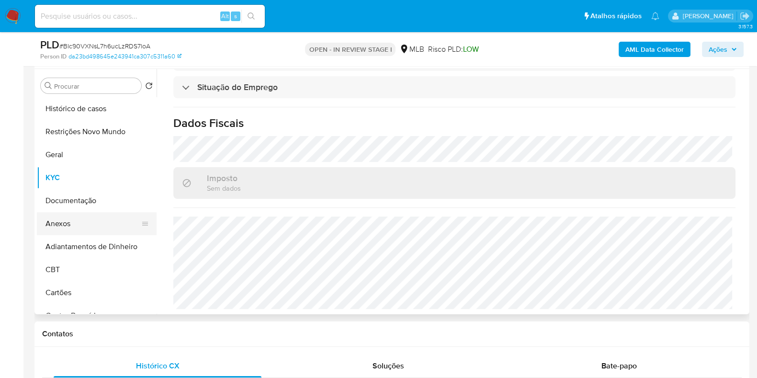
drag, startPoint x: 79, startPoint y: 231, endPoint x: 87, endPoint y: 229, distance: 9.0
click at [79, 231] on button "Anexos" at bounding box center [93, 223] width 112 height 23
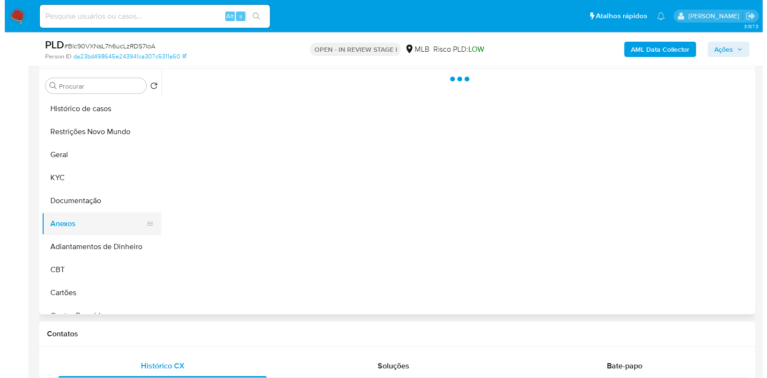
scroll to position [0, 0]
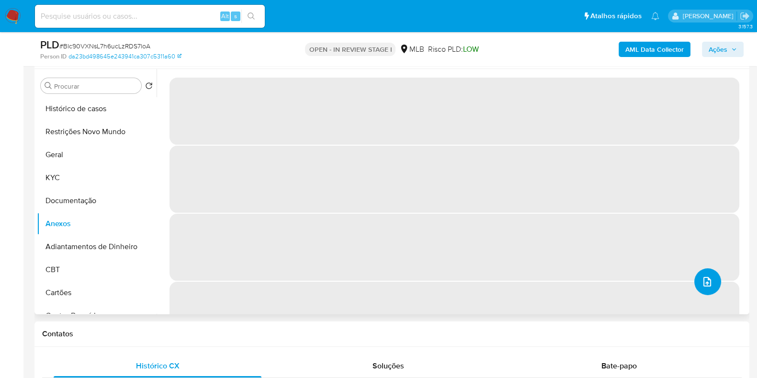
click at [704, 285] on icon "upload-file" at bounding box center [707, 281] width 11 height 11
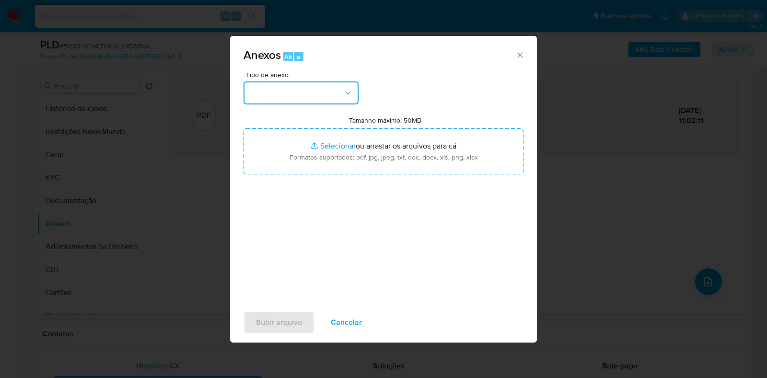
drag, startPoint x: 321, startPoint y: 95, endPoint x: 319, endPoint y: 103, distance: 9.0
click at [321, 97] on button "button" at bounding box center [300, 92] width 115 height 23
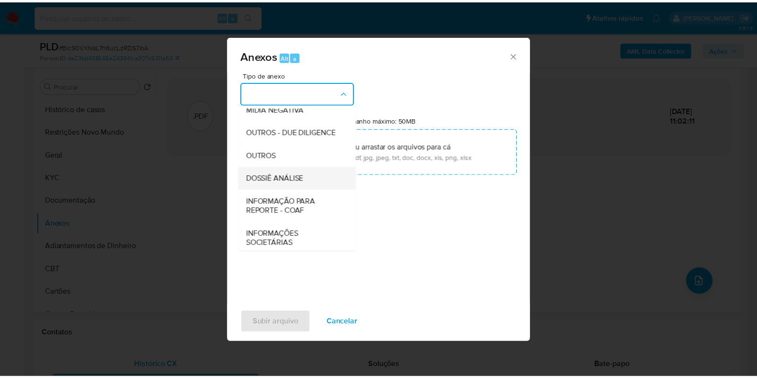
scroll to position [148, 0]
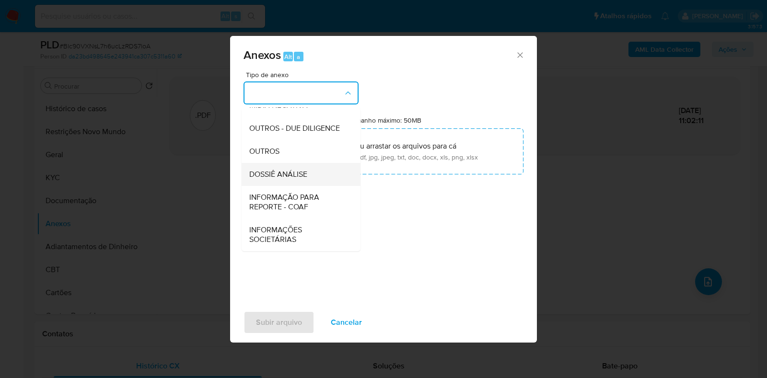
click at [291, 173] on span "DOSSIÊ ANÁLISE" at bounding box center [278, 175] width 58 height 10
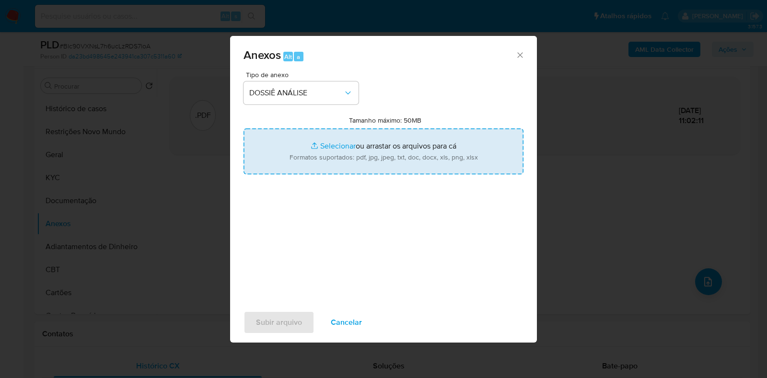
type input "C:\fakepath\SAR - CPF 09509672971 - CRISTIANO FOGASSA DA SILVA.pdf"
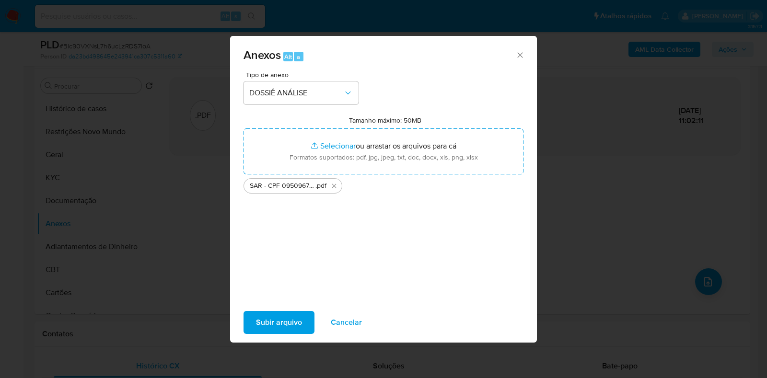
click at [294, 327] on span "Subir arquivo" at bounding box center [279, 322] width 46 height 21
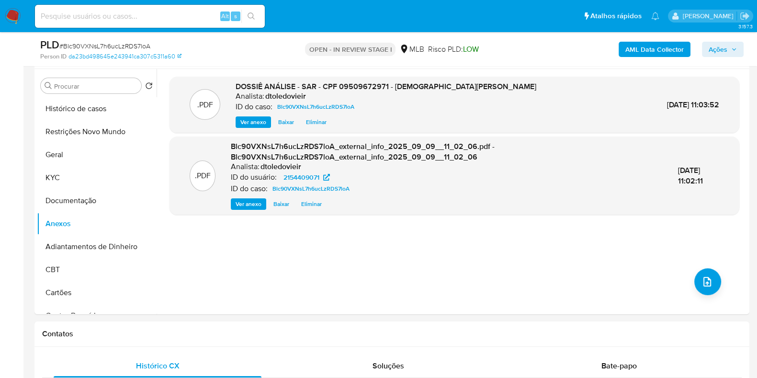
click at [733, 56] on button "Ações" at bounding box center [723, 49] width 42 height 15
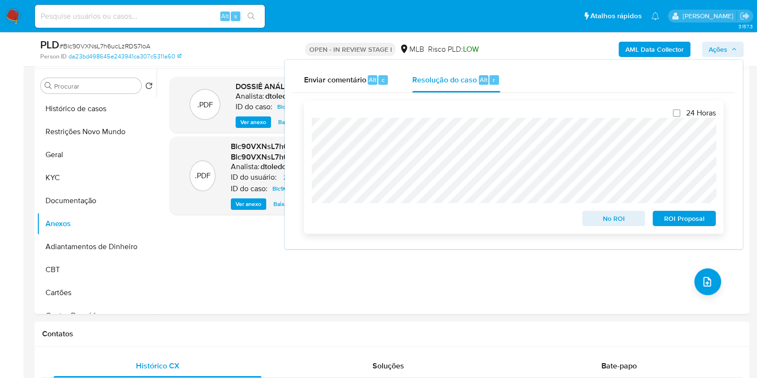
click at [693, 220] on span "ROI Proposal" at bounding box center [685, 218] width 50 height 13
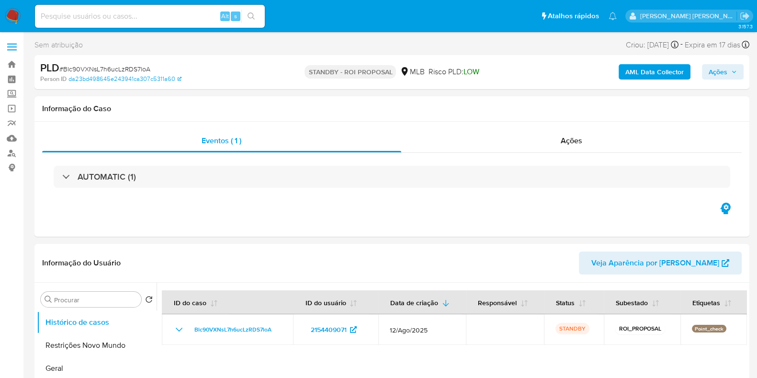
select select "10"
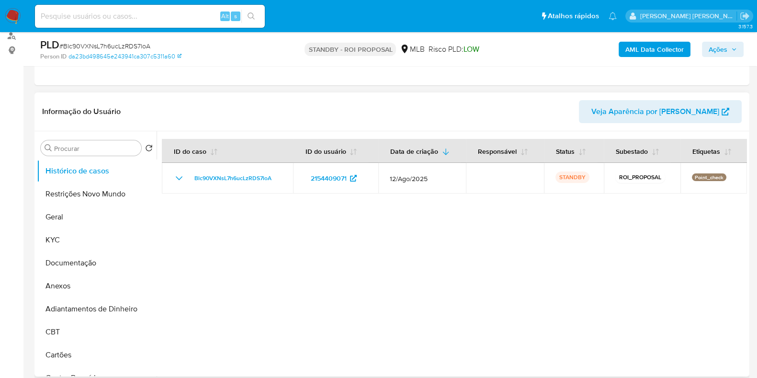
scroll to position [180, 0]
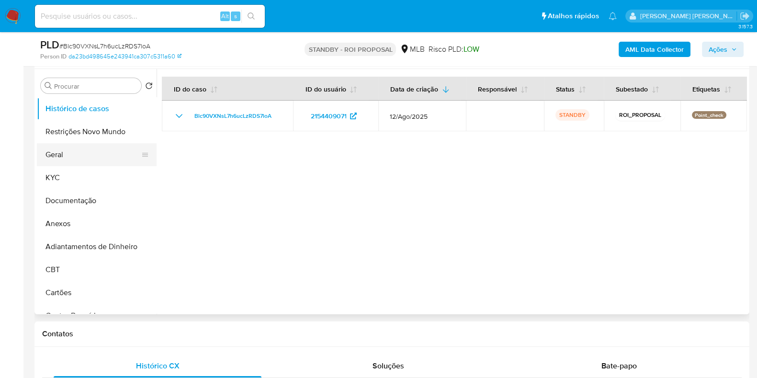
click at [69, 151] on button "Geral" at bounding box center [93, 154] width 112 height 23
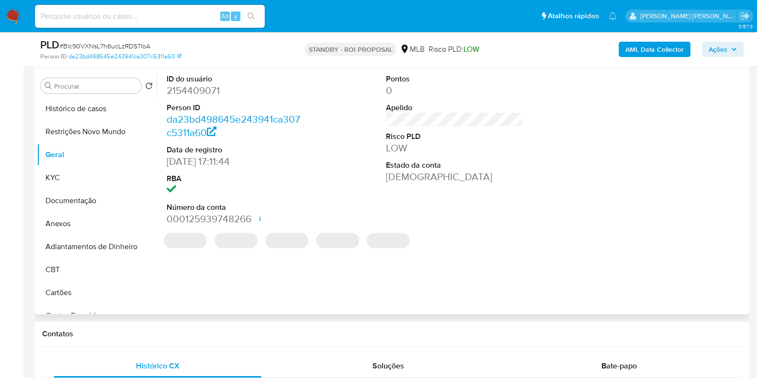
click at [200, 92] on dd "2154409071" at bounding box center [235, 90] width 137 height 13
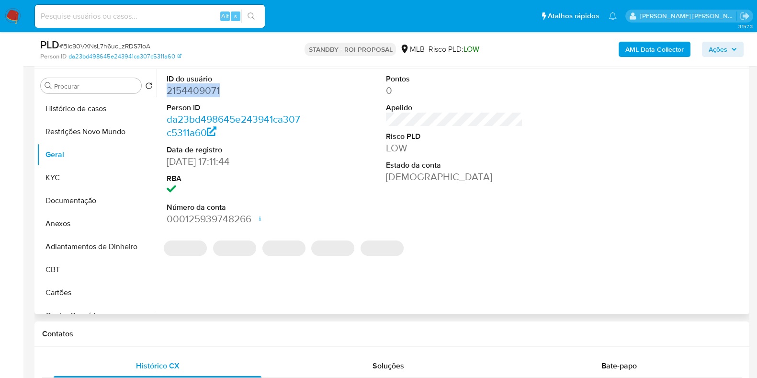
copy dd "2154409071"
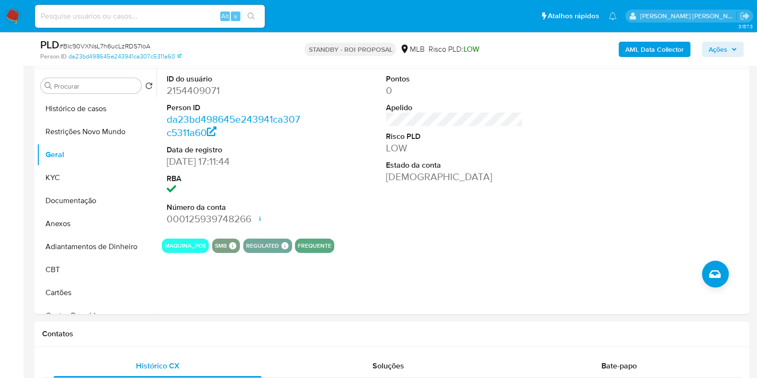
click at [156, 22] on input at bounding box center [150, 16] width 230 height 12
paste input "2528152905"
type input "2528152905"
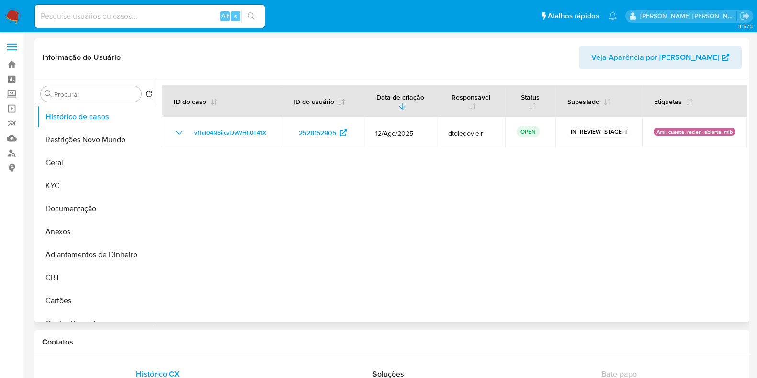
select select "10"
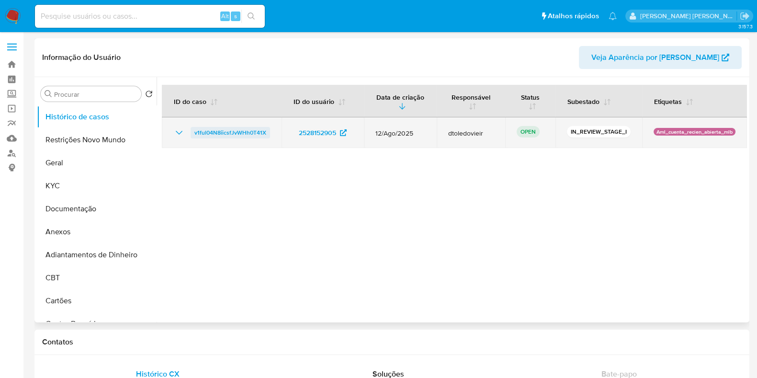
click at [258, 135] on span "v1ful04N8iicsfJvWHh0T41X" at bounding box center [231, 132] width 72 height 11
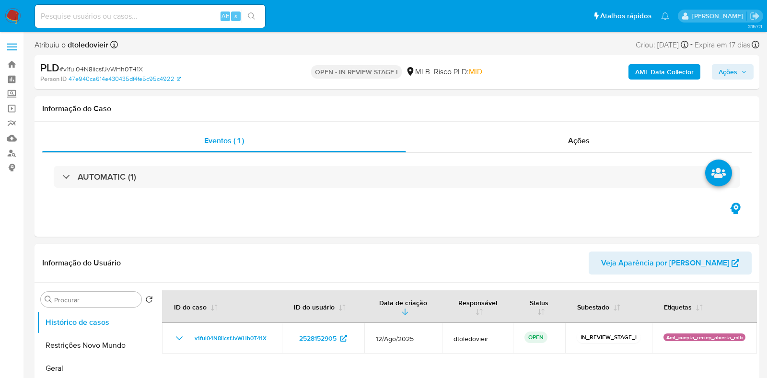
select select "10"
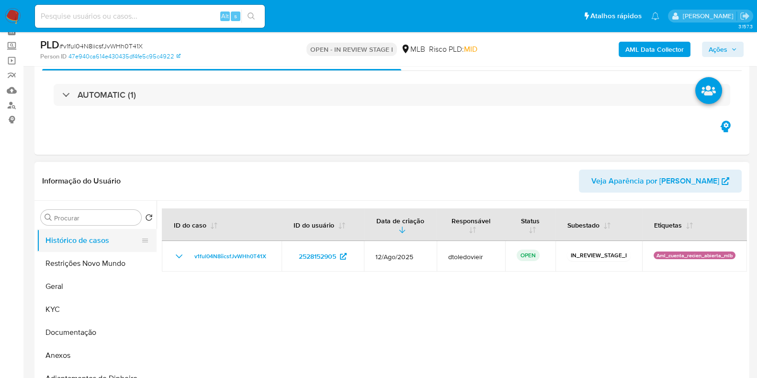
scroll to position [119, 0]
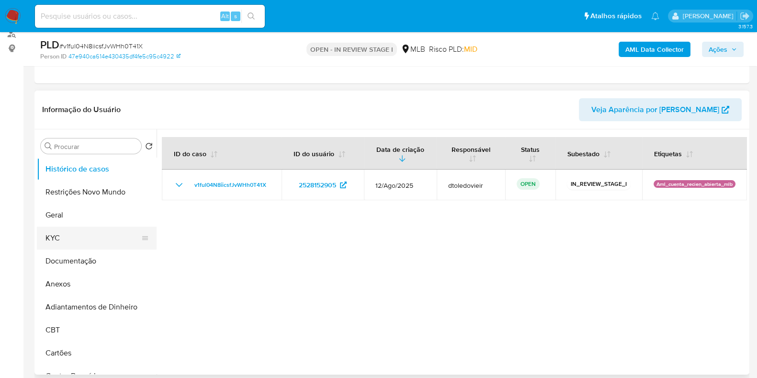
click at [57, 247] on button "KYC" at bounding box center [93, 238] width 112 height 23
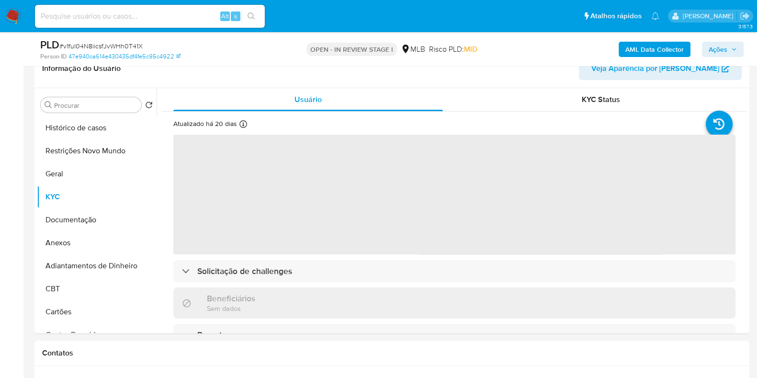
scroll to position [180, 0]
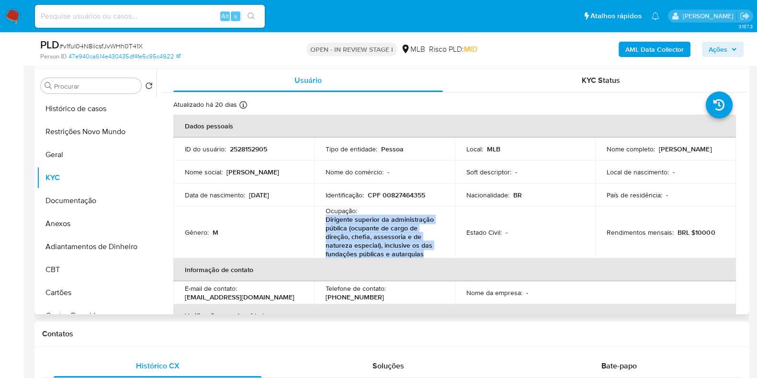
drag, startPoint x: 404, startPoint y: 252, endPoint x: 323, endPoint y: 224, distance: 85.6
click at [323, 224] on td "Ocupação : Dirigente superior da administração pública (ocupante de cargo de di…" at bounding box center [384, 232] width 141 height 52
copy p "Dirigente superior da administração pública (ocupante de cargo de direção, chef…"
click at [101, 200] on button "Documentação" at bounding box center [93, 200] width 112 height 23
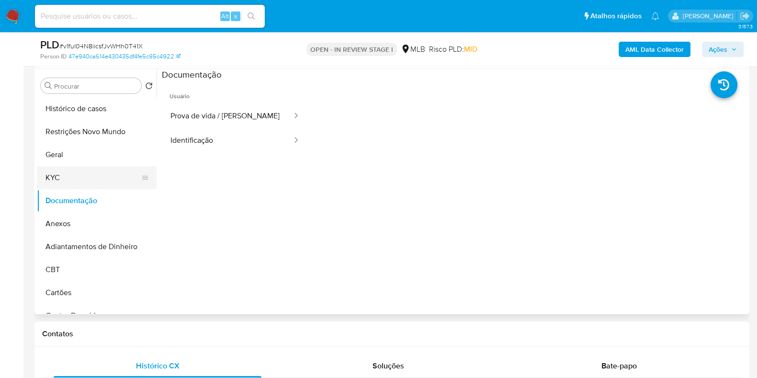
click at [69, 183] on button "KYC" at bounding box center [93, 177] width 112 height 23
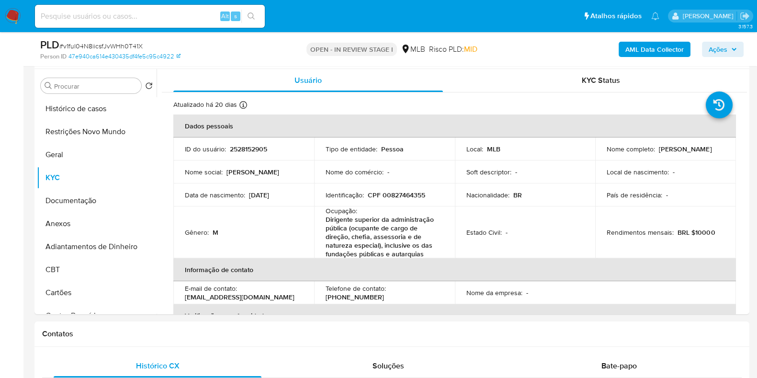
click at [640, 45] on b "AML Data Collector" at bounding box center [655, 49] width 58 height 15
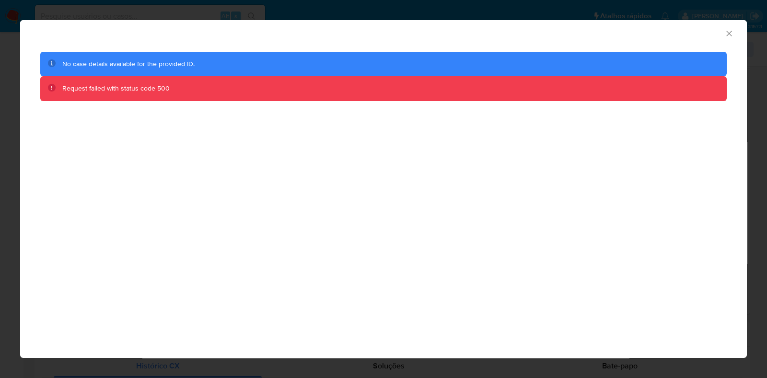
click at [4, 180] on div "AML Data Collector No case details available for the provided ID. Request faile…" at bounding box center [383, 189] width 767 height 378
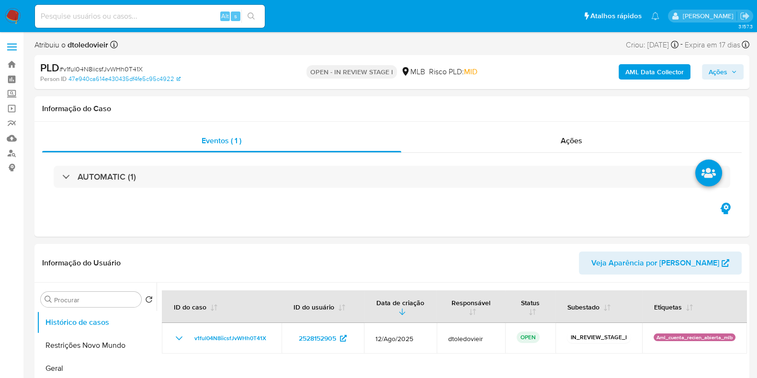
select select "10"
click at [649, 69] on b "AML Data Collector" at bounding box center [655, 71] width 58 height 15
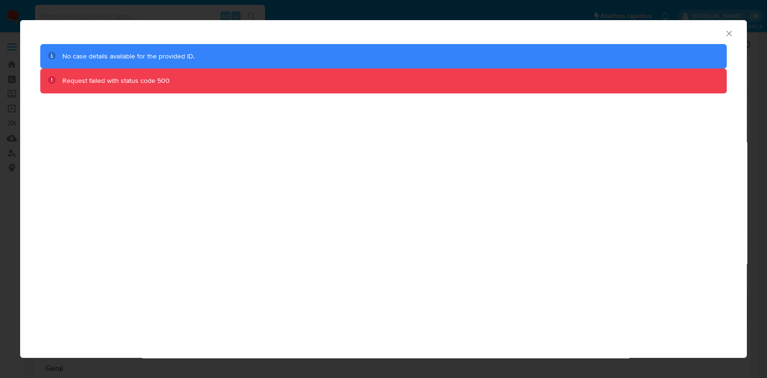
click at [729, 31] on icon "Fechar a janela" at bounding box center [729, 34] width 10 height 10
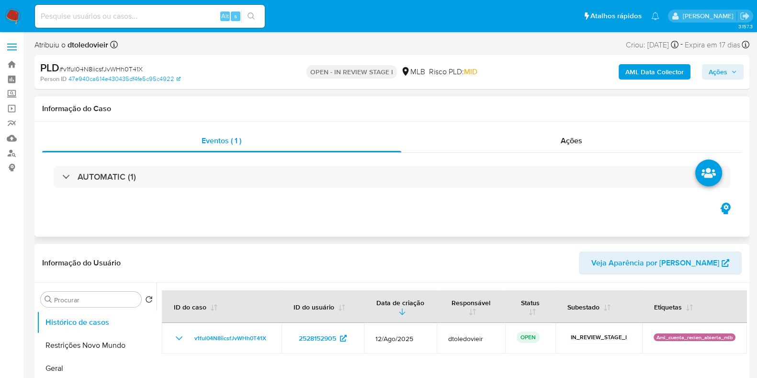
click at [493, 236] on div "Eventos ( 1 ) Ações AUTOMATIC (1)" at bounding box center [391, 179] width 715 height 115
click at [671, 74] on b "AML Data Collector" at bounding box center [655, 71] width 58 height 15
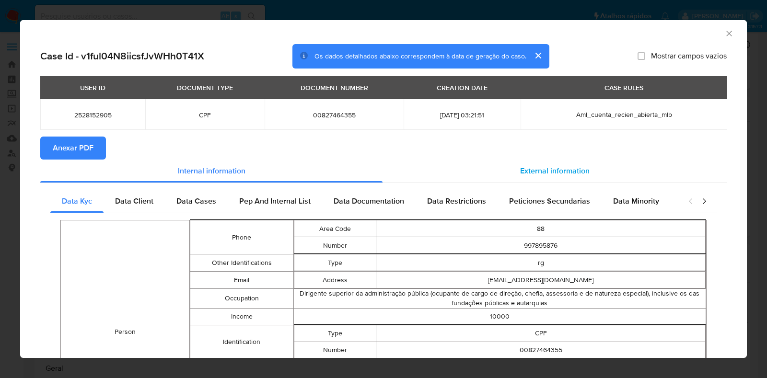
click at [568, 166] on span "External information" at bounding box center [554, 170] width 69 height 11
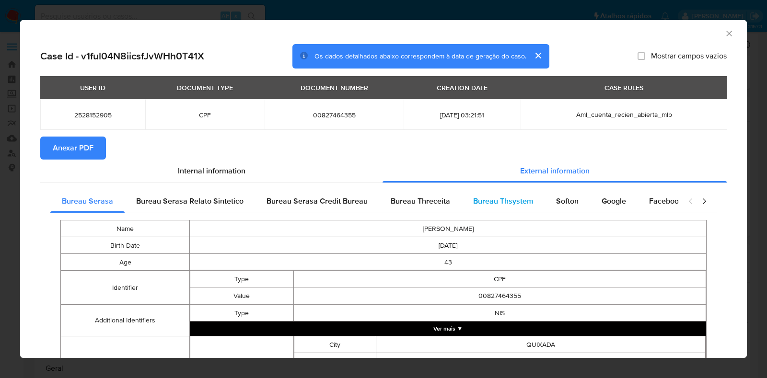
click at [503, 195] on span "Bureau Thsystem" at bounding box center [503, 200] width 60 height 11
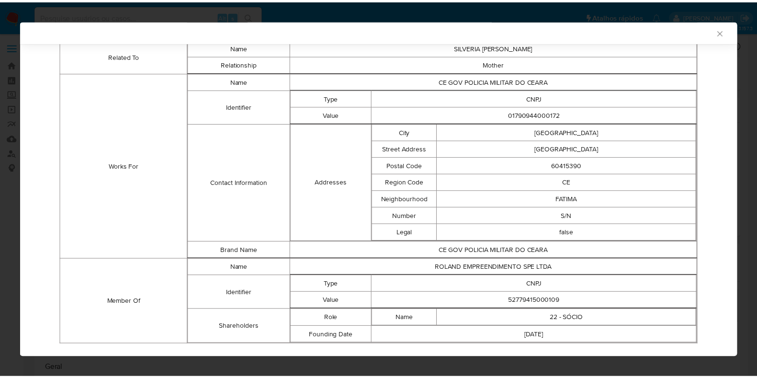
scroll to position [679, 0]
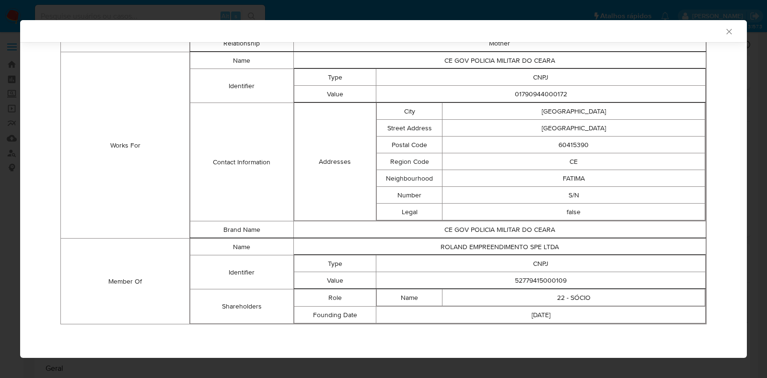
click at [537, 279] on td "52779415000109" at bounding box center [540, 280] width 329 height 17
copy td "52779415000109"
click at [11, 184] on div "AML Data Collector Case Id - v1ful04N8iicsfJvWHh0T41X Os dados detalhados abaix…" at bounding box center [383, 189] width 767 height 378
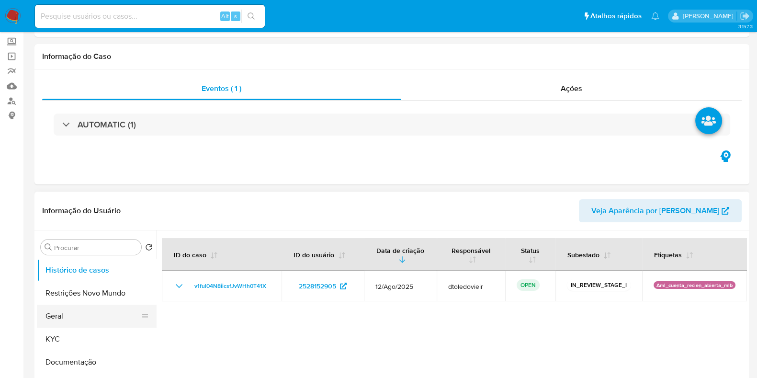
scroll to position [119, 0]
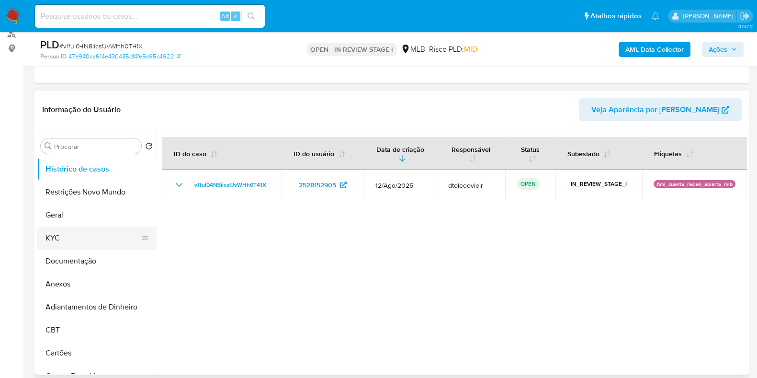
click at [81, 231] on button "KYC" at bounding box center [93, 238] width 112 height 23
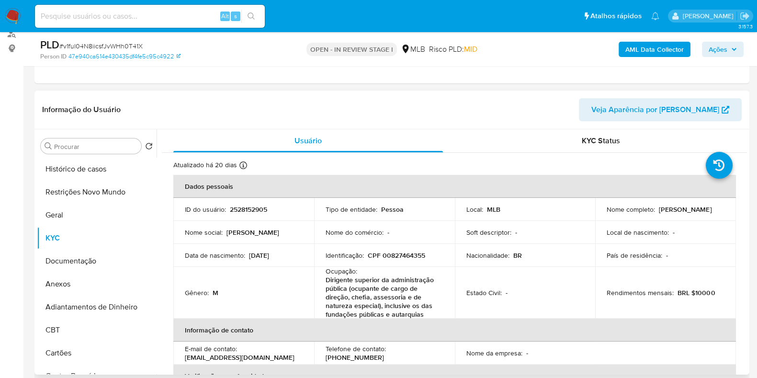
click at [411, 255] on p "CPF 00827464355" at bounding box center [396, 255] width 57 height 9
copy p "00827464355"
click at [46, 262] on button "Documentação" at bounding box center [93, 261] width 112 height 23
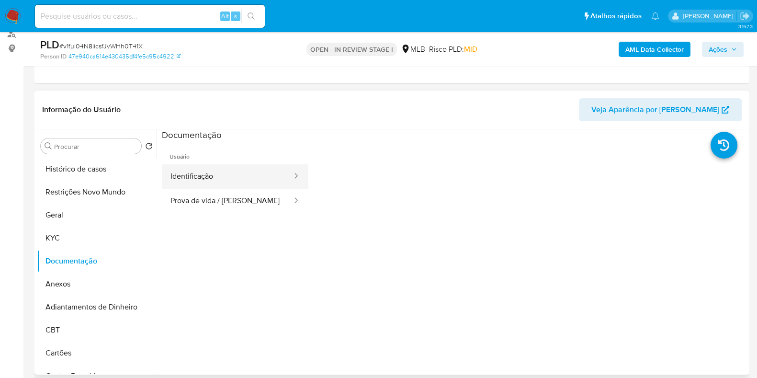
click at [229, 171] on button "Identificação" at bounding box center [227, 176] width 131 height 24
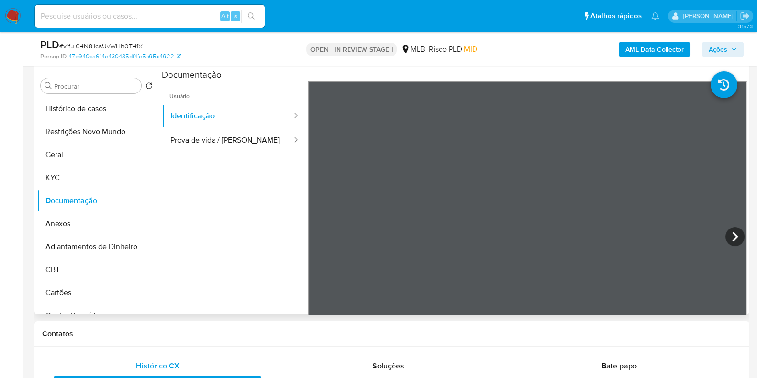
scroll to position [275, 0]
click at [728, 236] on icon at bounding box center [735, 236] width 19 height 19
click at [211, 135] on button "Prova de vida / [PERSON_NAME]" at bounding box center [227, 140] width 131 height 24
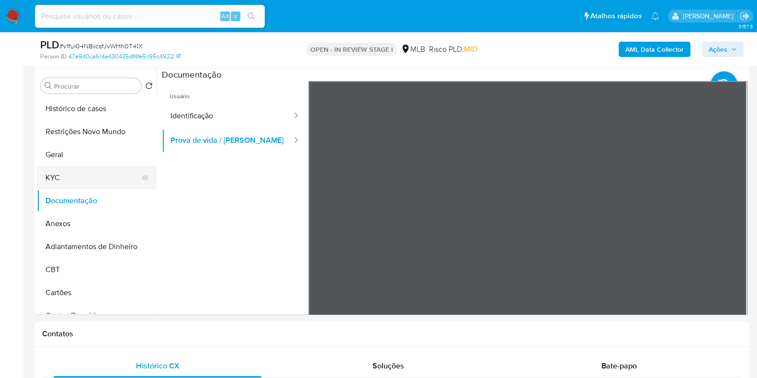
click at [81, 185] on button "KYC" at bounding box center [93, 177] width 112 height 23
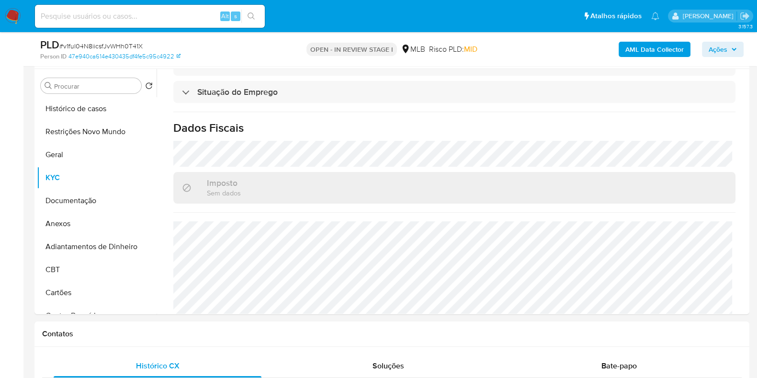
scroll to position [445, 0]
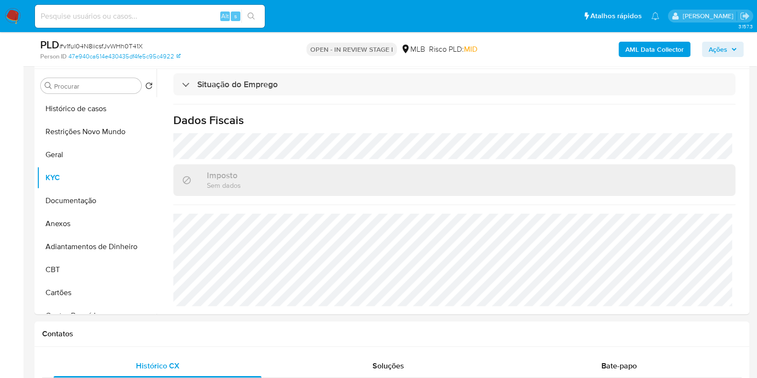
click at [733, 46] on span "Ações" at bounding box center [723, 49] width 28 height 13
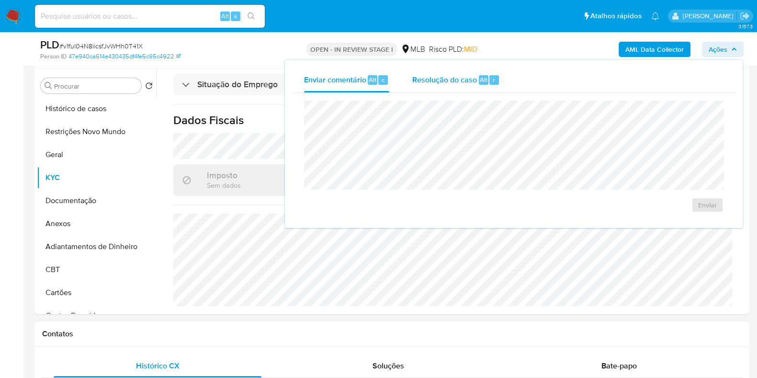
click at [434, 80] on span "Resolução do caso" at bounding box center [445, 79] width 65 height 11
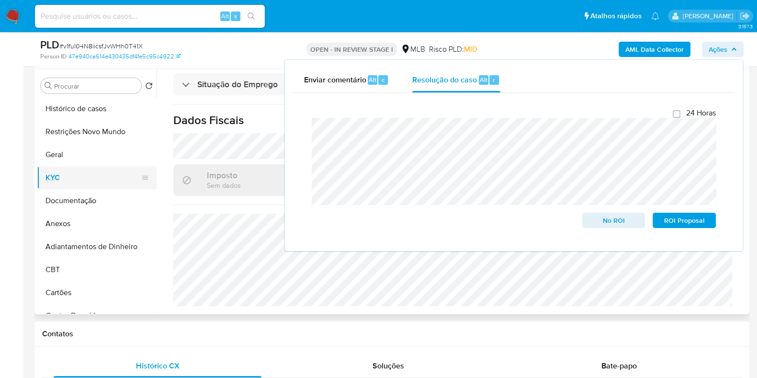
click at [95, 174] on button "KYC" at bounding box center [93, 177] width 112 height 23
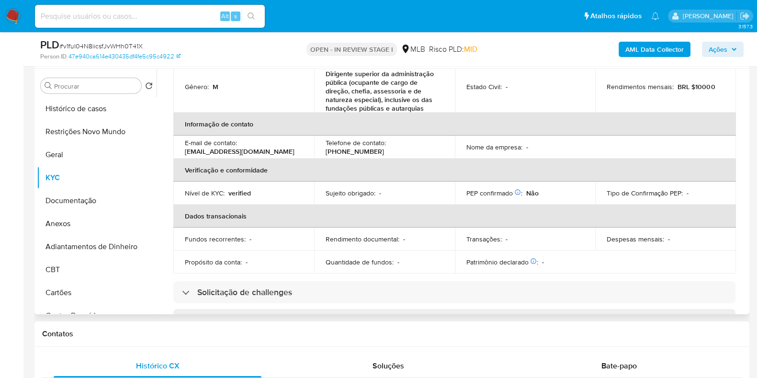
scroll to position [0, 0]
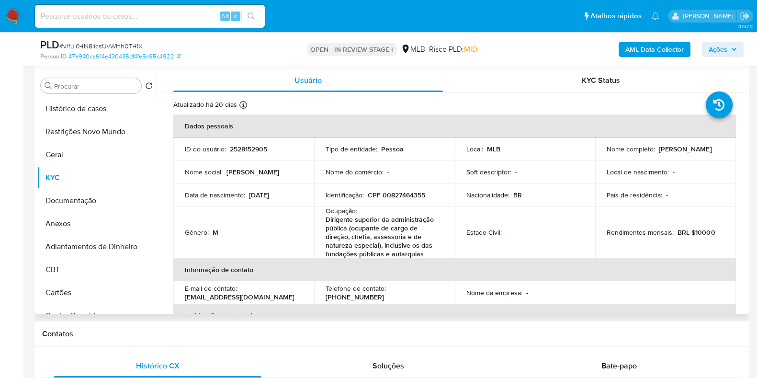
drag, startPoint x: 683, startPoint y: 150, endPoint x: 597, endPoint y: 157, distance: 85.5
click at [597, 157] on td "Nome completo : Daniel Roland de Castro" at bounding box center [666, 149] width 141 height 23
copy p "[PERSON_NAME]"
click at [393, 193] on p "CPF 00827464355" at bounding box center [396, 195] width 57 height 9
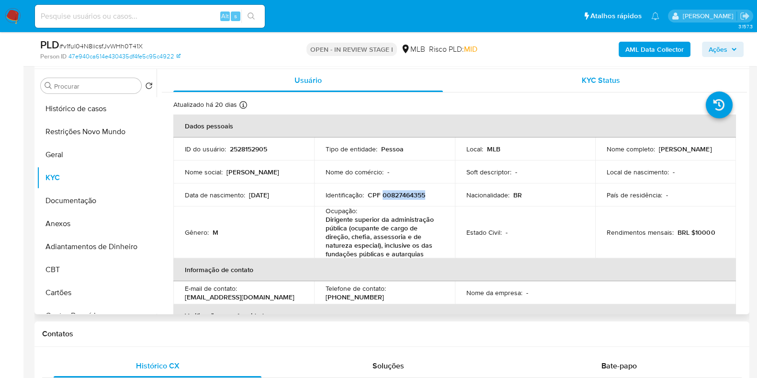
copy p "00827464355"
click at [96, 136] on button "Restrições Novo Mundo" at bounding box center [93, 131] width 112 height 23
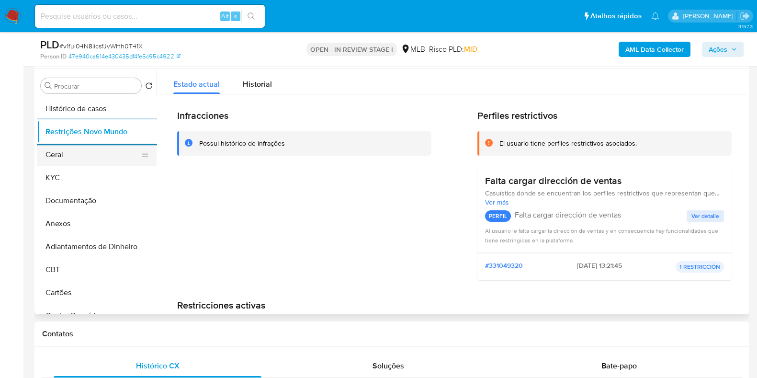
click at [69, 155] on button "Geral" at bounding box center [93, 154] width 112 height 23
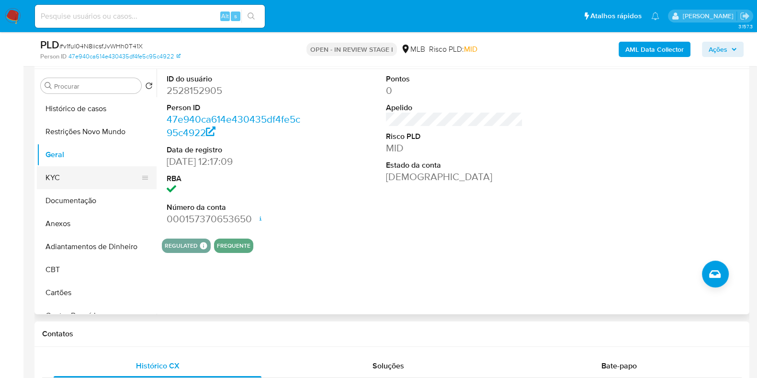
drag, startPoint x: 69, startPoint y: 168, endPoint x: 70, endPoint y: 174, distance: 5.8
click at [69, 172] on button "KYC" at bounding box center [93, 177] width 112 height 23
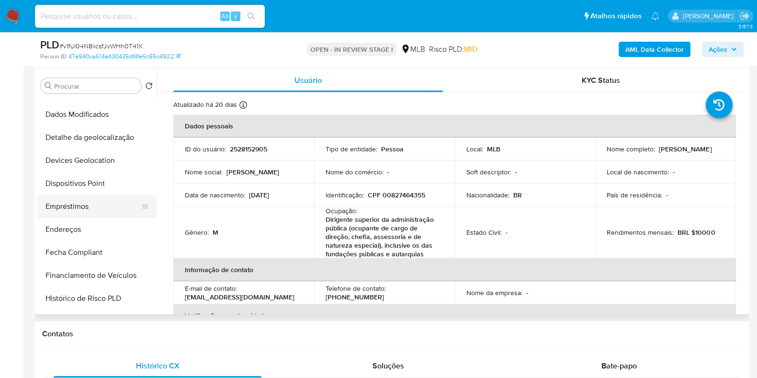
scroll to position [239, 0]
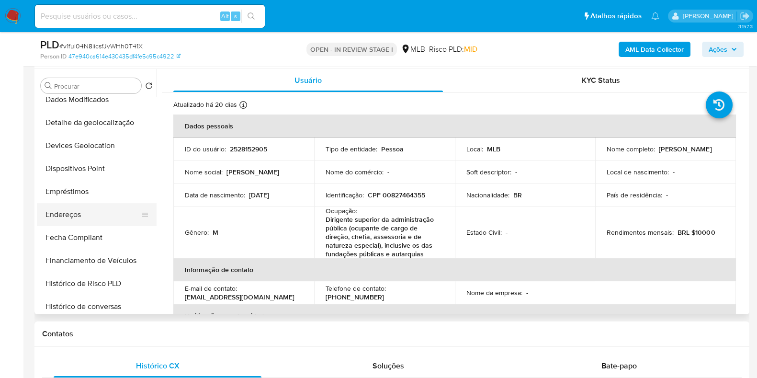
drag, startPoint x: 91, startPoint y: 195, endPoint x: 81, endPoint y: 217, distance: 23.0
click at [91, 196] on button "Empréstimos" at bounding box center [97, 191] width 120 height 23
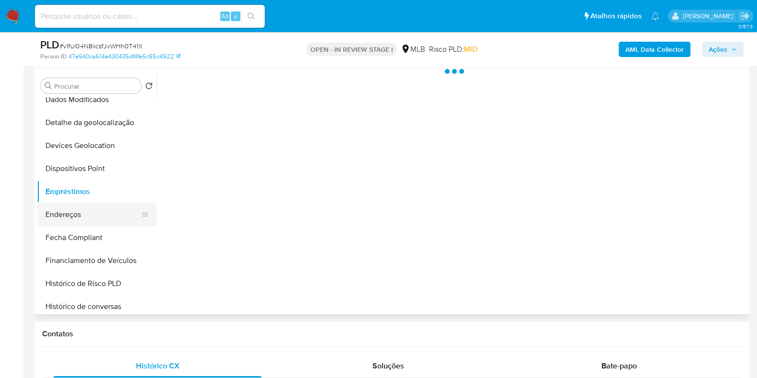
click at [81, 217] on button "Endereços" at bounding box center [93, 214] width 112 height 23
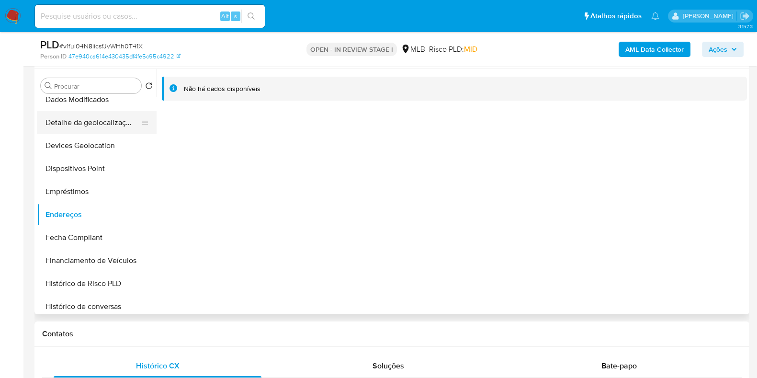
click at [100, 127] on button "Detalhe da geolocalização" at bounding box center [93, 122] width 112 height 23
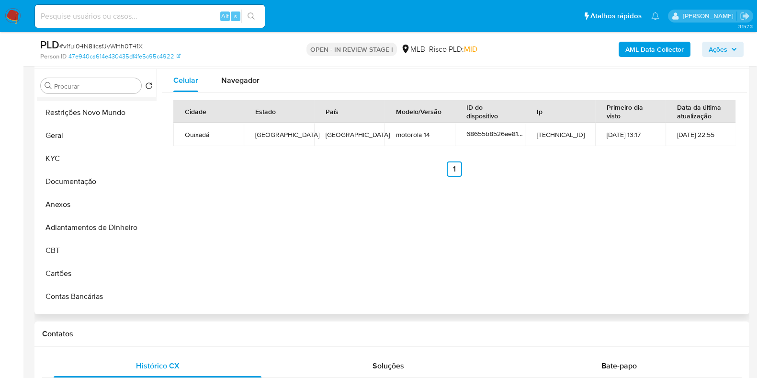
scroll to position [0, 0]
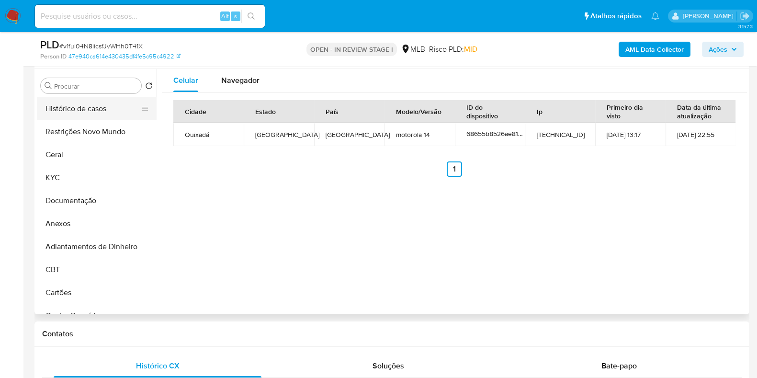
click at [96, 113] on button "Histórico de casos" at bounding box center [93, 108] width 112 height 23
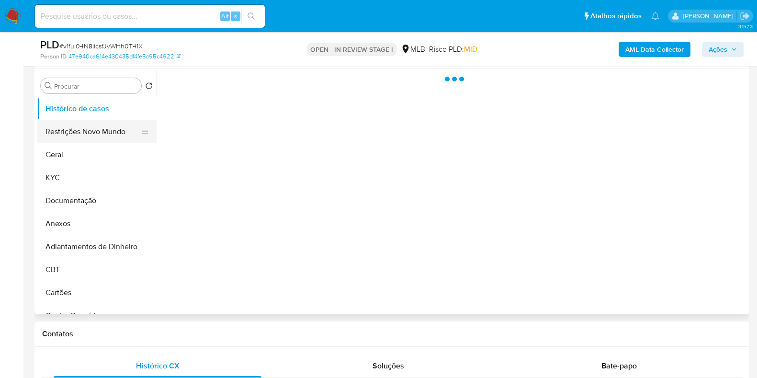
click at [96, 131] on button "Restrições Novo Mundo" at bounding box center [93, 131] width 112 height 23
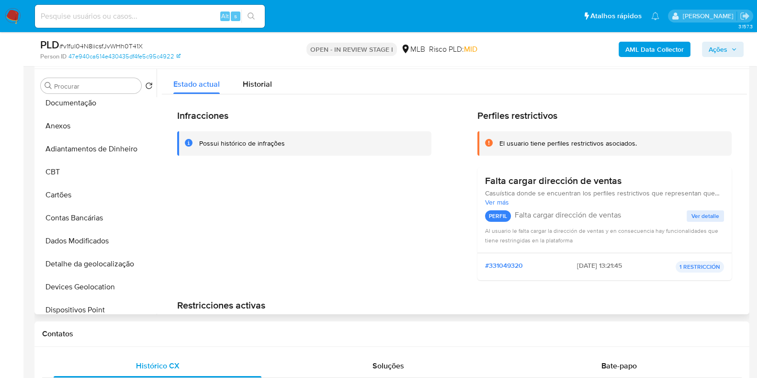
scroll to position [239, 0]
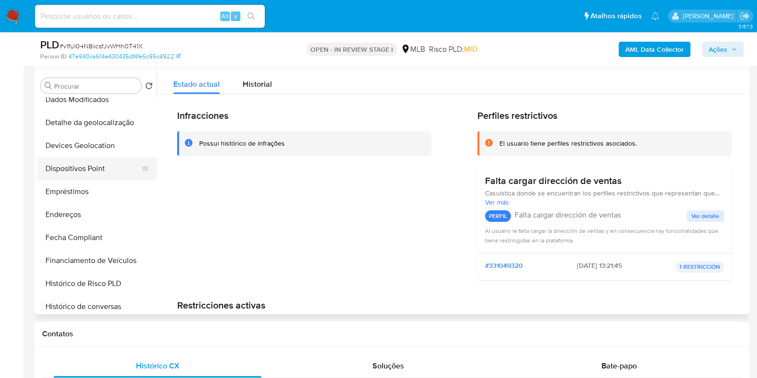
click at [108, 161] on button "Dispositivos Point" at bounding box center [93, 168] width 112 height 23
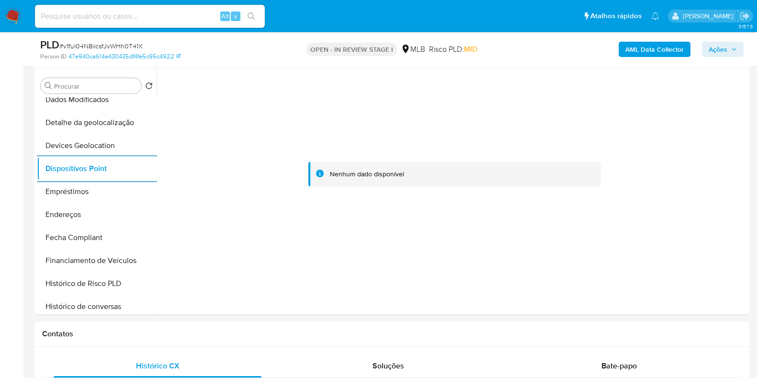
click at [633, 47] on b "AML Data Collector" at bounding box center [655, 49] width 58 height 15
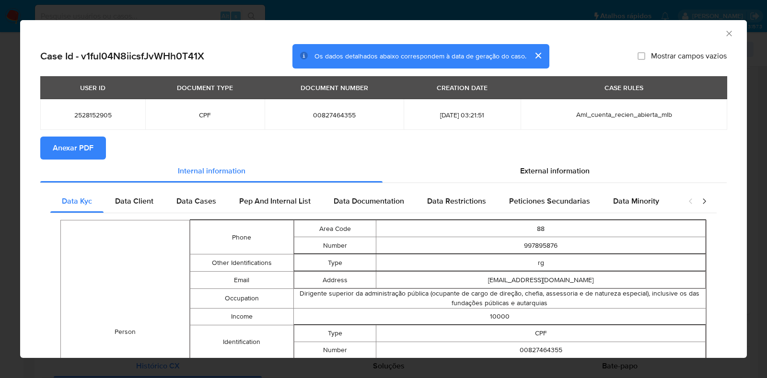
click at [93, 144] on button "Anexar PDF" at bounding box center [73, 148] width 66 height 23
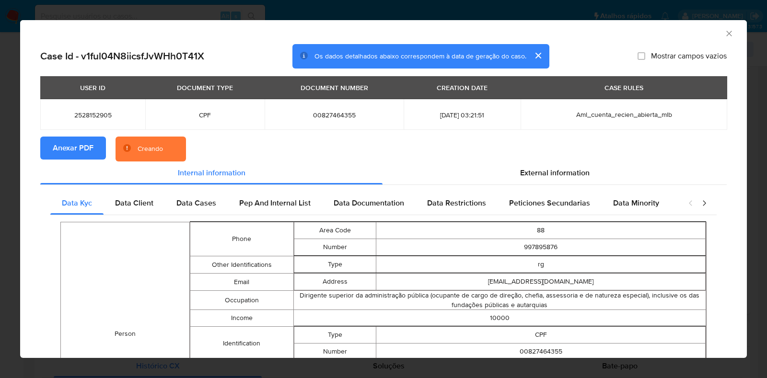
click at [10, 195] on div "AML Data Collector Case Id - v1ful04N8iicsfJvWHh0T41X Os dados detalhados abaix…" at bounding box center [383, 189] width 767 height 378
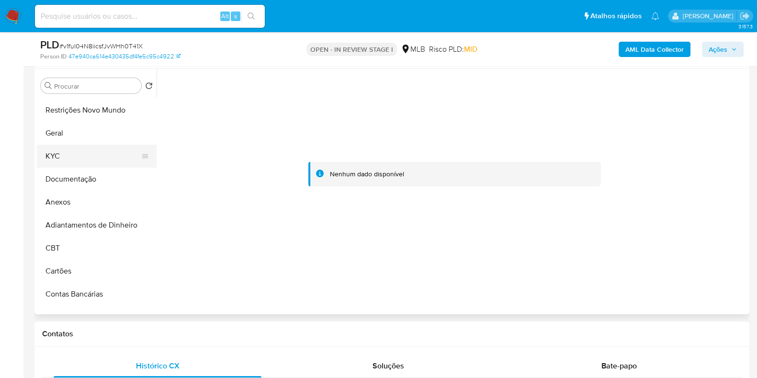
scroll to position [0, 0]
click at [76, 165] on button "Geral" at bounding box center [93, 154] width 112 height 23
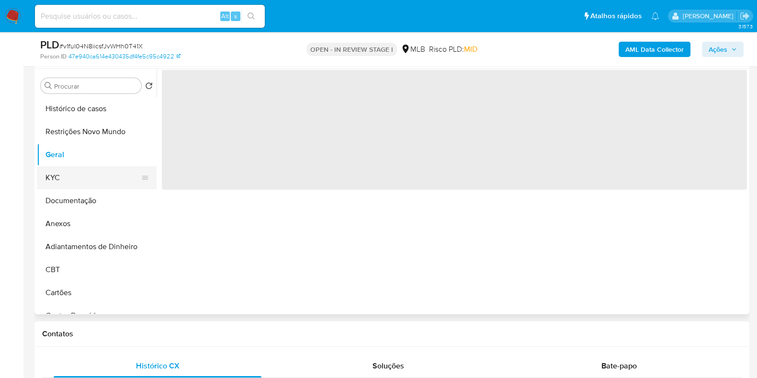
click at [68, 177] on button "KYC" at bounding box center [93, 177] width 112 height 23
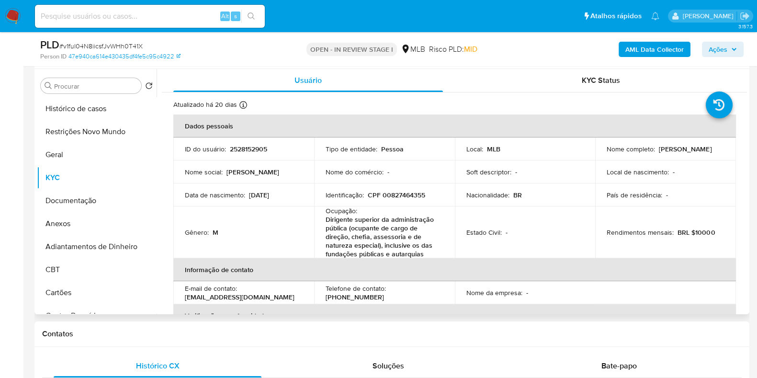
drag, startPoint x: 678, startPoint y: 153, endPoint x: 600, endPoint y: 152, distance: 77.6
click at [600, 152] on td "Nome completo : Daniel Roland de Castro" at bounding box center [666, 149] width 141 height 23
copy p "[PERSON_NAME]"
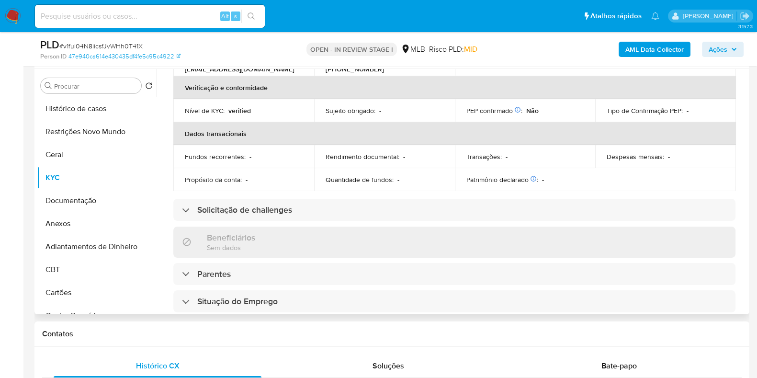
scroll to position [445, 0]
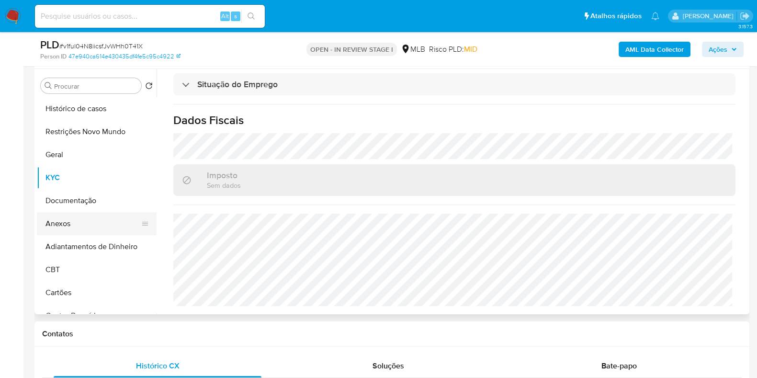
click at [83, 219] on button "Anexos" at bounding box center [93, 223] width 112 height 23
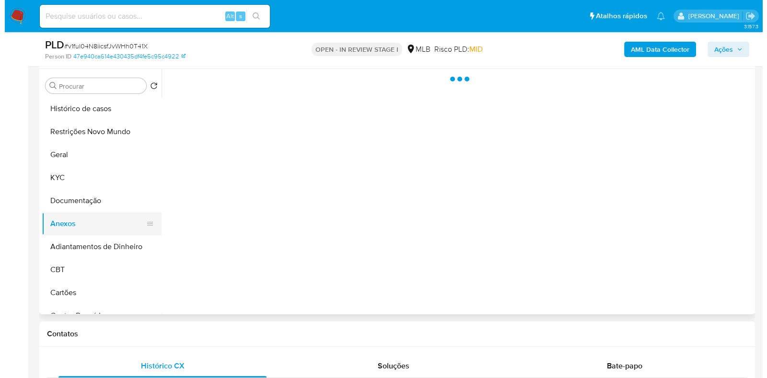
scroll to position [0, 0]
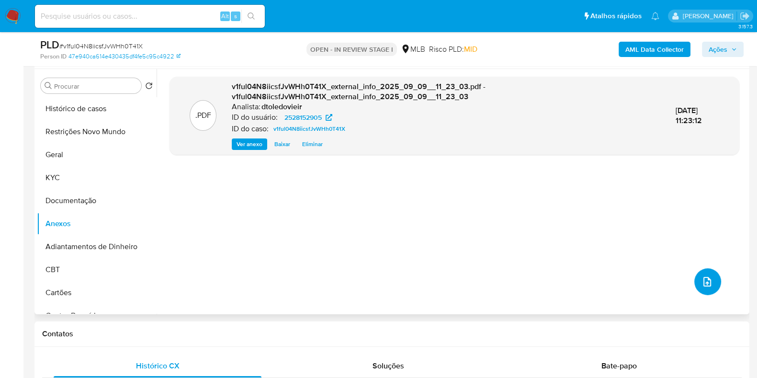
click at [706, 281] on icon "upload-file" at bounding box center [707, 281] width 11 height 11
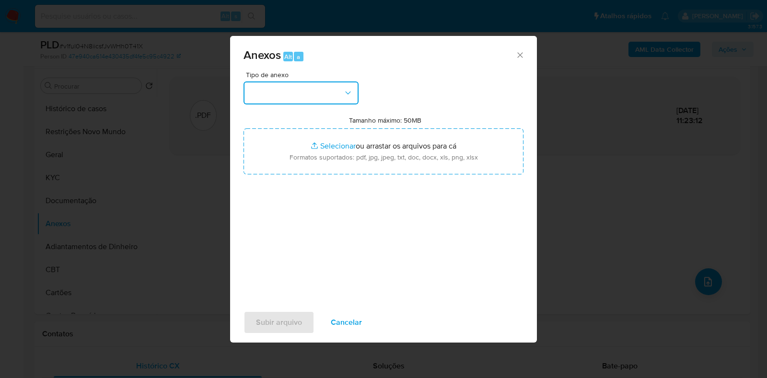
click at [304, 87] on button "button" at bounding box center [300, 92] width 115 height 23
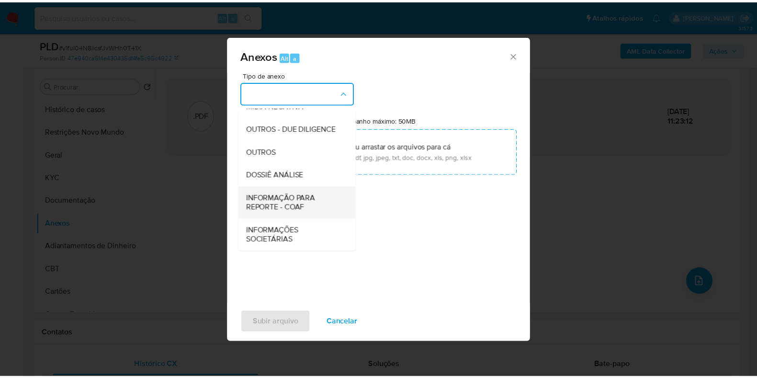
scroll to position [148, 0]
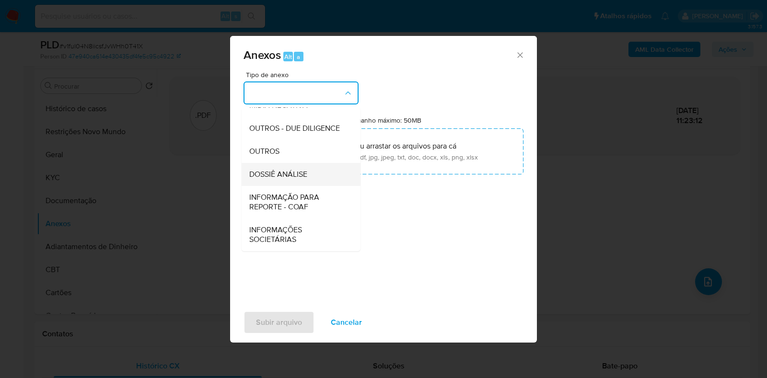
click at [311, 176] on div "DOSSIÊ ANÁLISE" at bounding box center [298, 174] width 98 height 23
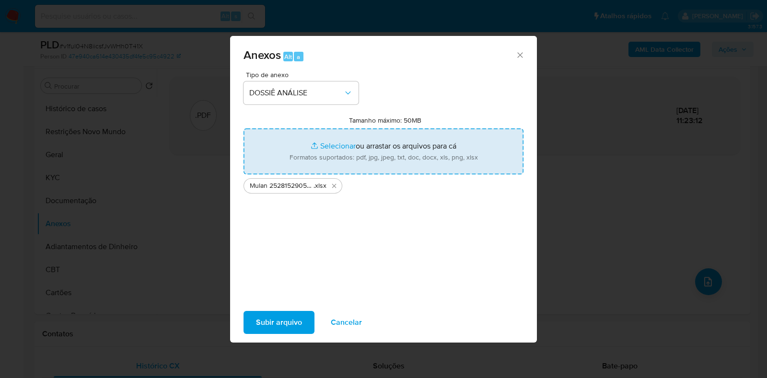
type input "C:\fakepath\CPF 00827464355 - DANIEL ROLAND DE CASTRO.pdf"
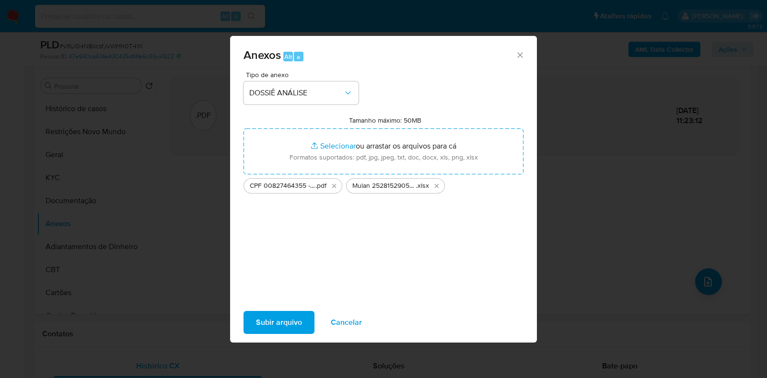
click at [265, 327] on span "Subir arquivo" at bounding box center [279, 322] width 46 height 21
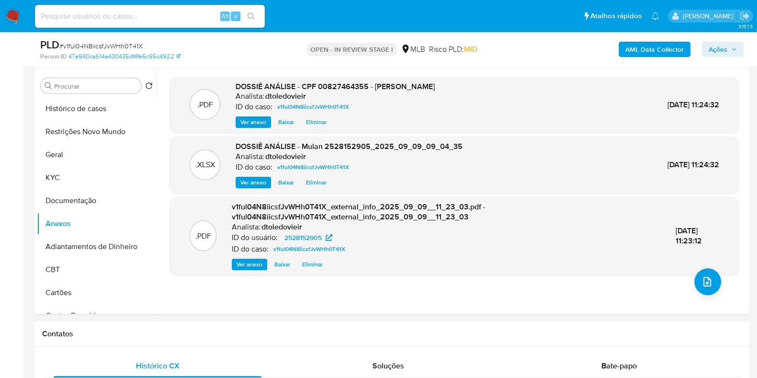
click at [712, 46] on span "Ações" at bounding box center [718, 49] width 19 height 15
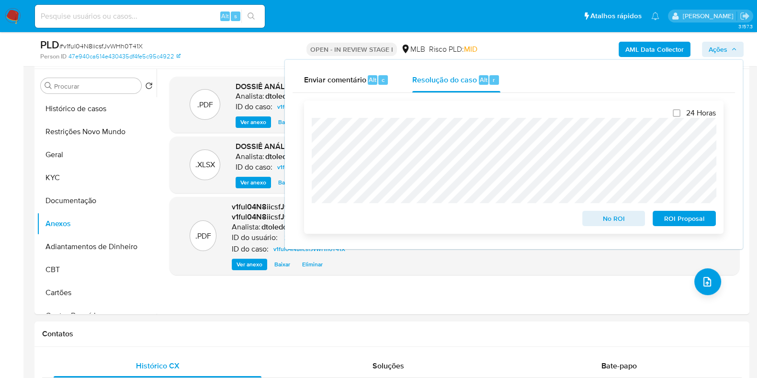
click at [592, 218] on span "No ROI" at bounding box center [614, 218] width 50 height 13
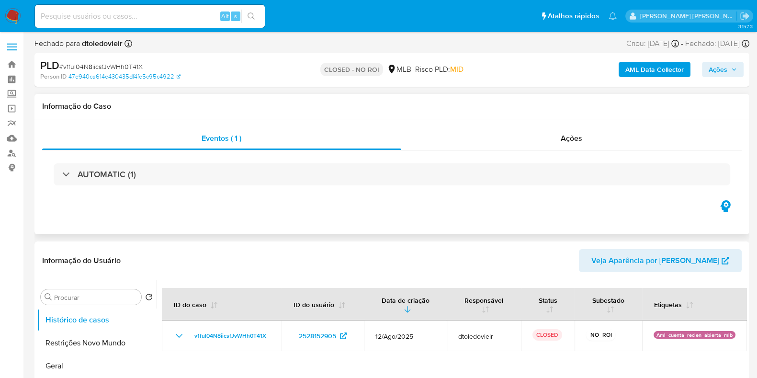
select select "10"
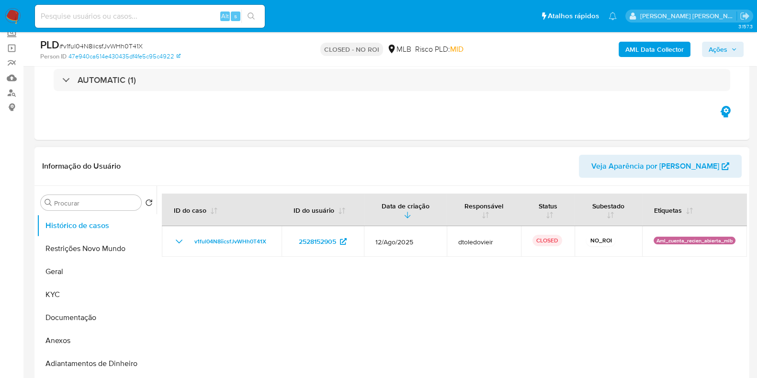
scroll to position [59, 0]
click at [50, 281] on button "Geral" at bounding box center [93, 272] width 112 height 23
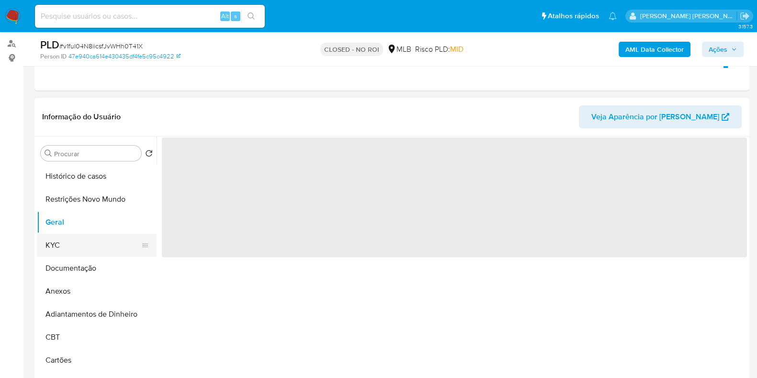
scroll to position [180, 0]
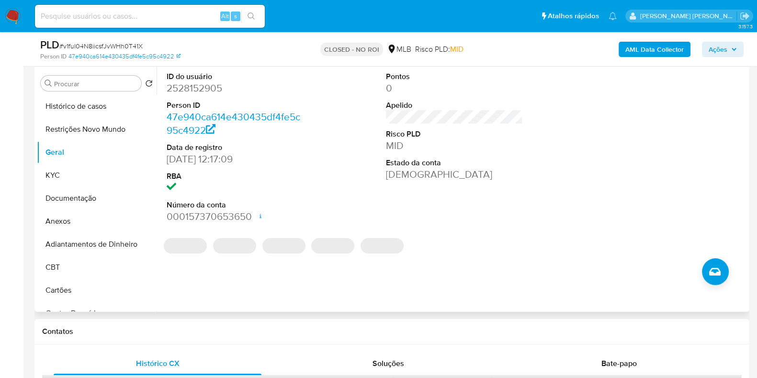
click at [191, 90] on dd "2528152905" at bounding box center [235, 87] width 137 height 13
copy dd "2528152905"
click at [180, 20] on input at bounding box center [150, 16] width 230 height 12
paste input "1045484054"
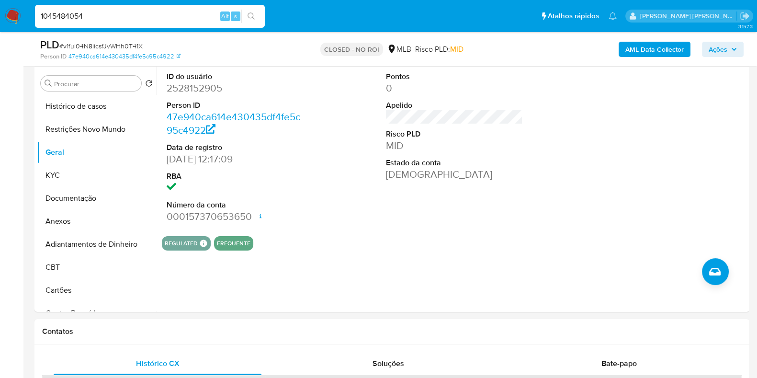
type input "1045484054"
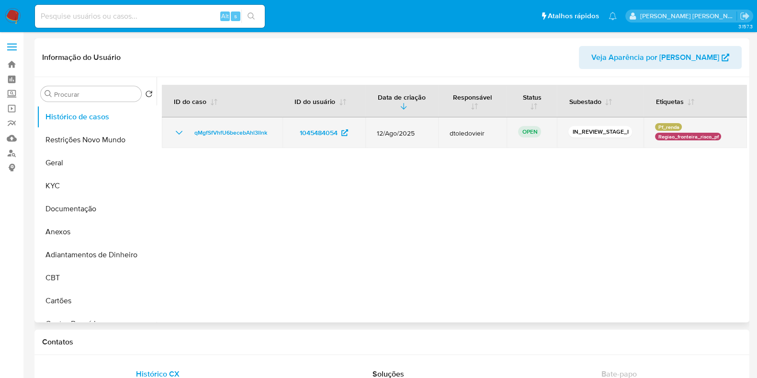
select select "10"
click at [244, 134] on span "qMgfSfVhfU6becebAhl3llnk" at bounding box center [231, 132] width 73 height 11
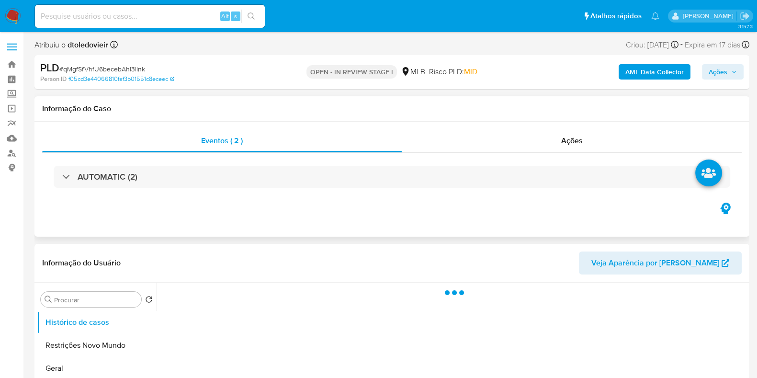
select select "10"
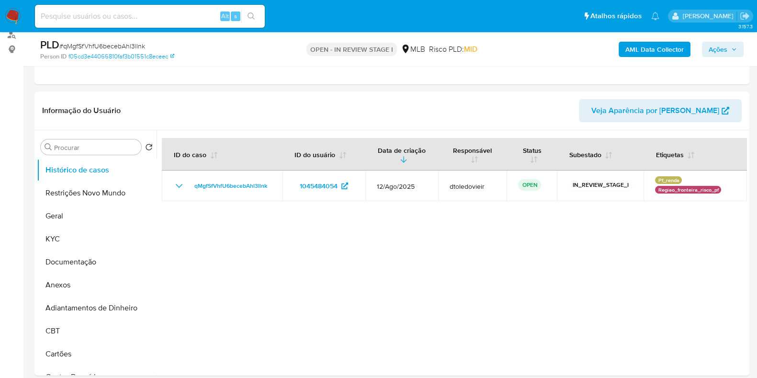
scroll to position [119, 0]
click at [62, 250] on button "Documentação" at bounding box center [93, 261] width 112 height 23
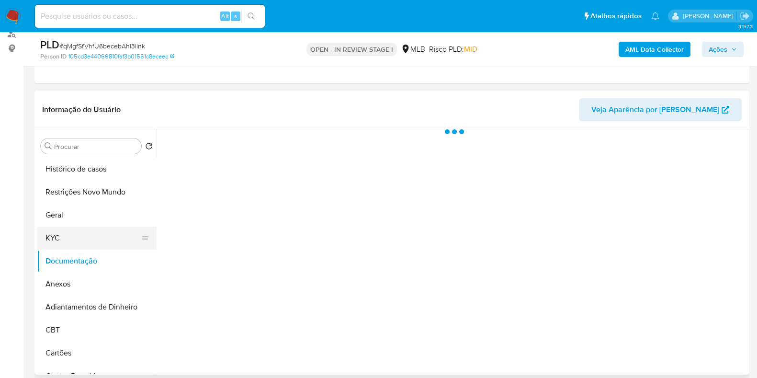
click at [64, 234] on button "KYC" at bounding box center [93, 238] width 112 height 23
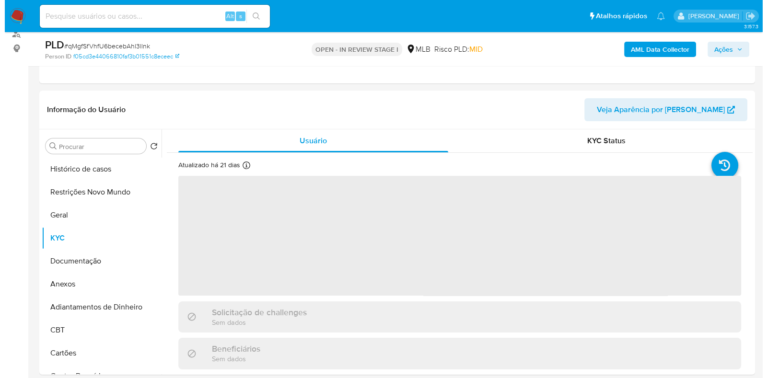
scroll to position [180, 0]
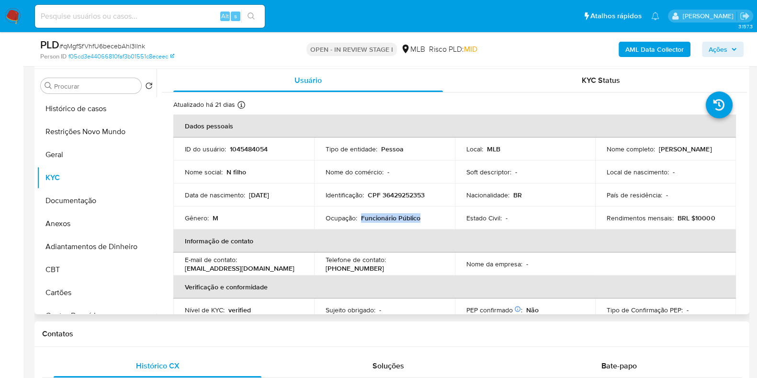
drag, startPoint x: 432, startPoint y: 218, endPoint x: 361, endPoint y: 218, distance: 70.9
click at [361, 218] on div "Ocupação : Funcionário Público" at bounding box center [385, 218] width 118 height 9
copy p "Funcionário Público"
click at [108, 203] on button "Documentação" at bounding box center [93, 200] width 112 height 23
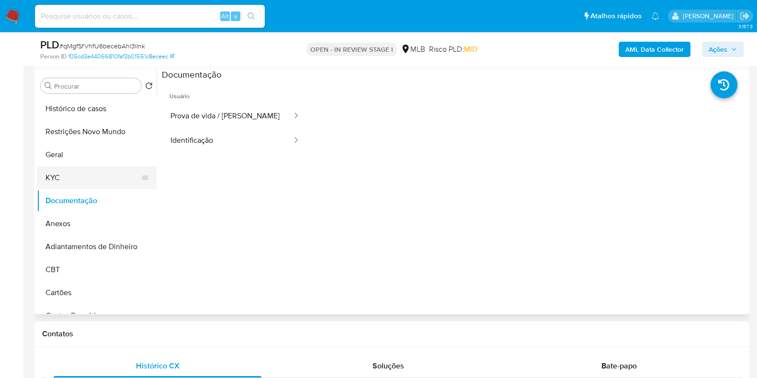
click at [91, 173] on button "KYC" at bounding box center [93, 177] width 112 height 23
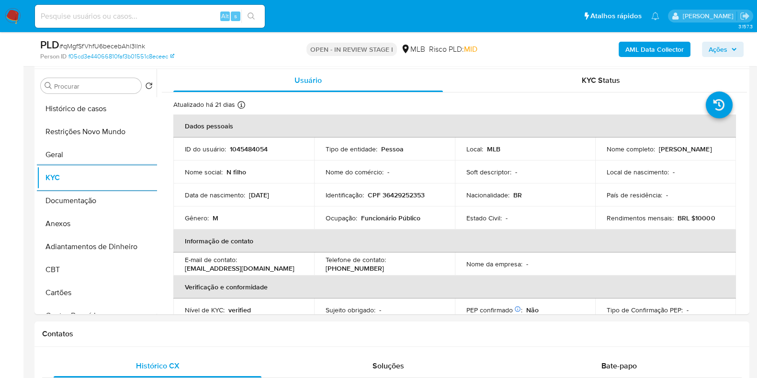
click at [642, 54] on b "AML Data Collector" at bounding box center [655, 49] width 58 height 15
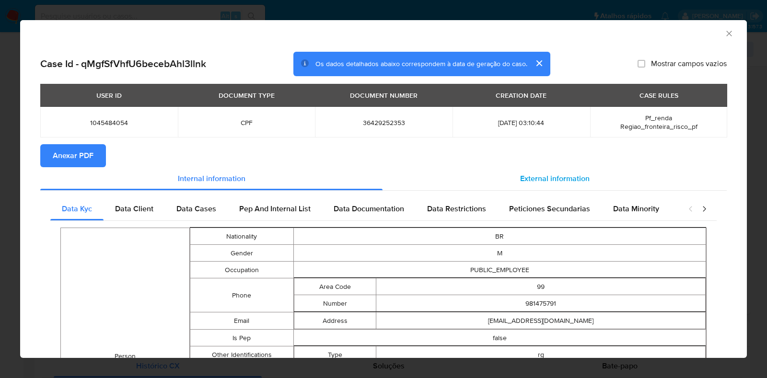
click at [520, 175] on span "External information" at bounding box center [554, 178] width 69 height 11
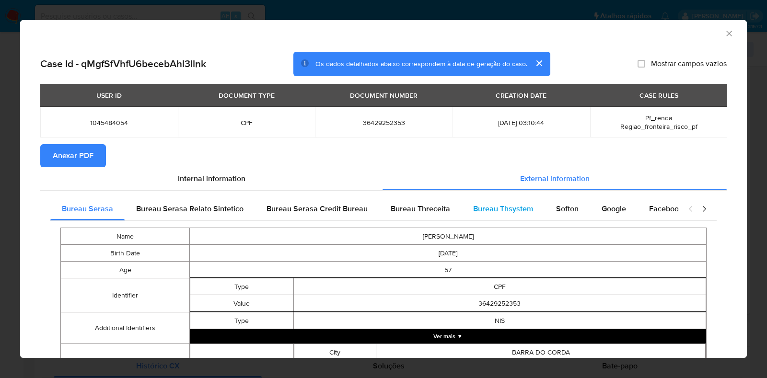
click at [489, 215] on div "Bureau Thsystem" at bounding box center [502, 208] width 83 height 23
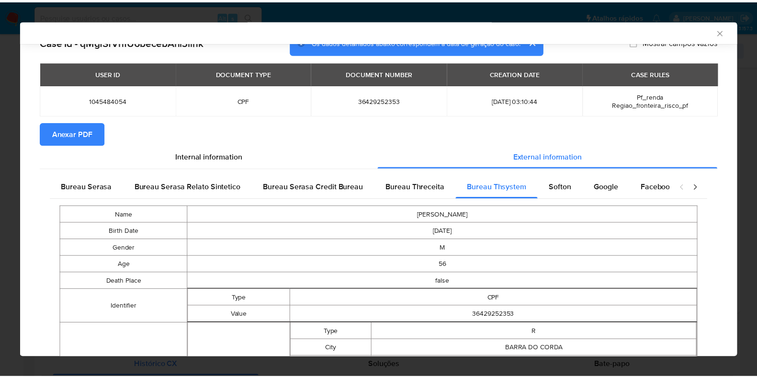
scroll to position [0, 0]
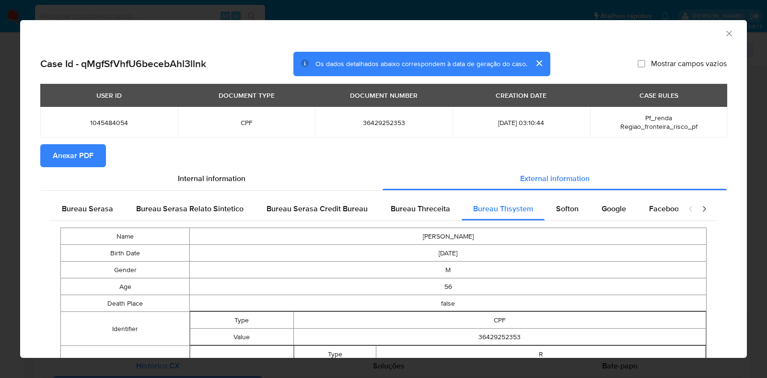
click at [373, 116] on td "36429252353" at bounding box center [384, 122] width 138 height 31
click at [374, 124] on span "36429252353" at bounding box center [383, 122] width 115 height 9
copy span "36429252353"
click at [19, 222] on div "AML Data Collector Case Id - qMgfSfVhfU6becebAhl3llnk Os dados detalhados abaix…" at bounding box center [383, 189] width 767 height 378
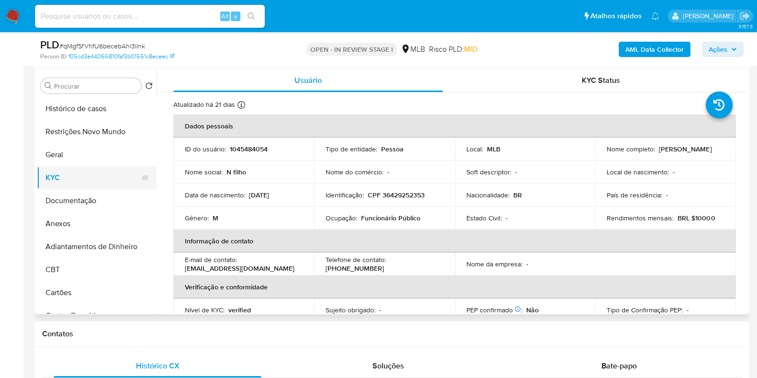
click at [93, 174] on button "KYC" at bounding box center [93, 177] width 112 height 23
drag, startPoint x: 721, startPoint y: 154, endPoint x: 595, endPoint y: 152, distance: 126.5
click at [596, 152] on td "Nome completo : Haroldo Moreira Do Nascimento Filho" at bounding box center [666, 149] width 141 height 23
copy p "Haroldo Moreira Do Nascimento Filho"
click at [399, 196] on p "CPF 36429252353" at bounding box center [396, 195] width 57 height 9
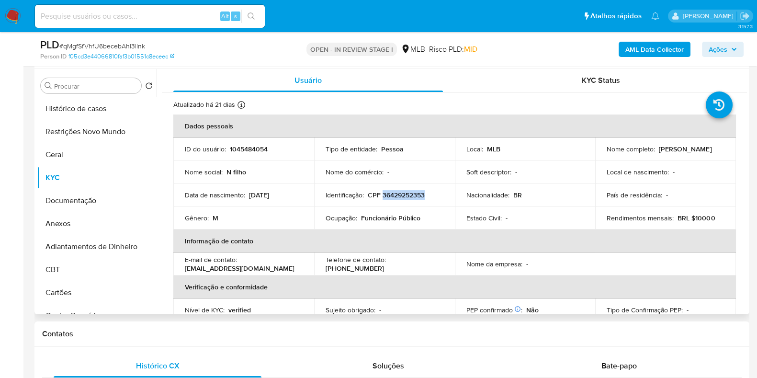
click at [399, 196] on p "CPF 36429252353" at bounding box center [396, 195] width 57 height 9
copy p "36429252353"
click at [101, 138] on button "Restrições Novo Mundo" at bounding box center [93, 131] width 112 height 23
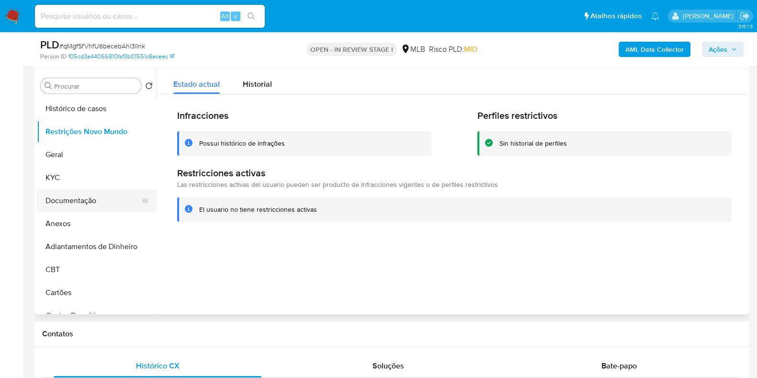
click at [82, 200] on button "Documentação" at bounding box center [93, 200] width 112 height 23
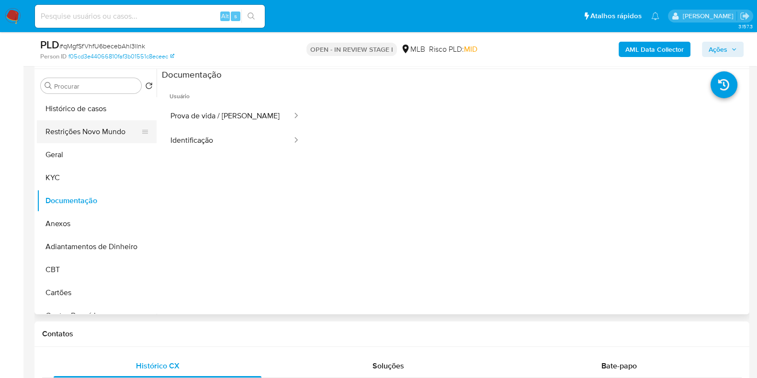
click at [95, 128] on button "Restrições Novo Mundo" at bounding box center [93, 131] width 112 height 23
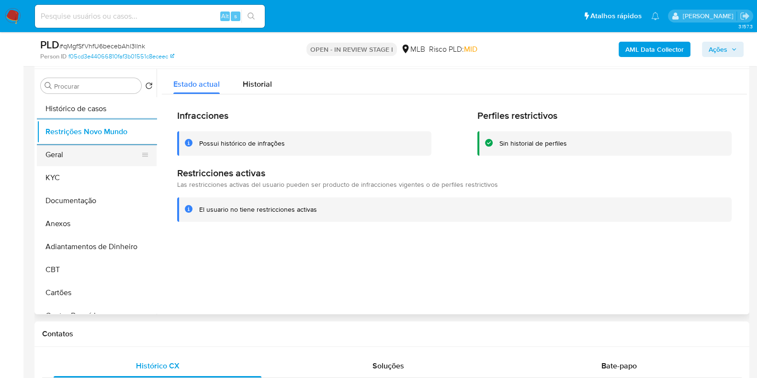
click at [59, 149] on button "Geral" at bounding box center [93, 154] width 112 height 23
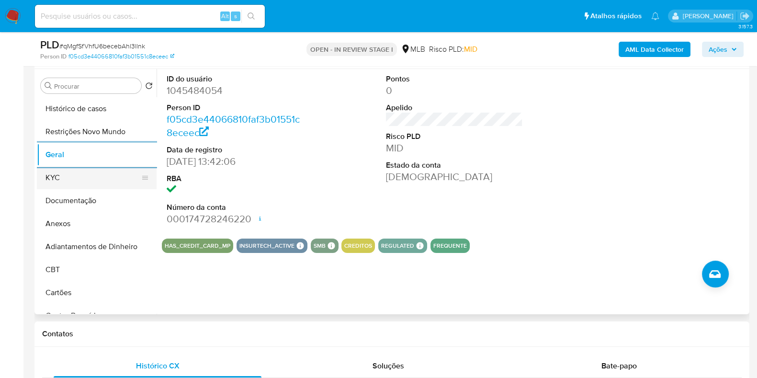
click at [77, 173] on button "KYC" at bounding box center [93, 177] width 112 height 23
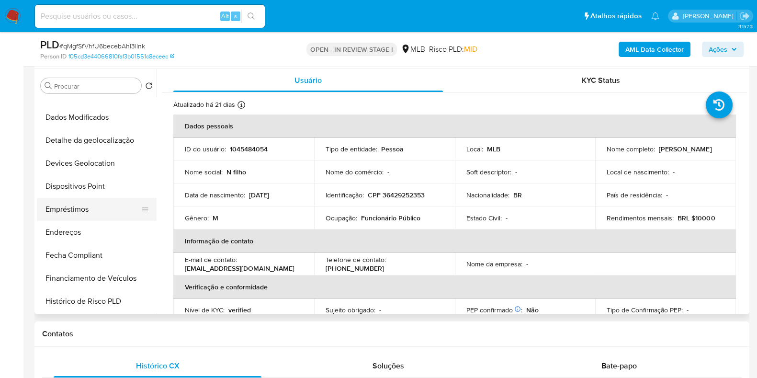
scroll to position [239, 0]
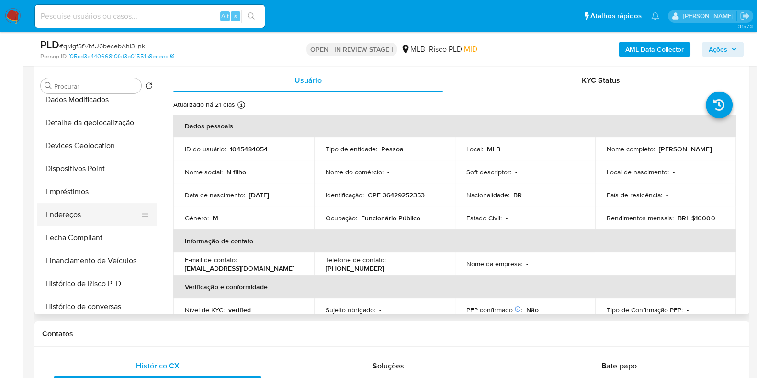
click at [74, 212] on button "Endereços" at bounding box center [93, 214] width 112 height 23
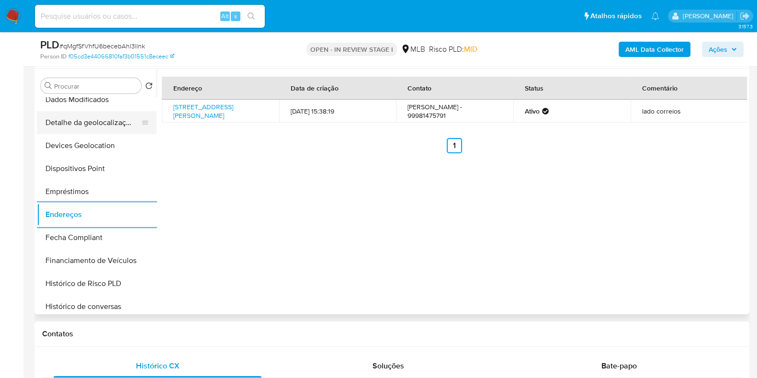
click at [91, 125] on button "Detalhe da geolocalização" at bounding box center [93, 122] width 112 height 23
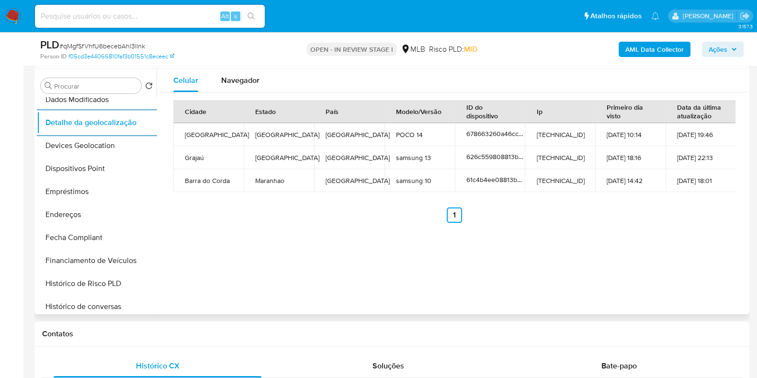
scroll to position [0, 0]
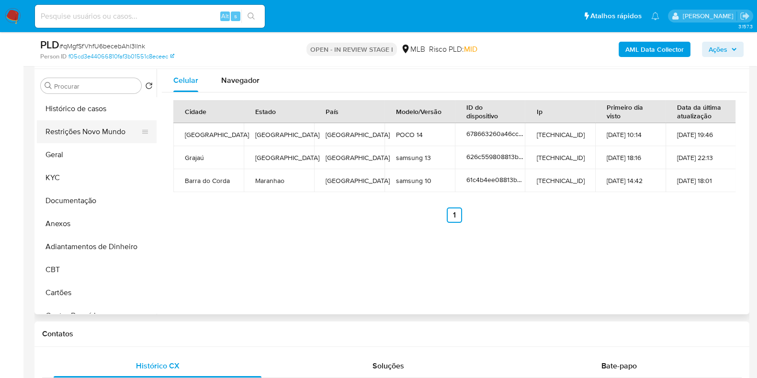
click at [104, 124] on button "Restrições Novo Mundo" at bounding box center [93, 131] width 112 height 23
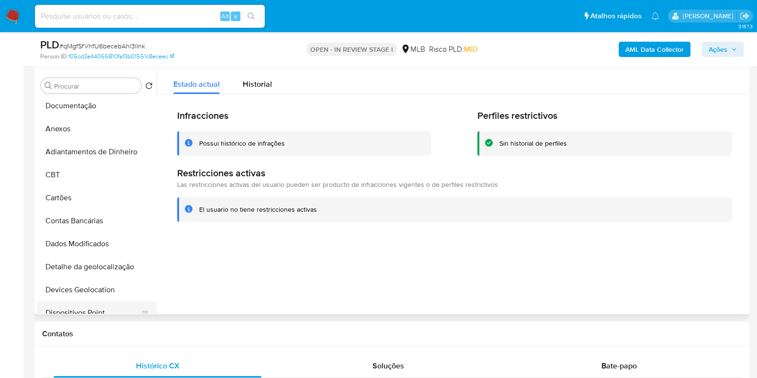
scroll to position [239, 0]
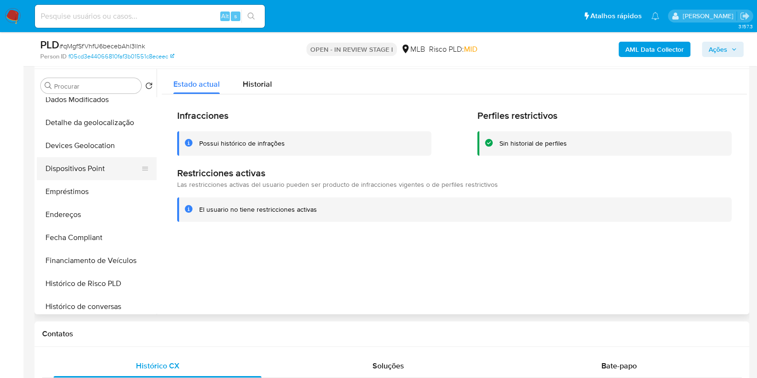
click at [93, 164] on button "Dispositivos Point" at bounding box center [93, 168] width 112 height 23
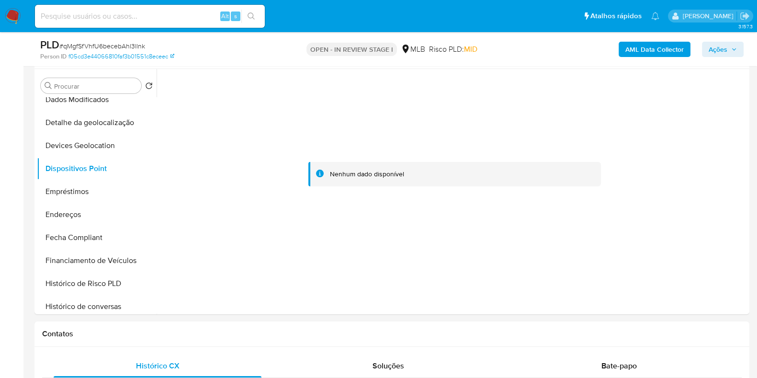
click at [640, 46] on b "AML Data Collector" at bounding box center [655, 49] width 58 height 15
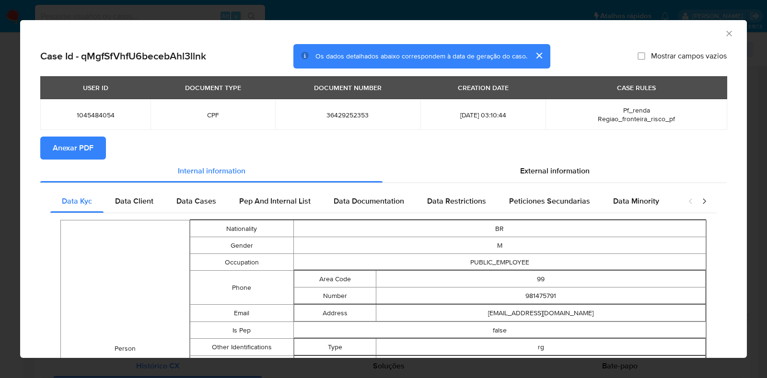
click at [84, 151] on span "Anexar PDF" at bounding box center [73, 148] width 41 height 21
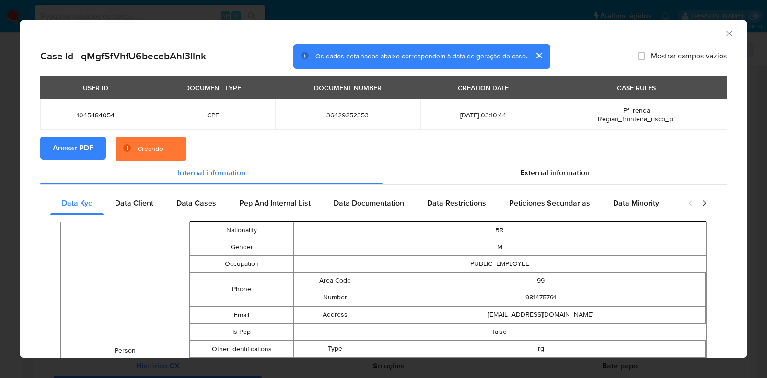
click at [1, 182] on div "AML Data Collector Case Id - qMgfSfVhfU6becebAhl3llnk Os dados detalhados abaix…" at bounding box center [383, 189] width 767 height 378
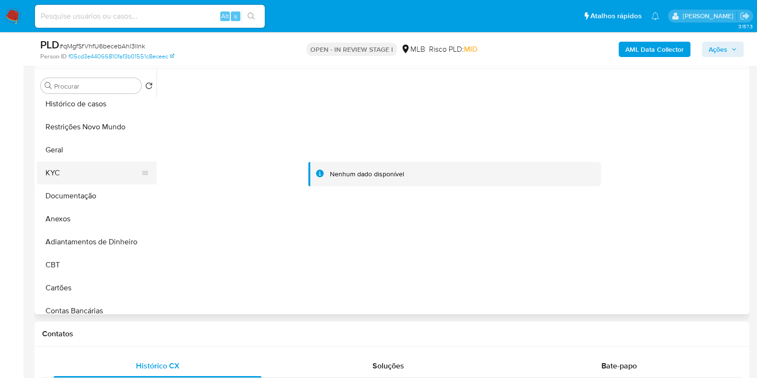
scroll to position [0, 0]
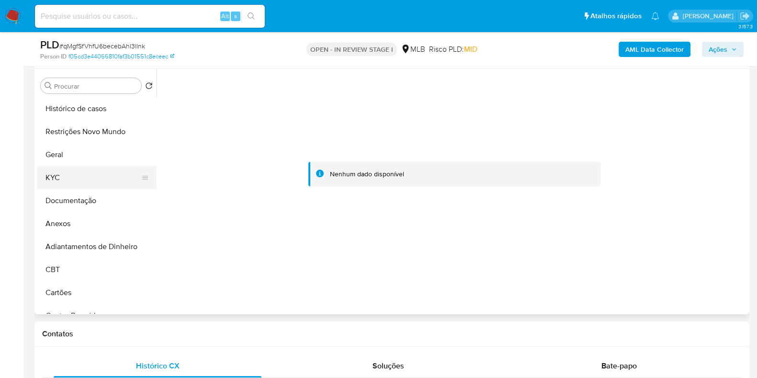
click at [80, 166] on button "KYC" at bounding box center [93, 177] width 112 height 23
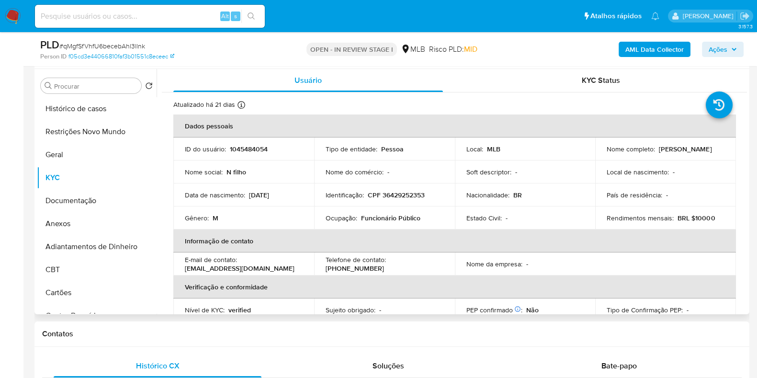
drag, startPoint x: 719, startPoint y: 150, endPoint x: 599, endPoint y: 156, distance: 119.9
click at [599, 156] on td "Nome completo : Haroldo Moreira Do Nascimento Filho" at bounding box center [666, 149] width 141 height 23
copy p "Haroldo Moreira Do Nascimento Filho"
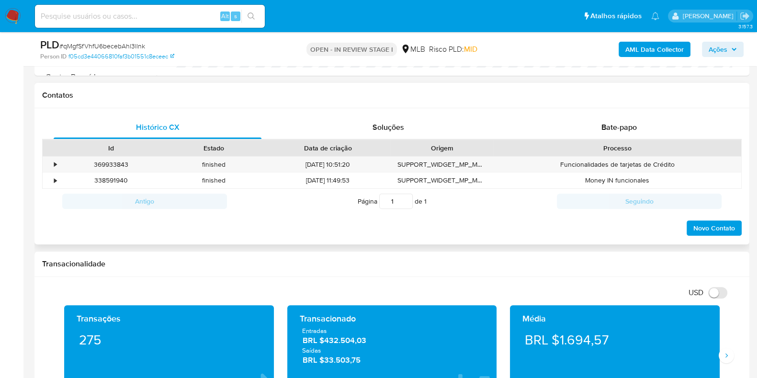
scroll to position [119, 0]
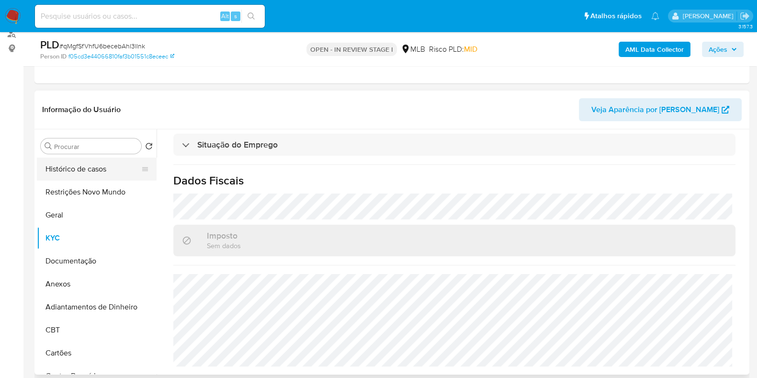
click at [83, 168] on button "Histórico de casos" at bounding box center [93, 169] width 112 height 23
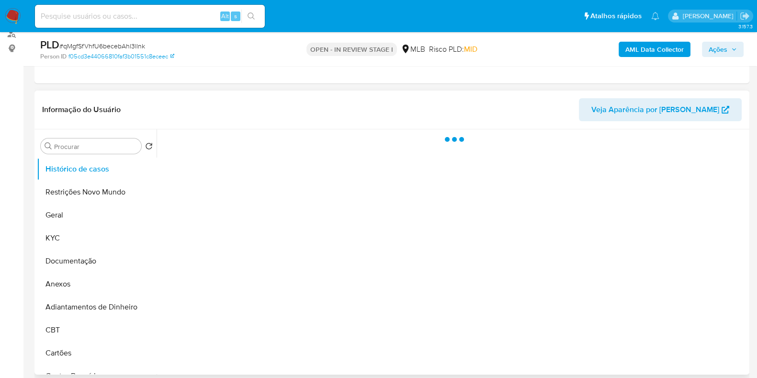
scroll to position [0, 0]
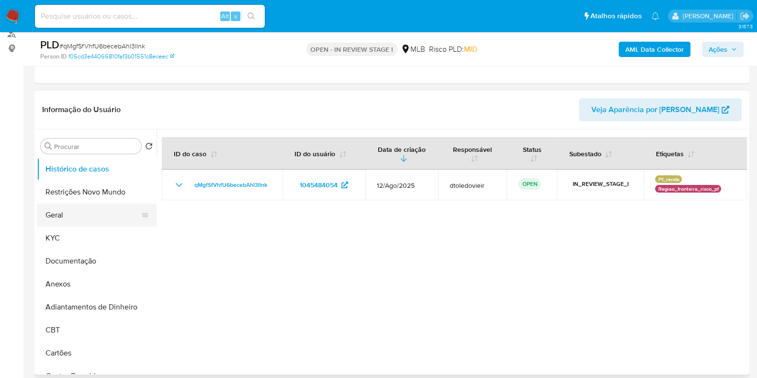
click at [75, 210] on button "Geral" at bounding box center [93, 215] width 112 height 23
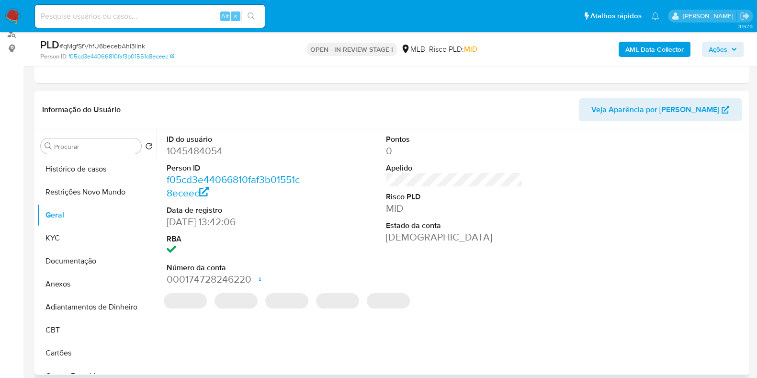
click at [205, 151] on dd "1045484054" at bounding box center [235, 150] width 137 height 13
copy dd "1045484054"
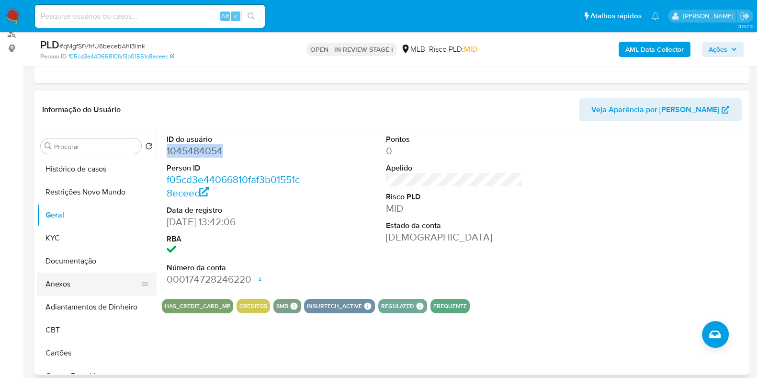
click at [82, 279] on button "Anexos" at bounding box center [93, 284] width 112 height 23
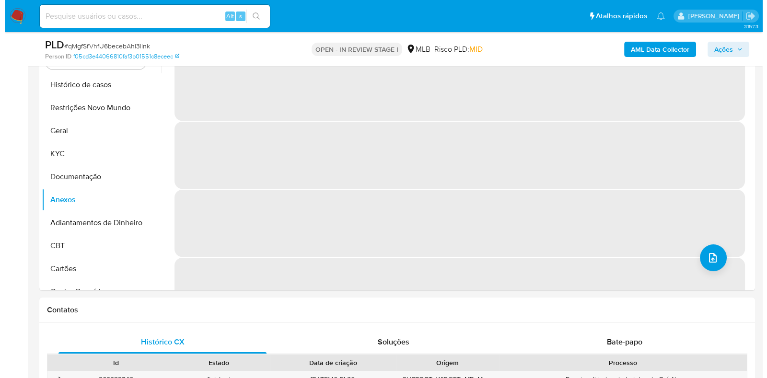
scroll to position [180, 0]
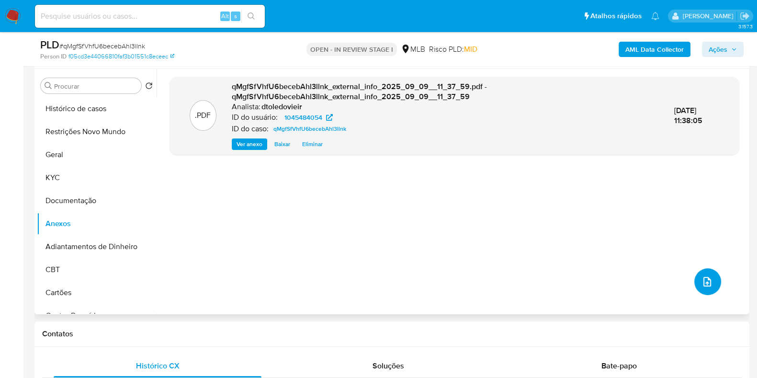
click at [707, 287] on button "upload-file" at bounding box center [708, 281] width 27 height 27
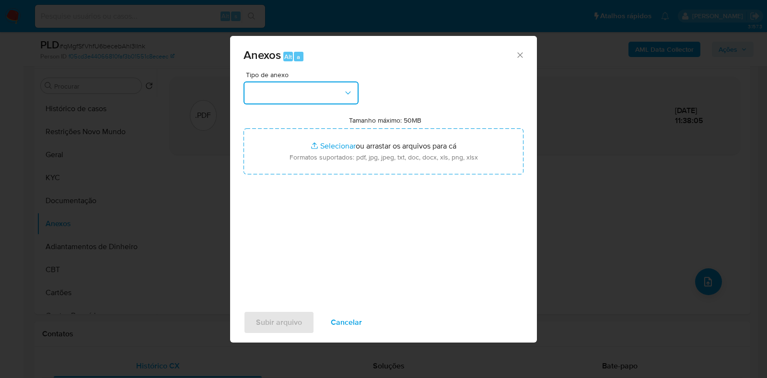
click at [314, 91] on button "button" at bounding box center [300, 92] width 115 height 23
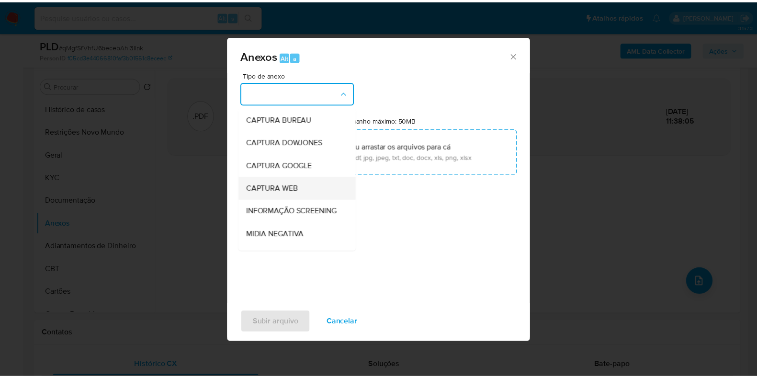
scroll to position [148, 0]
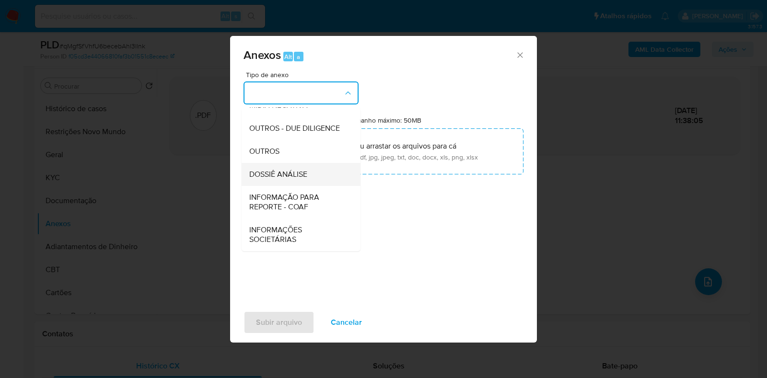
click at [300, 170] on span "DOSSIÊ ANÁLISE" at bounding box center [278, 175] width 58 height 10
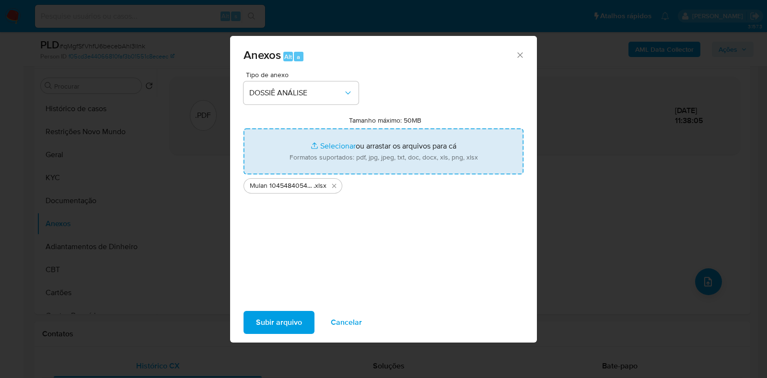
type input "C:\fakepath\SAR - CPF 36429252353 - HAROLDO MOREIRA DO NASCIMENTO FILHO.pdf"
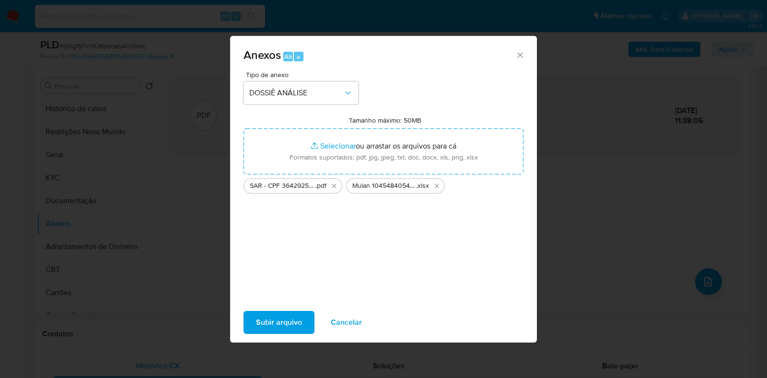
click at [279, 321] on span "Subir arquivo" at bounding box center [279, 322] width 46 height 21
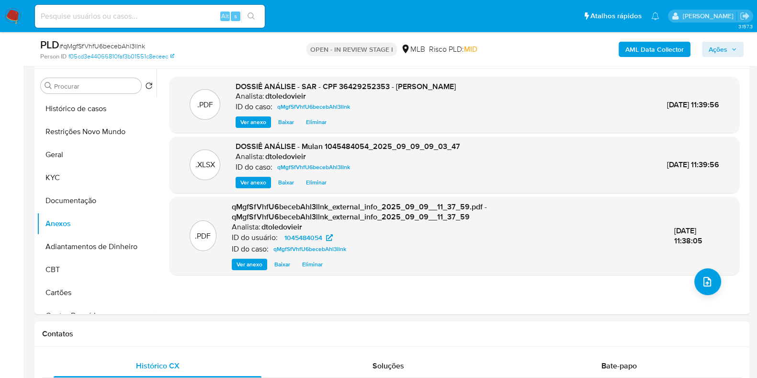
click at [718, 48] on span "Ações" at bounding box center [718, 49] width 19 height 15
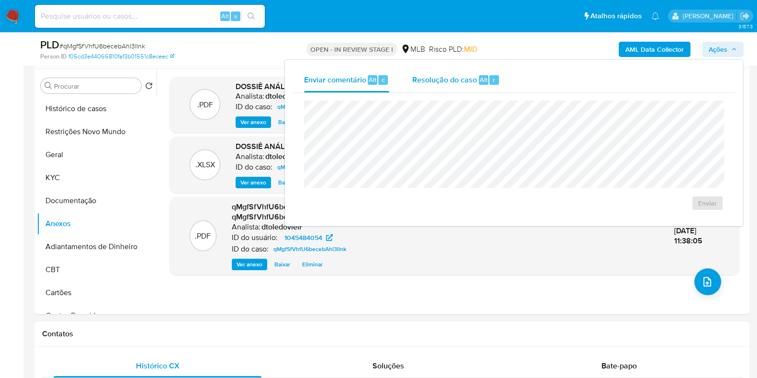
click at [478, 85] on div "Resolução do caso Alt r" at bounding box center [457, 80] width 88 height 25
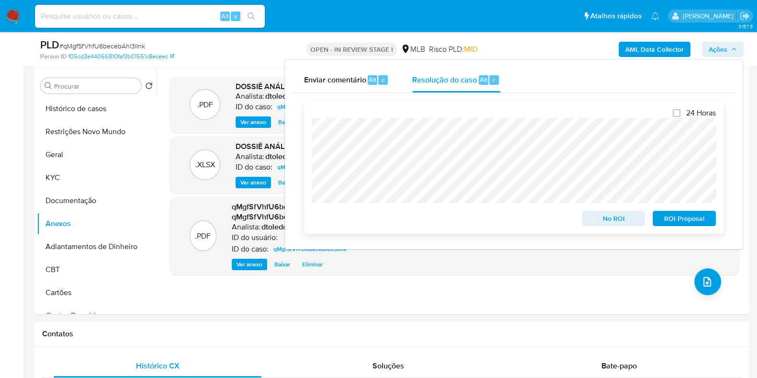
click at [688, 219] on span "ROI Proposal" at bounding box center [685, 218] width 50 height 13
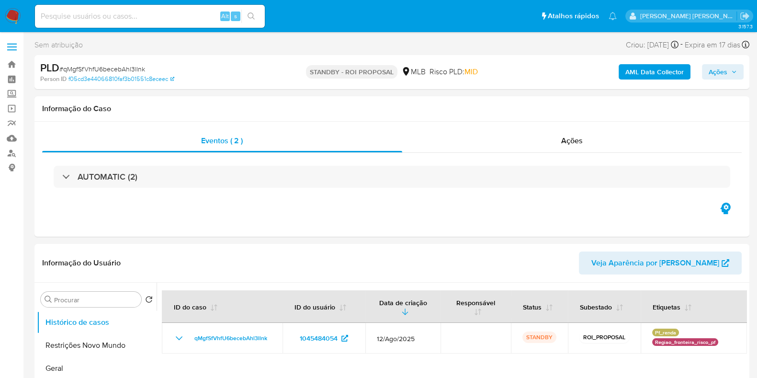
select select "10"
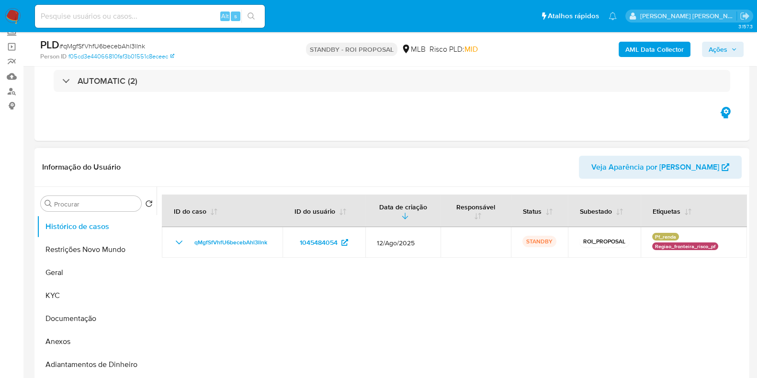
scroll to position [180, 0]
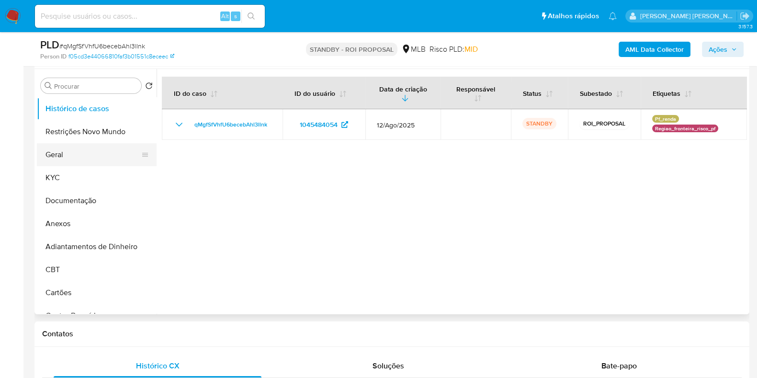
click at [89, 153] on button "Geral" at bounding box center [93, 154] width 112 height 23
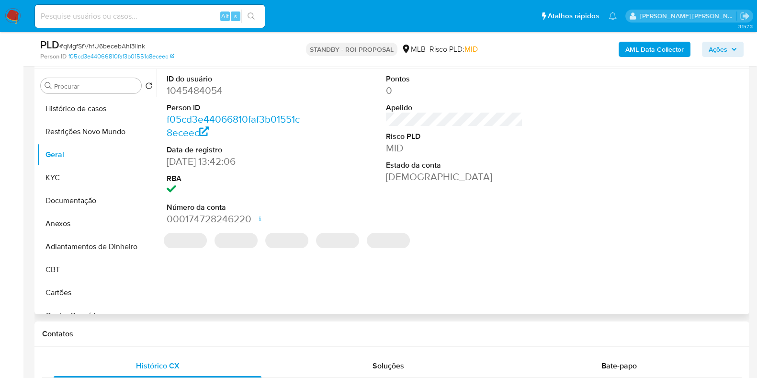
click at [202, 95] on dd "1045484054" at bounding box center [235, 90] width 137 height 13
copy dd "1045484054"
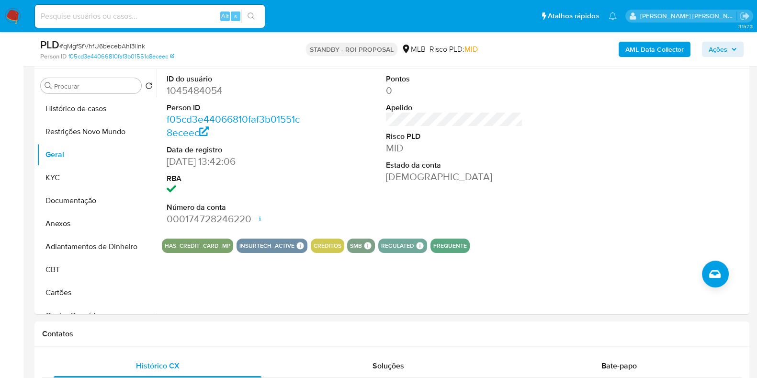
click at [181, 18] on input at bounding box center [150, 16] width 230 height 12
paste input "2330657887"
type input "2330657887"
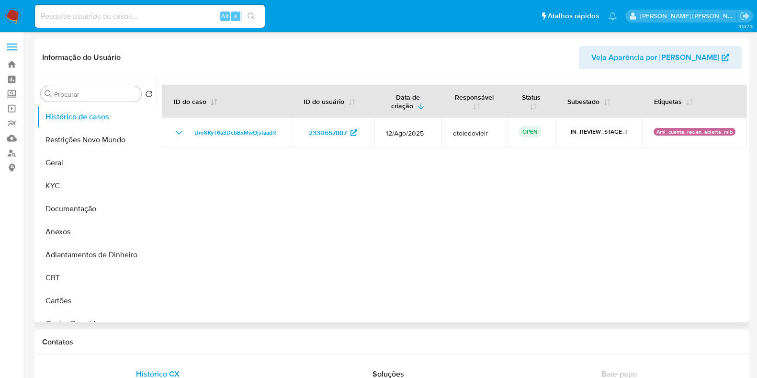
select select "10"
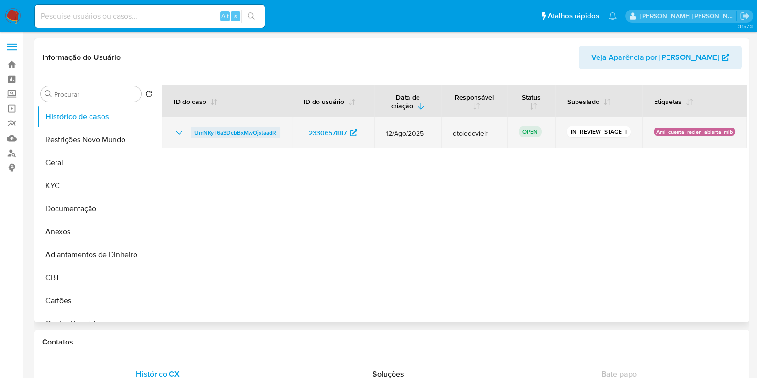
click at [256, 133] on span "UmNKyT6a3DcbBxMwOjstaadR" at bounding box center [236, 132] width 82 height 11
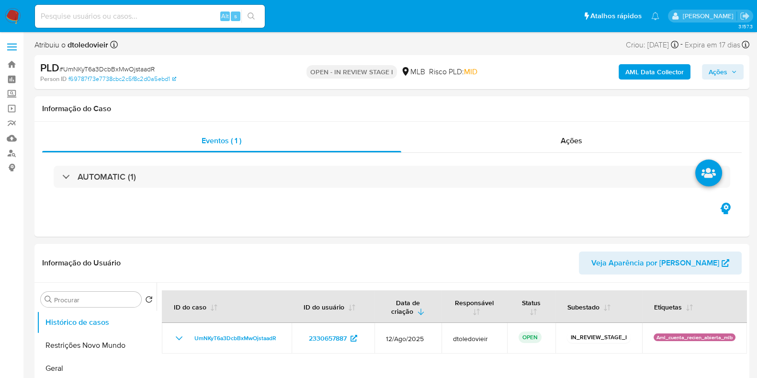
select select "10"
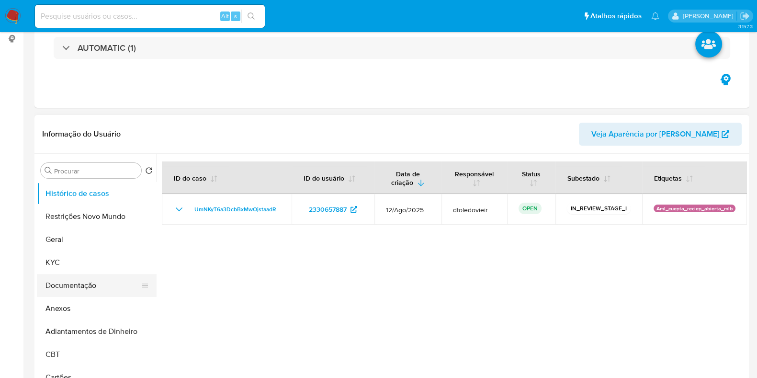
scroll to position [180, 0]
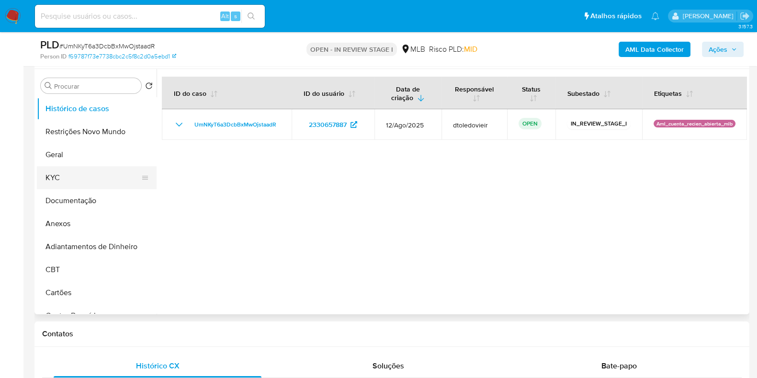
click at [77, 177] on button "KYC" at bounding box center [93, 177] width 112 height 23
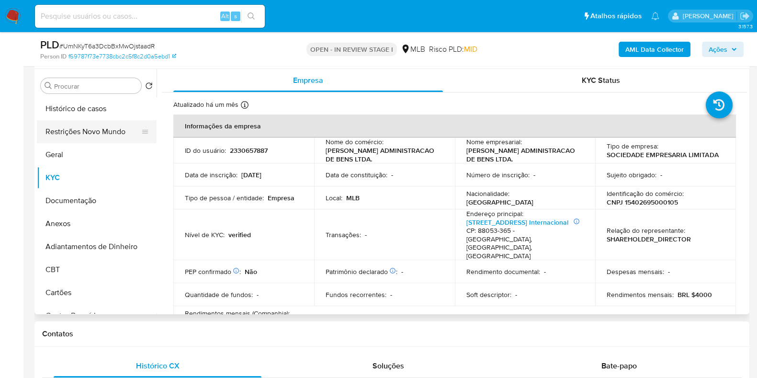
click at [76, 126] on button "Restrições Novo Mundo" at bounding box center [93, 131] width 112 height 23
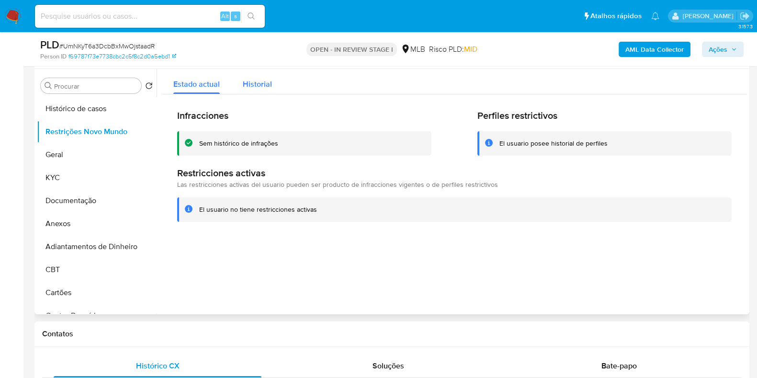
click at [265, 89] on span "Historial" at bounding box center [257, 84] width 29 height 11
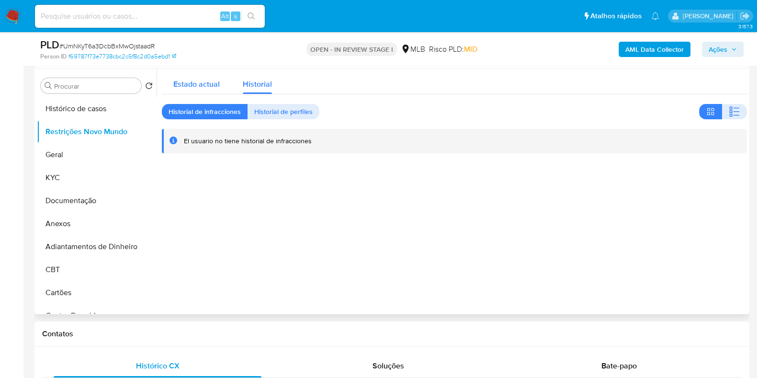
click at [194, 87] on span "Estado actual" at bounding box center [196, 84] width 46 height 11
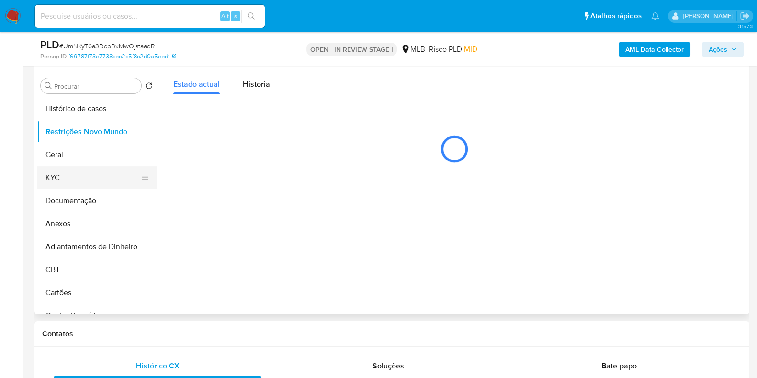
click at [89, 173] on button "KYC" at bounding box center [93, 177] width 112 height 23
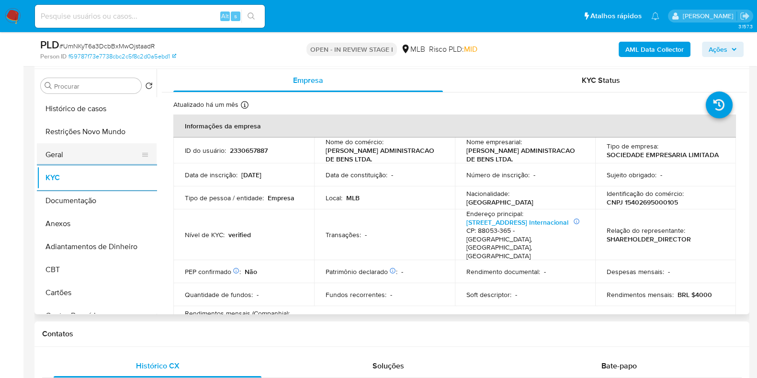
click at [103, 162] on button "Geral" at bounding box center [93, 154] width 112 height 23
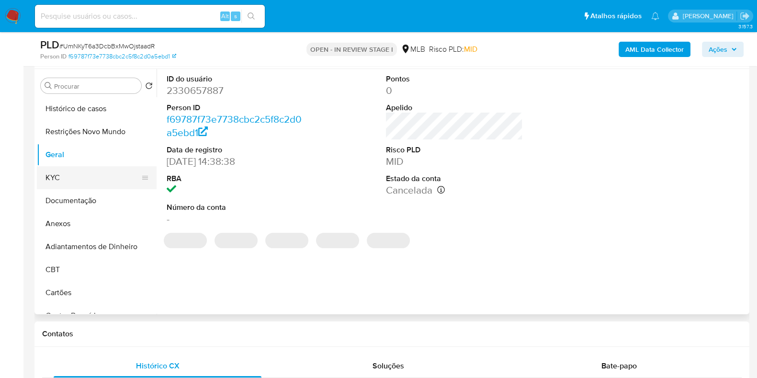
click at [58, 171] on button "KYC" at bounding box center [93, 177] width 112 height 23
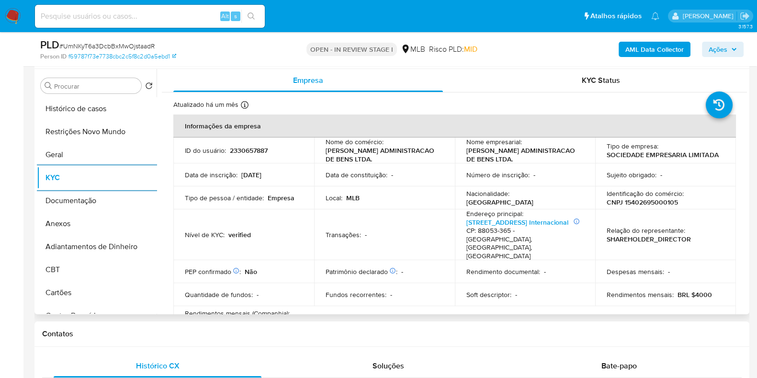
click at [254, 148] on p "2330657887" at bounding box center [249, 150] width 38 height 9
click at [254, 147] on p "2330657887" at bounding box center [249, 150] width 38 height 9
copy p "2330657887"
click at [93, 197] on button "Documentação" at bounding box center [93, 200] width 112 height 23
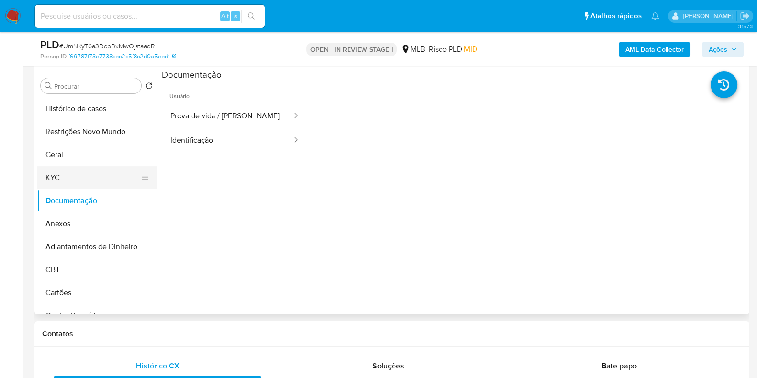
click at [86, 172] on button "KYC" at bounding box center [93, 177] width 112 height 23
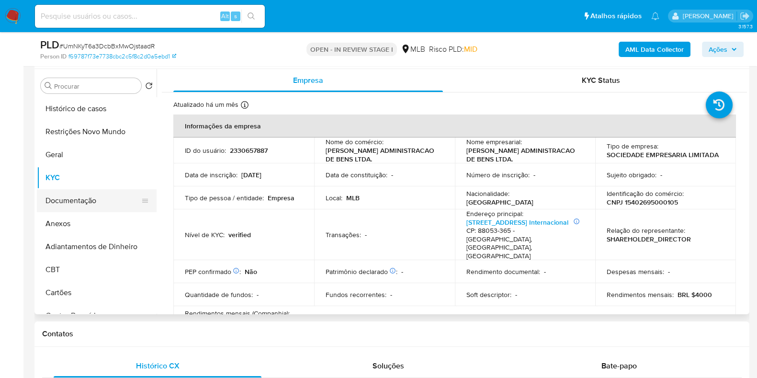
click at [95, 206] on button "Documentação" at bounding box center [93, 200] width 112 height 23
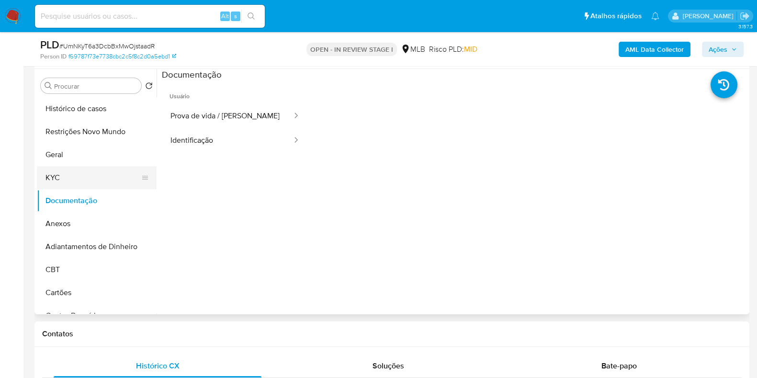
click at [83, 174] on button "KYC" at bounding box center [93, 177] width 112 height 23
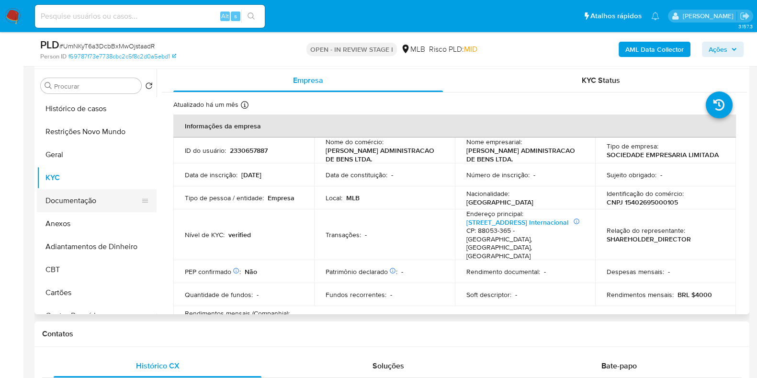
click at [91, 203] on button "Documentação" at bounding box center [93, 200] width 112 height 23
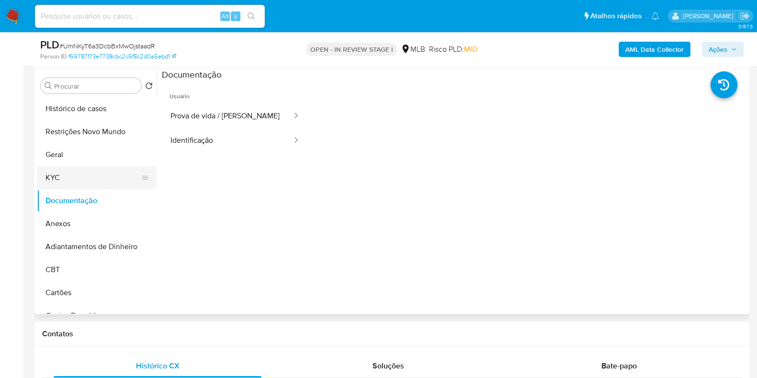
click at [79, 173] on button "KYC" at bounding box center [93, 177] width 112 height 23
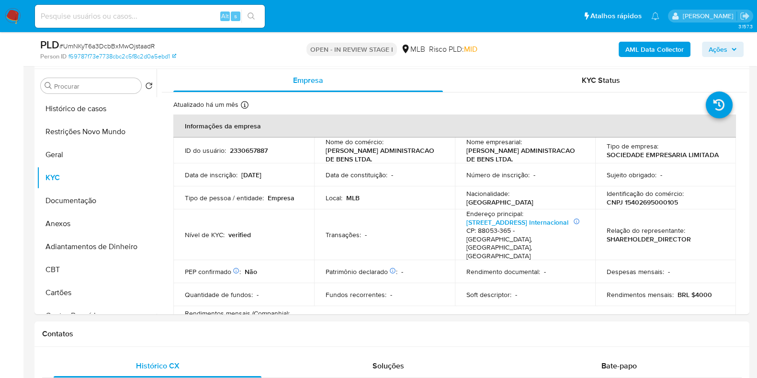
click at [704, 48] on button "Ações" at bounding box center [723, 49] width 42 height 15
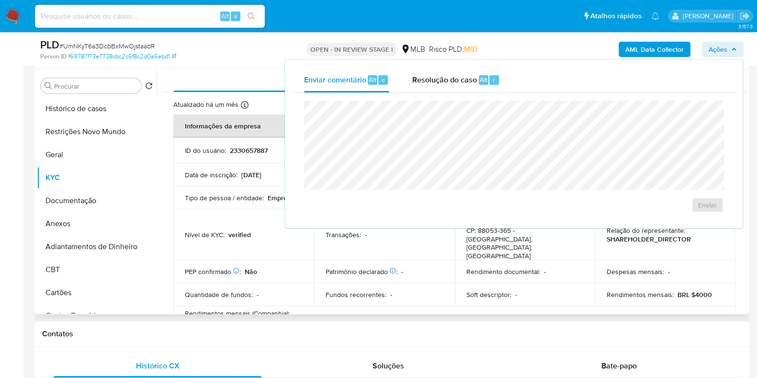
click at [242, 183] on td "Data de inscrição : 19/04/2012" at bounding box center [243, 174] width 141 height 23
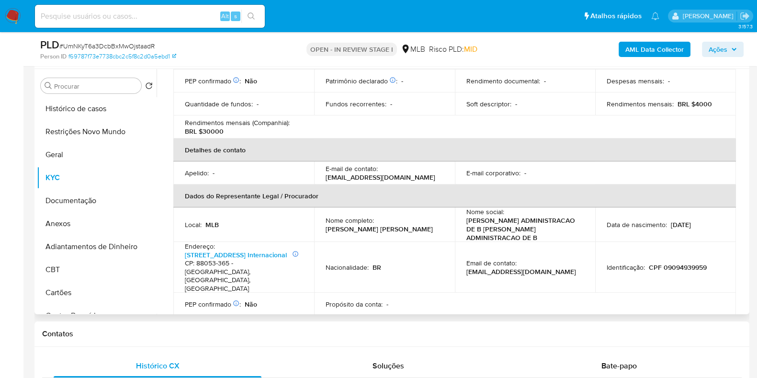
scroll to position [239, 0]
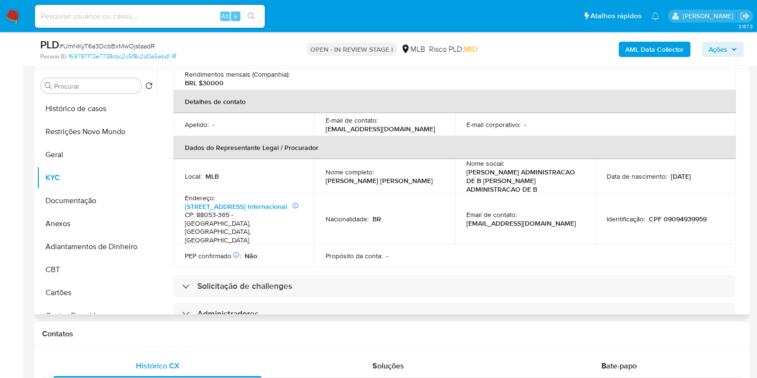
drag, startPoint x: 436, startPoint y: 175, endPoint x: 321, endPoint y: 176, distance: 115.0
click at [321, 176] on td "Nome completo : Elisa Formighieri Arruda Lima Silva" at bounding box center [384, 176] width 141 height 34
copy p "Elisa Formighieri Arruda Lima Silva"
click at [284, 46] on div "OPEN - IN REVIEW STAGE I MLB Risco PLD: MID" at bounding box center [392, 49] width 232 height 23
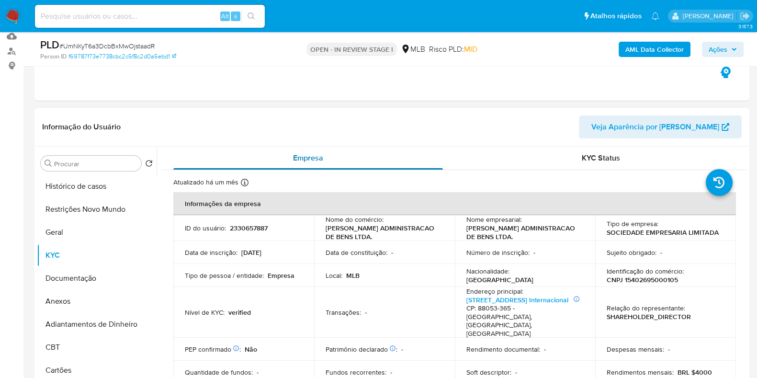
scroll to position [59, 0]
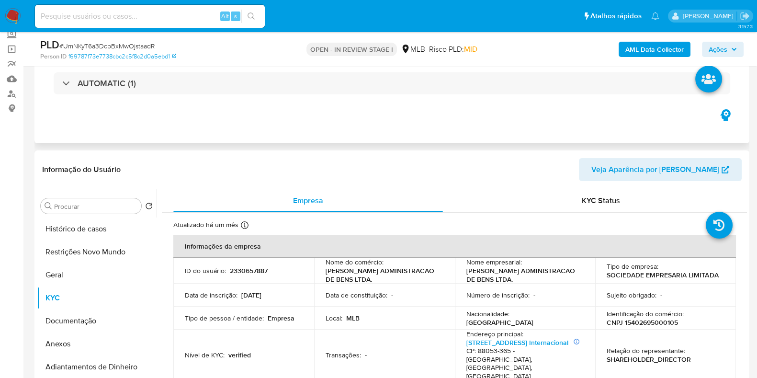
click at [432, 115] on div "Eventos ( 1 ) Ações AUTOMATIC (1)" at bounding box center [391, 85] width 715 height 115
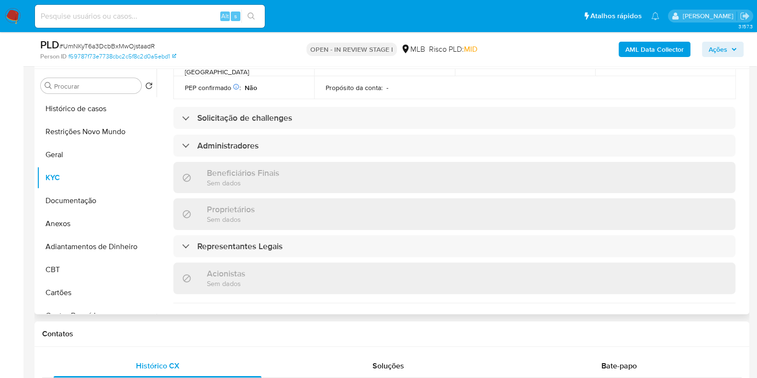
scroll to position [259, 0]
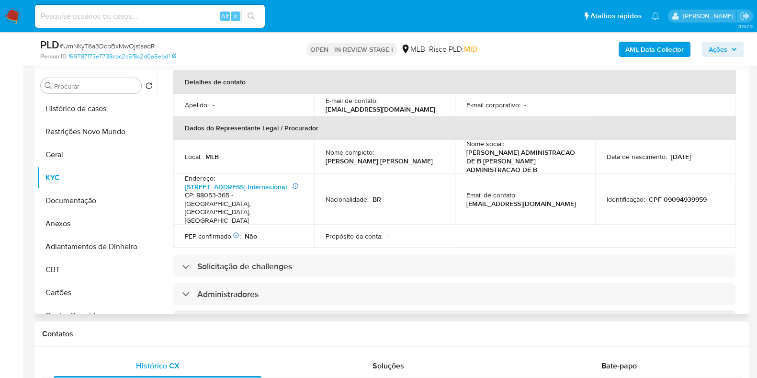
drag, startPoint x: 431, startPoint y: 149, endPoint x: 318, endPoint y: 152, distance: 112.6
click at [318, 152] on td "Nome completo : Elisa Formighieri Arruda Lima Silva" at bounding box center [384, 156] width 141 height 34
copy p "Elisa Formighieri Arruda Lima Silva"
click at [397, 193] on td "Nacionalidade : BR" at bounding box center [384, 199] width 141 height 51
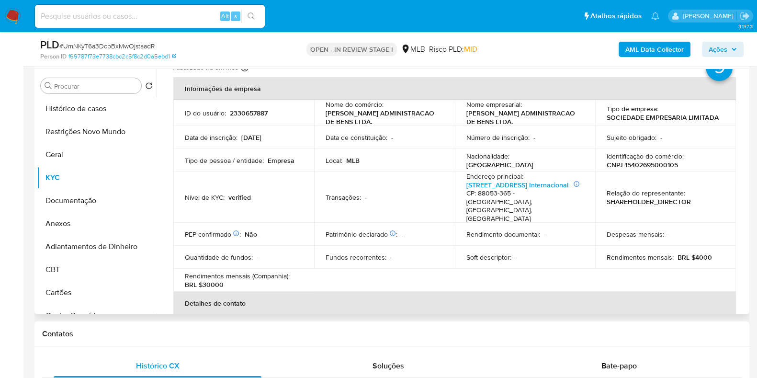
scroll to position [19, 0]
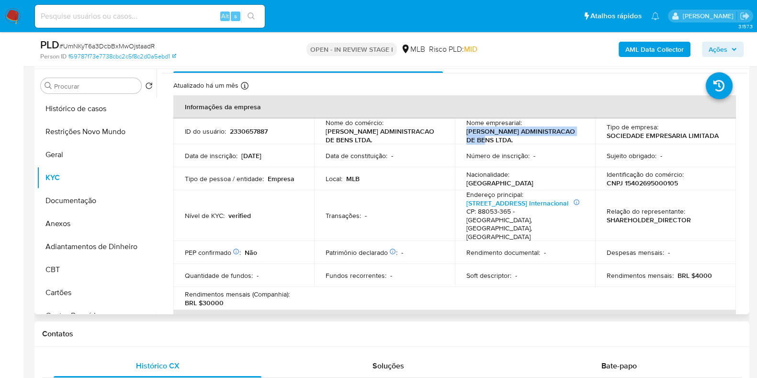
drag, startPoint x: 461, startPoint y: 132, endPoint x: 481, endPoint y: 141, distance: 21.5
click at [481, 141] on td "Nome empresarial : ARRUDA LIMA ADMINISTRACAO DE BENS LTDA." at bounding box center [525, 131] width 141 height 26
copy p "ARRUDA LIMA ADMINISTRACAO DE BENS"
click at [726, 53] on span "Ações" at bounding box center [718, 49] width 19 height 15
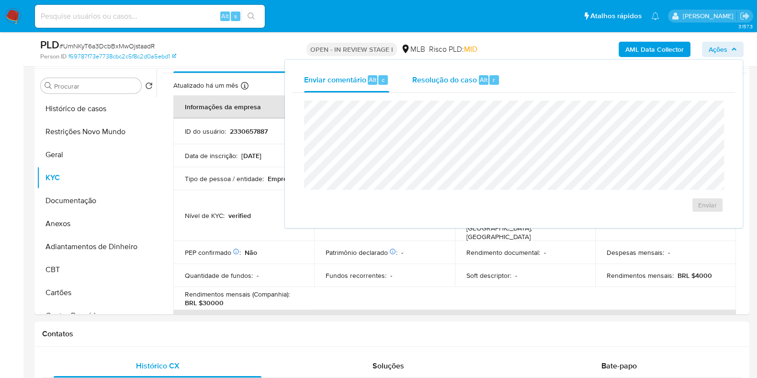
click at [458, 83] on span "Resolução do caso" at bounding box center [445, 79] width 65 height 11
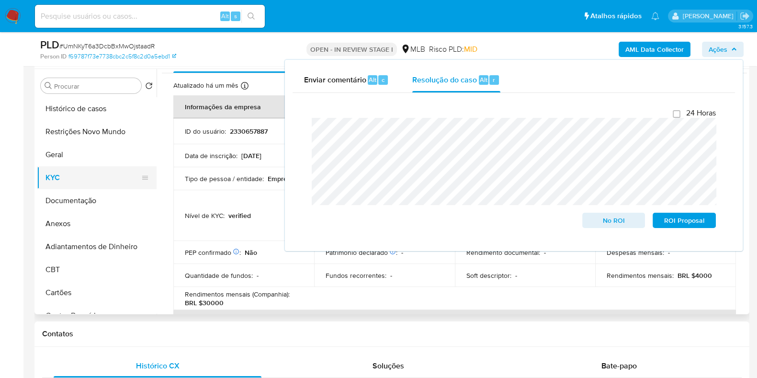
click at [89, 181] on button "KYC" at bounding box center [93, 177] width 112 height 23
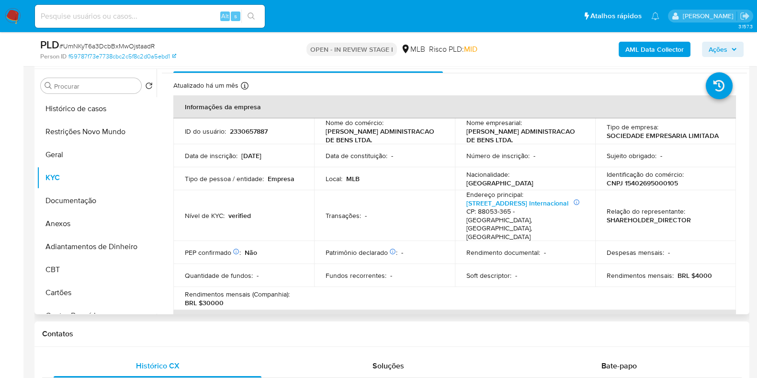
click at [654, 181] on p "CNPJ 15402695000105" at bounding box center [642, 183] width 71 height 9
copy p "15402695000105"
click at [98, 136] on button "Restrições Novo Mundo" at bounding box center [93, 131] width 112 height 23
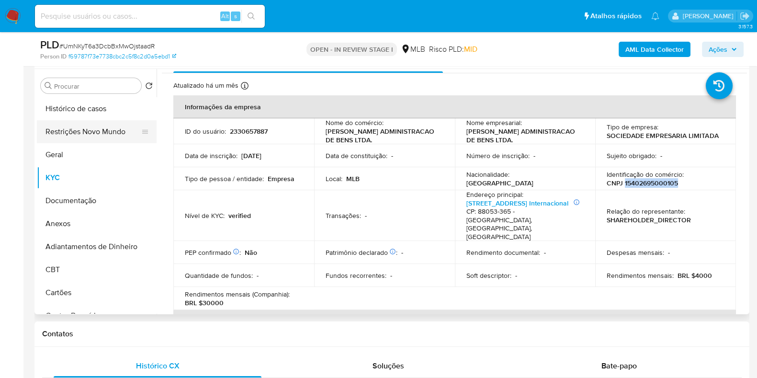
scroll to position [0, 0]
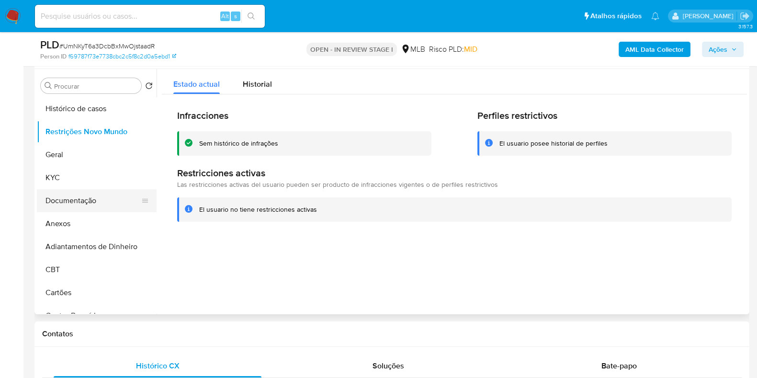
click at [80, 202] on button "Documentação" at bounding box center [93, 200] width 112 height 23
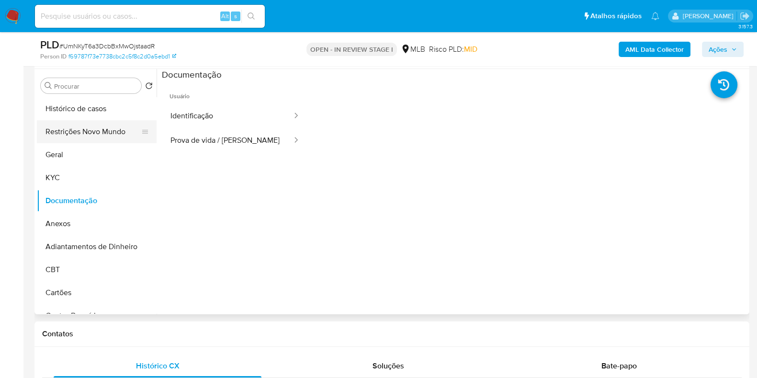
click at [79, 129] on button "Restrições Novo Mundo" at bounding box center [93, 131] width 112 height 23
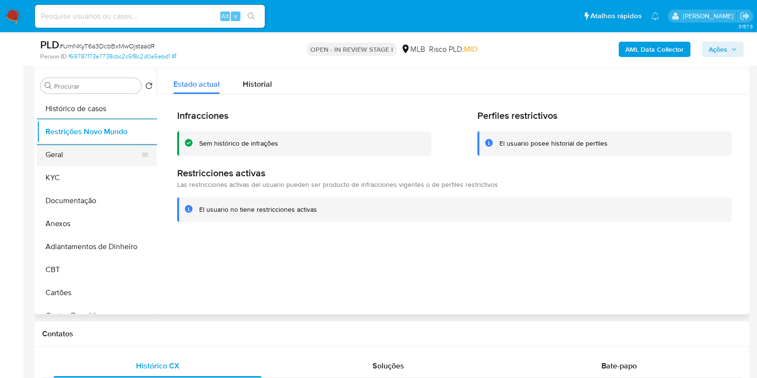
click at [69, 152] on button "Geral" at bounding box center [93, 154] width 112 height 23
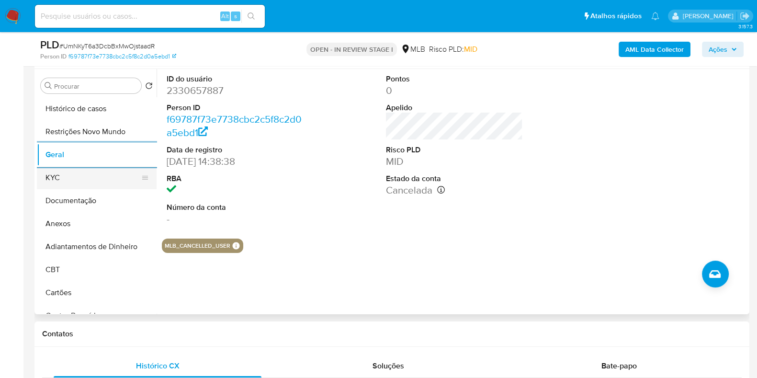
click at [70, 177] on button "KYC" at bounding box center [93, 177] width 112 height 23
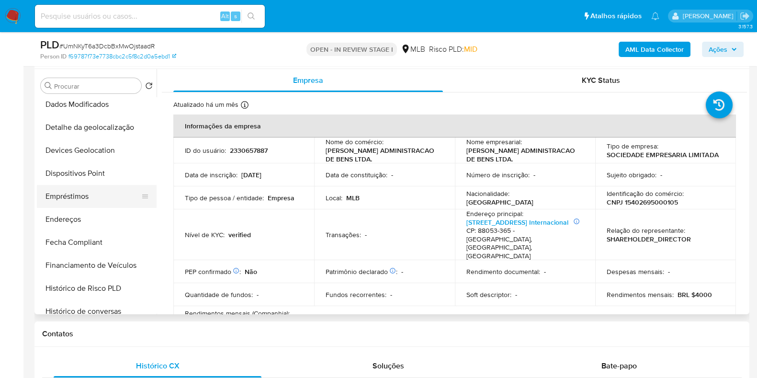
scroll to position [239, 0]
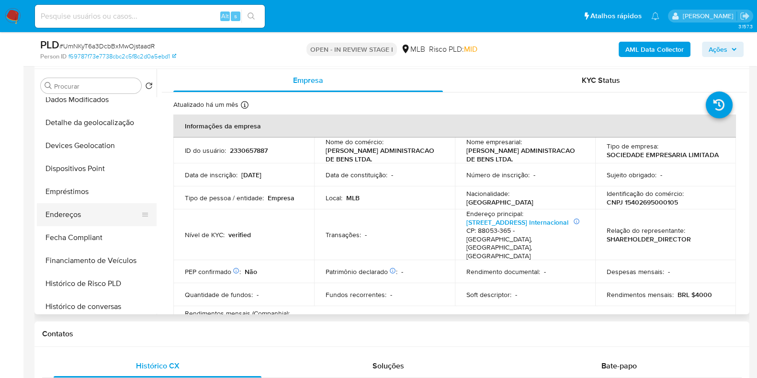
click at [89, 216] on button "Endereços" at bounding box center [93, 214] width 112 height 23
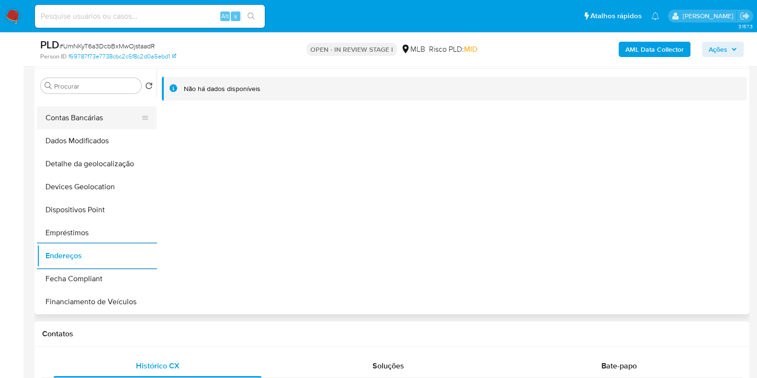
scroll to position [180, 0]
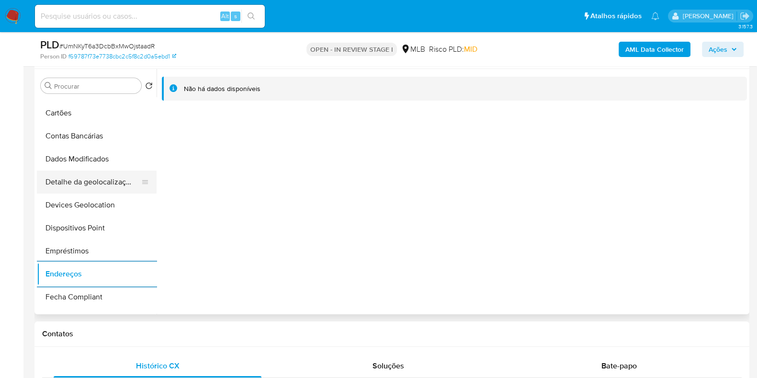
click at [90, 176] on button "Detalhe da geolocalização" at bounding box center [93, 182] width 112 height 23
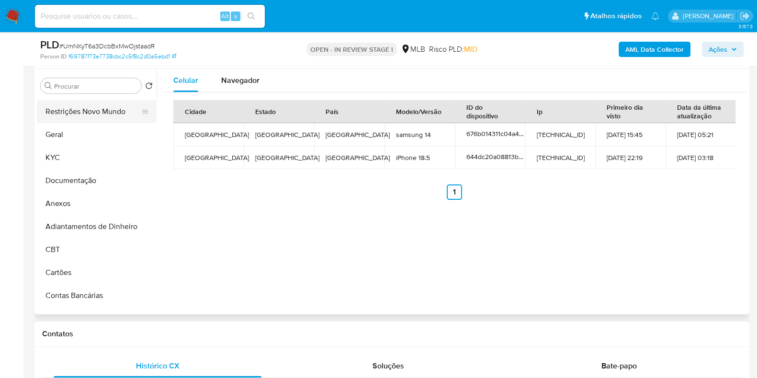
scroll to position [0, 0]
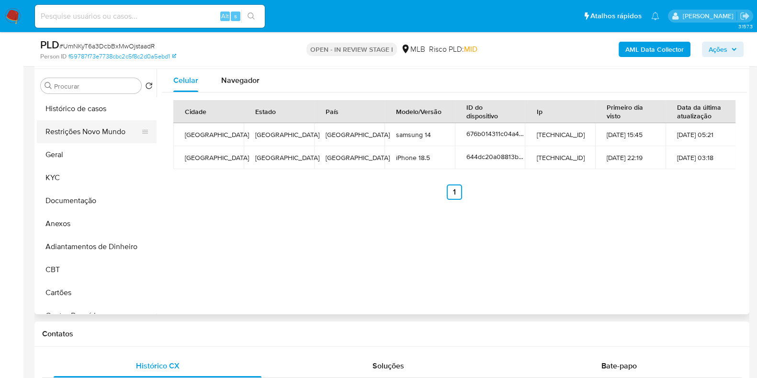
click at [69, 126] on button "Restrições Novo Mundo" at bounding box center [93, 131] width 112 height 23
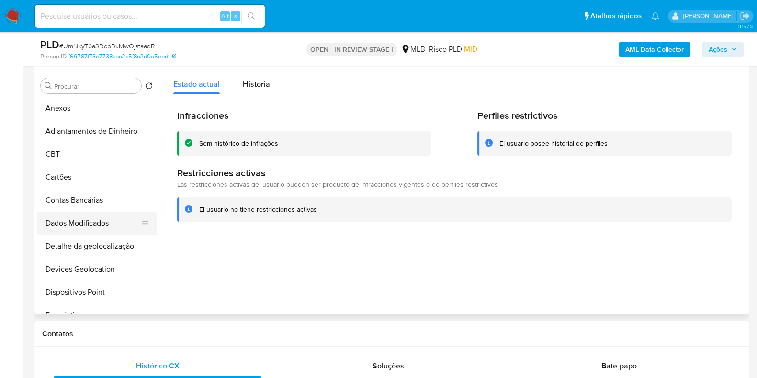
scroll to position [180, 0]
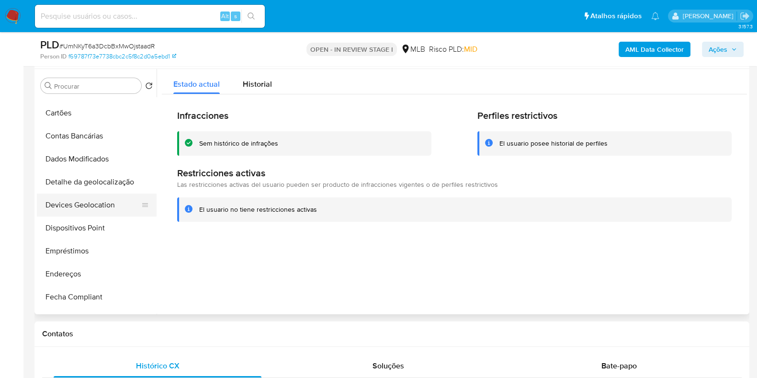
click at [100, 204] on button "Devices Geolocation" at bounding box center [93, 205] width 112 height 23
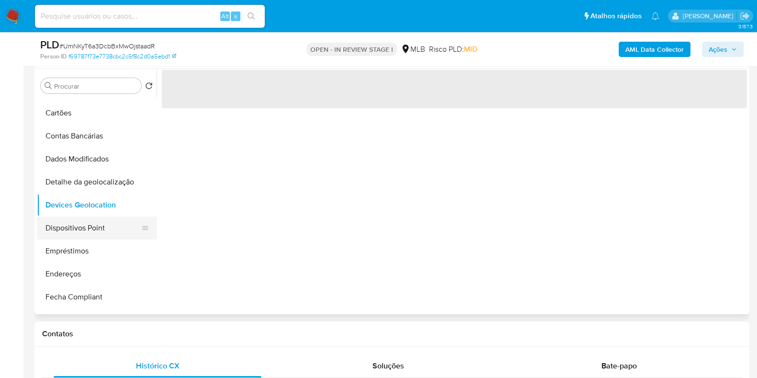
click at [100, 223] on button "Dispositivos Point" at bounding box center [93, 228] width 112 height 23
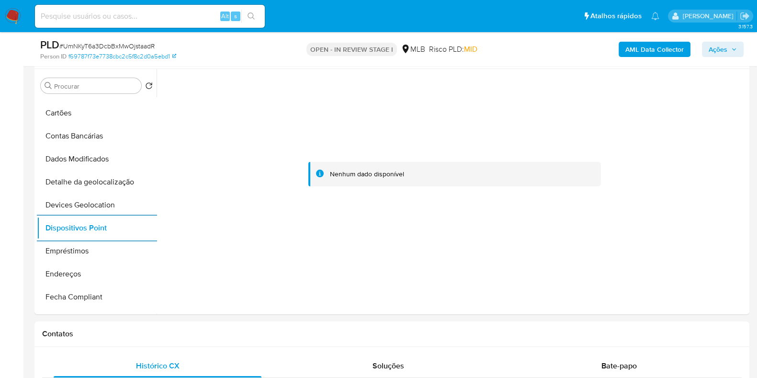
click at [647, 48] on b "AML Data Collector" at bounding box center [655, 49] width 58 height 15
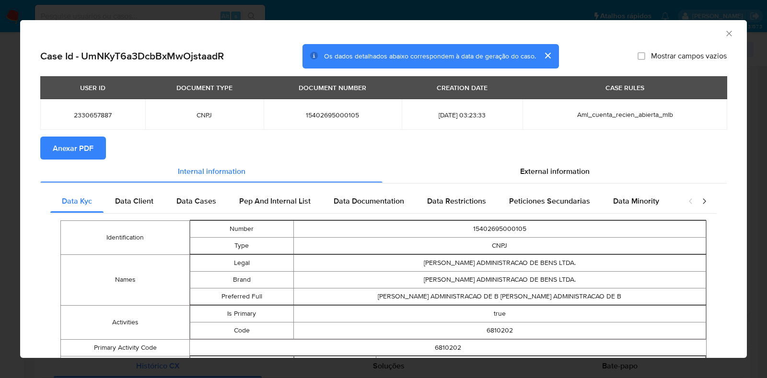
click at [63, 154] on span "Anexar PDF" at bounding box center [73, 148] width 41 height 21
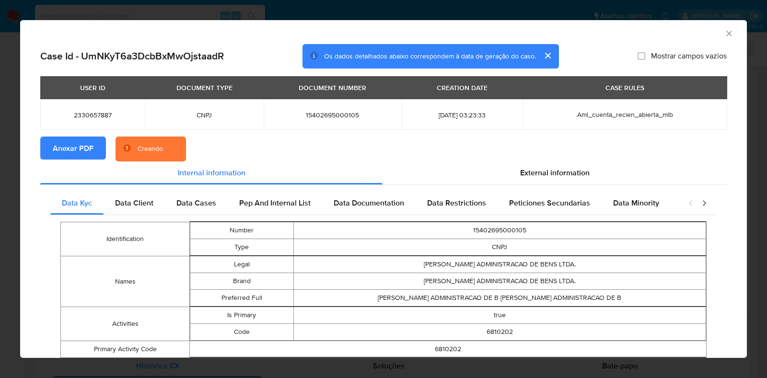
click at [0, 170] on div "AML Data Collector Case Id - UmNKyT6a3DcbBxMwOjstaadR Os dados detalhados abaix…" at bounding box center [383, 189] width 767 height 378
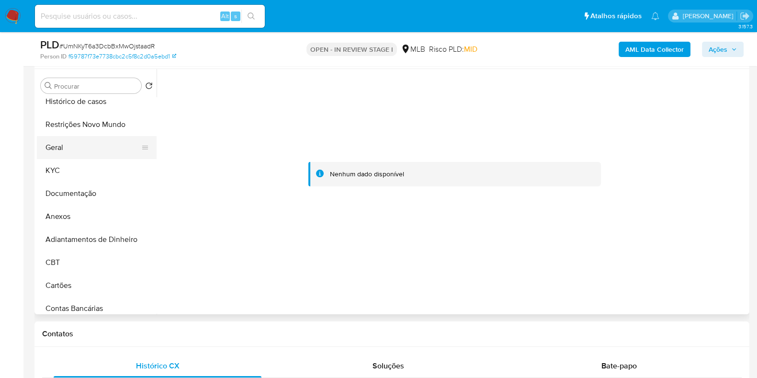
scroll to position [0, 0]
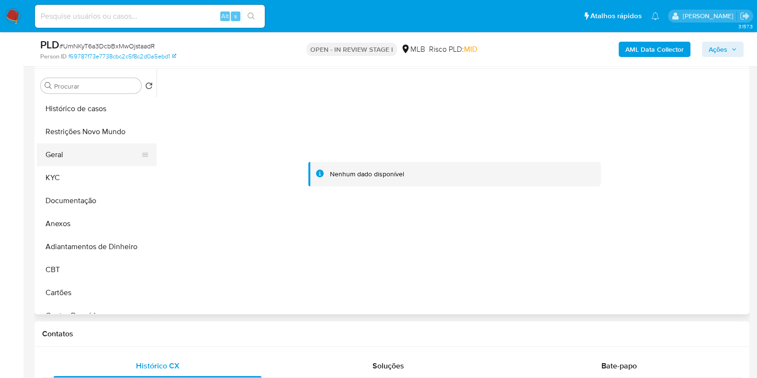
click at [74, 162] on button "Geral" at bounding box center [93, 154] width 112 height 23
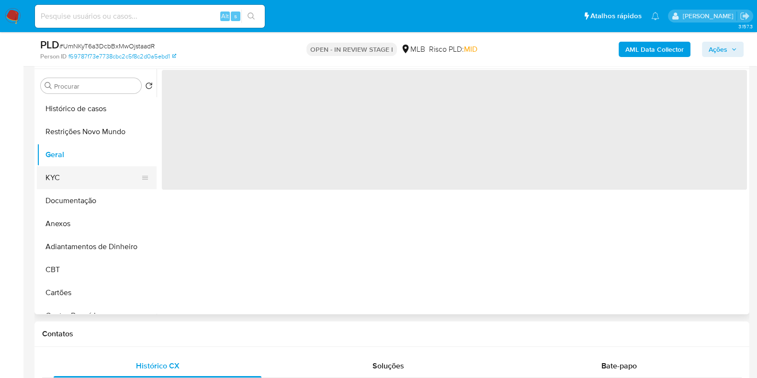
click at [61, 183] on button "KYC" at bounding box center [93, 177] width 112 height 23
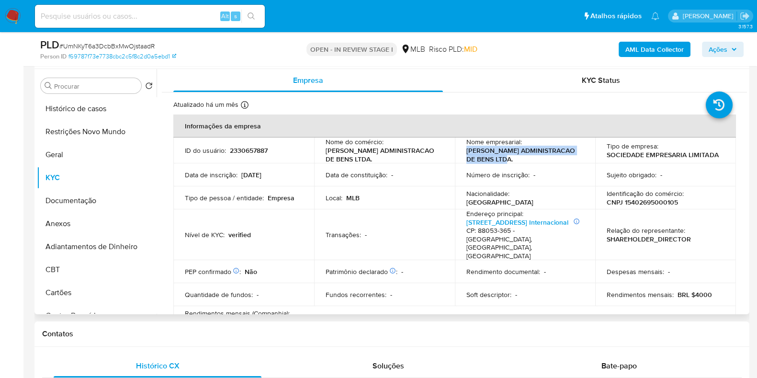
drag, startPoint x: 502, startPoint y: 158, endPoint x: 458, endPoint y: 153, distance: 44.3
click at [458, 153] on td "Nome empresarial : ARRUDA LIMA ADMINISTRACAO DE BENS LTDA." at bounding box center [525, 151] width 141 height 26
copy p "ARRUDA LIMA ADMINISTRACAO DE BENS LTDA."
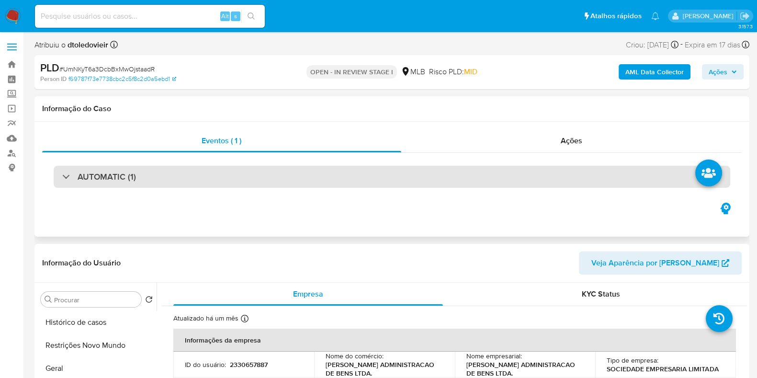
click at [195, 175] on div "AUTOMATIC (1)" at bounding box center [392, 177] width 677 height 22
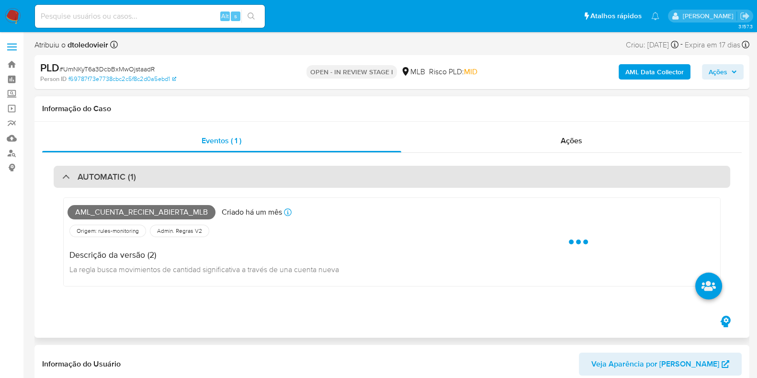
click at [195, 175] on div "AUTOMATIC (1)" at bounding box center [392, 177] width 677 height 22
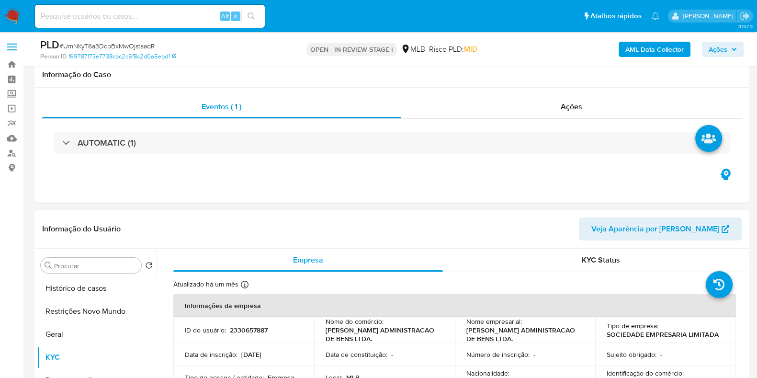
scroll to position [59, 0]
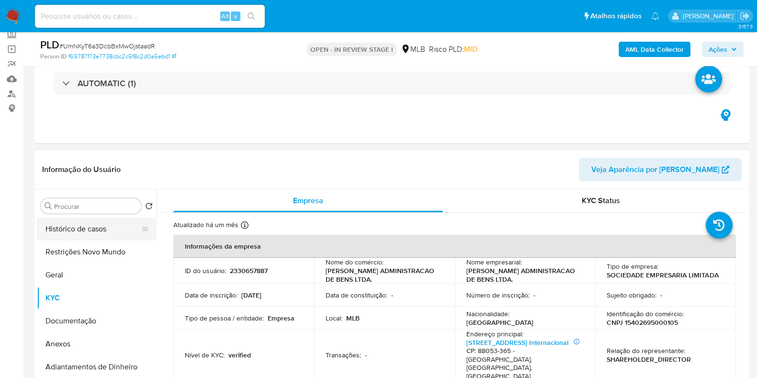
click at [110, 227] on button "Histórico de casos" at bounding box center [93, 229] width 112 height 23
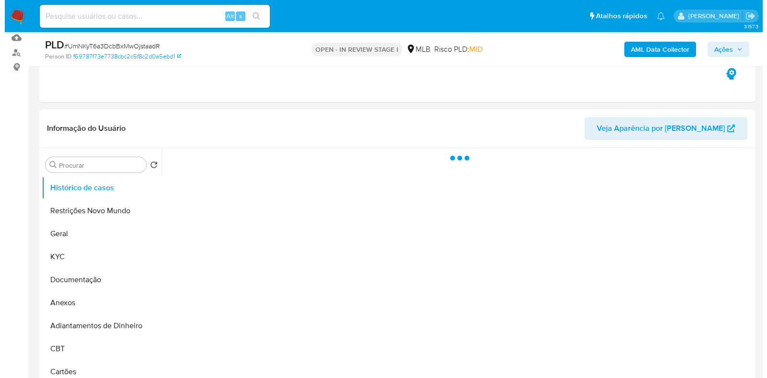
scroll to position [119, 0]
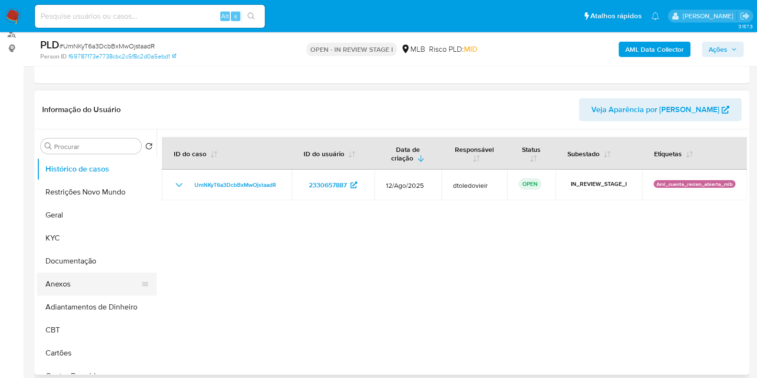
click at [60, 287] on button "Anexos" at bounding box center [93, 284] width 112 height 23
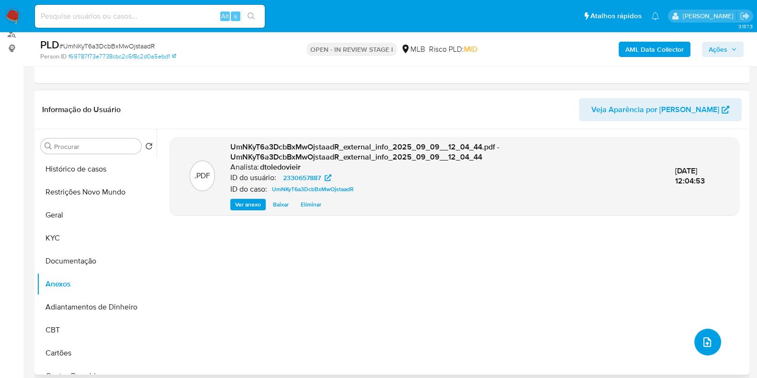
click at [705, 341] on icon "upload-file" at bounding box center [707, 341] width 11 height 11
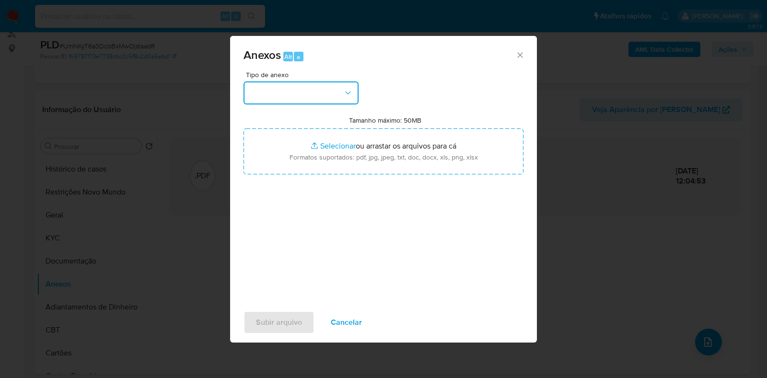
click at [308, 93] on button "button" at bounding box center [300, 92] width 115 height 23
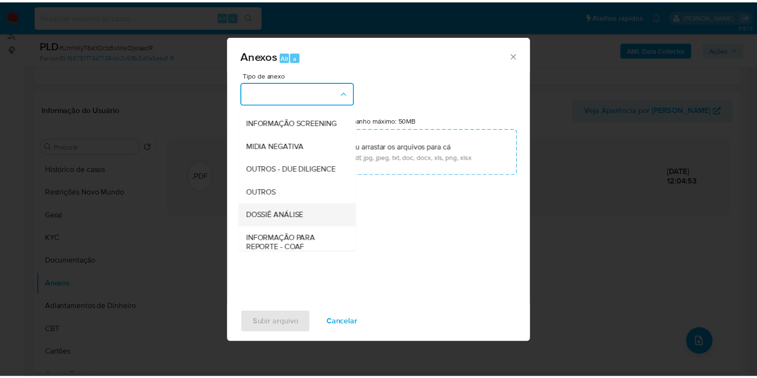
scroll to position [148, 0]
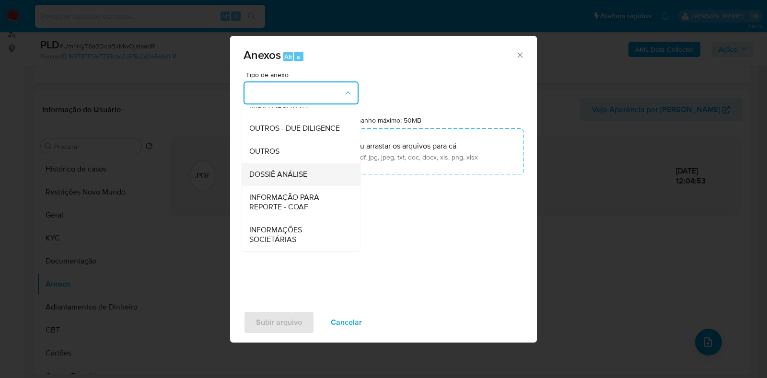
click at [304, 173] on span "DOSSIÊ ANÁLISE" at bounding box center [278, 175] width 58 height 10
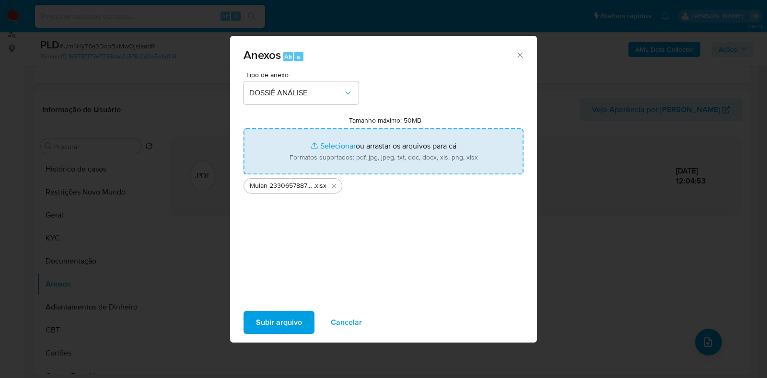
type input "C:\fakepath\SAR - CNPJ 15402695000105 - ARRUDA LIMA ADMINISTRACAO DE BENS LTDA.…"
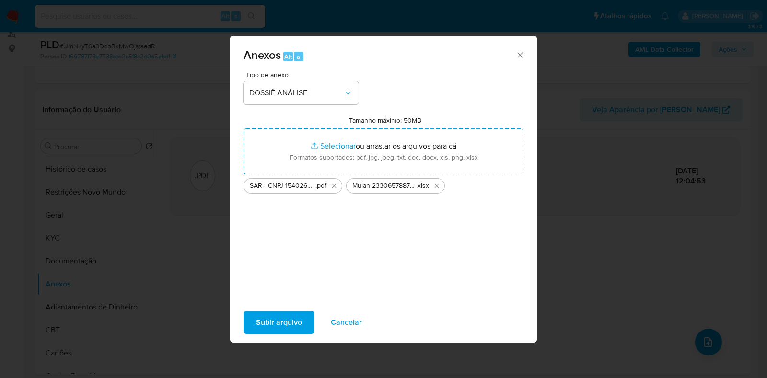
click at [274, 315] on span "Subir arquivo" at bounding box center [279, 322] width 46 height 21
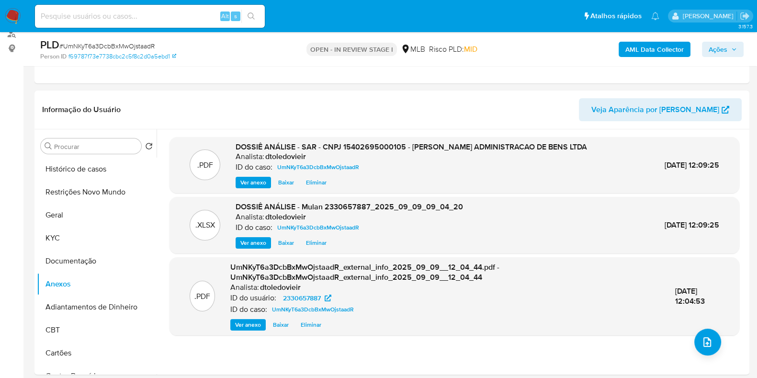
click at [729, 53] on span "Ações" at bounding box center [723, 49] width 28 height 13
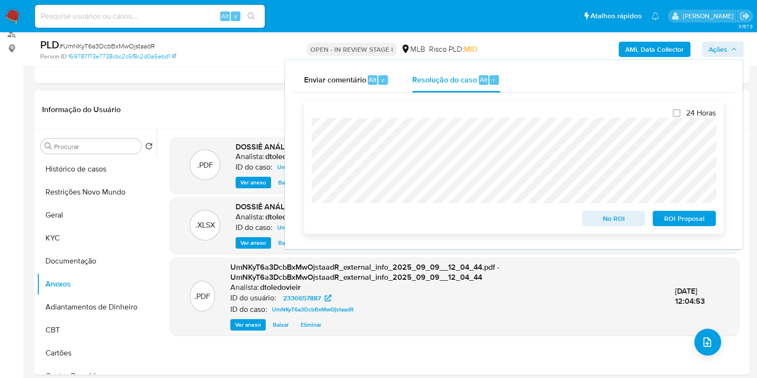
click at [702, 221] on span "ROI Proposal" at bounding box center [685, 218] width 50 height 13
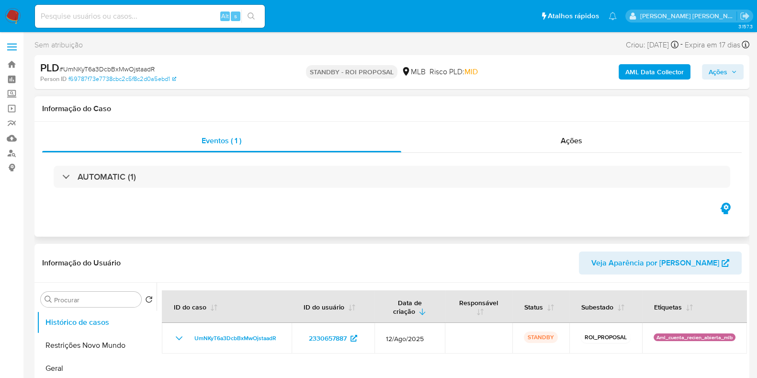
select select "10"
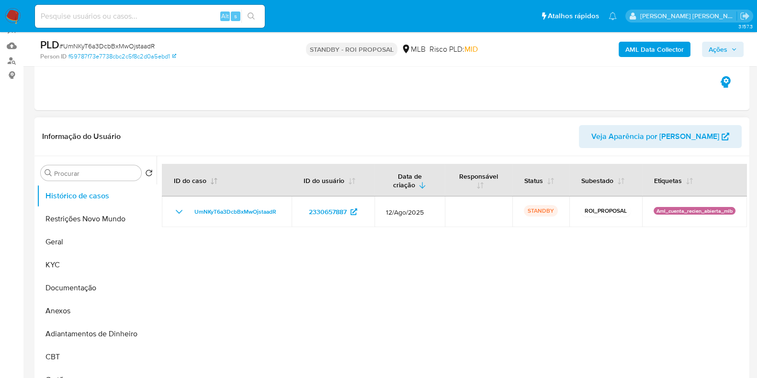
scroll to position [119, 0]
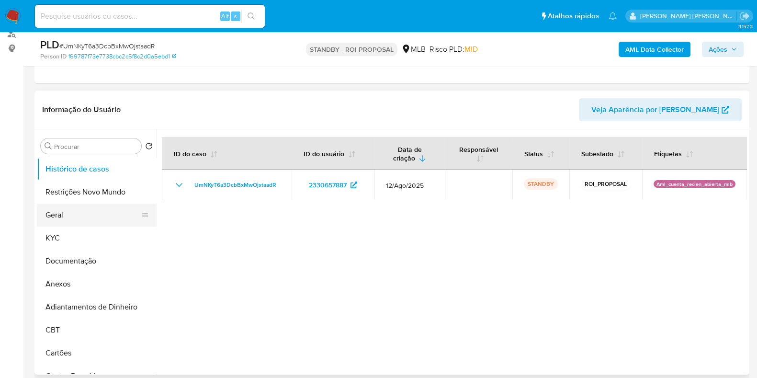
click at [57, 218] on button "Geral" at bounding box center [93, 215] width 112 height 23
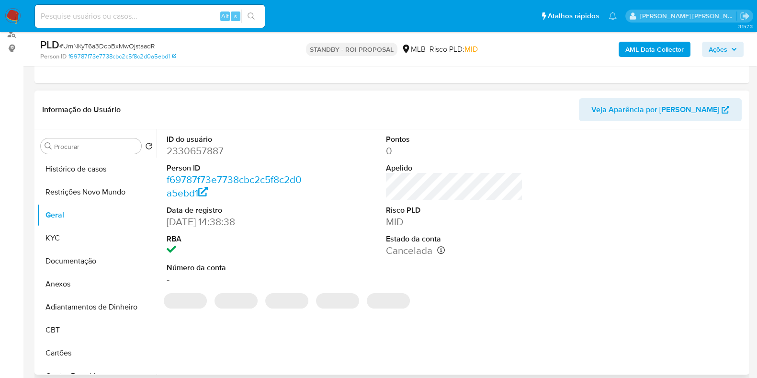
click at [203, 151] on dd "2330657887" at bounding box center [235, 150] width 137 height 13
copy dd "2330657887"
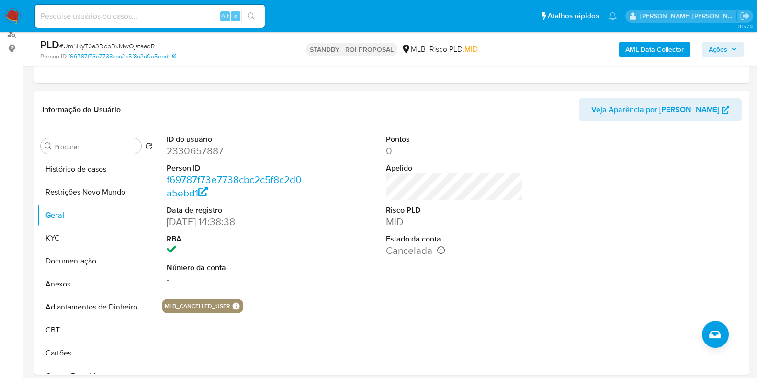
click at [170, 11] on input at bounding box center [150, 16] width 230 height 12
paste input "2417902419"
type input "2417902419"
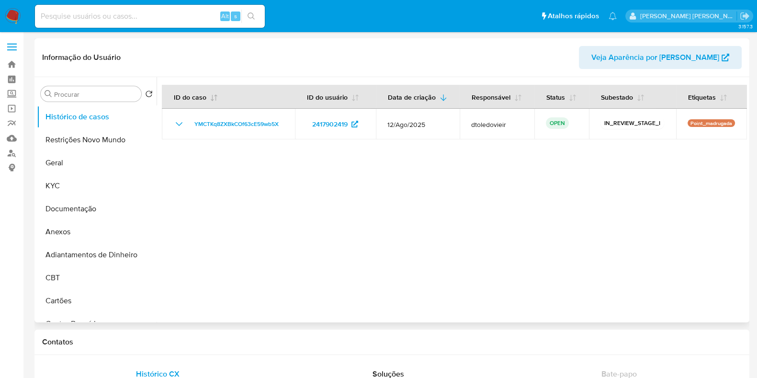
select select "10"
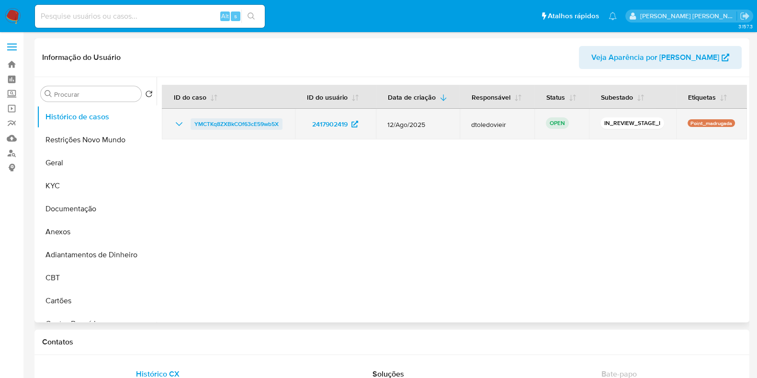
click at [251, 123] on span "YMCTKq8ZXBkCOf63cE59wb5X" at bounding box center [237, 123] width 84 height 11
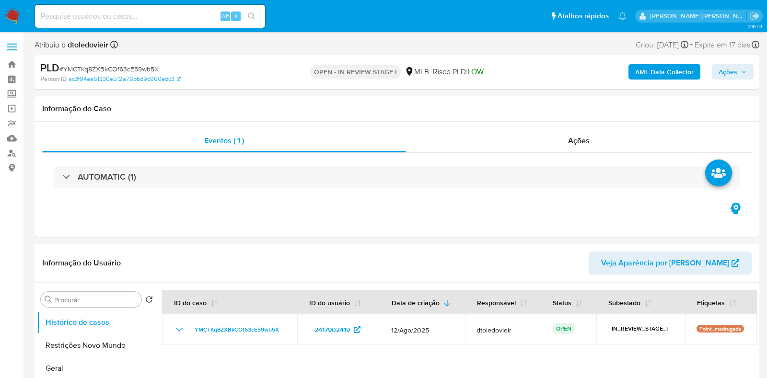
select select "10"
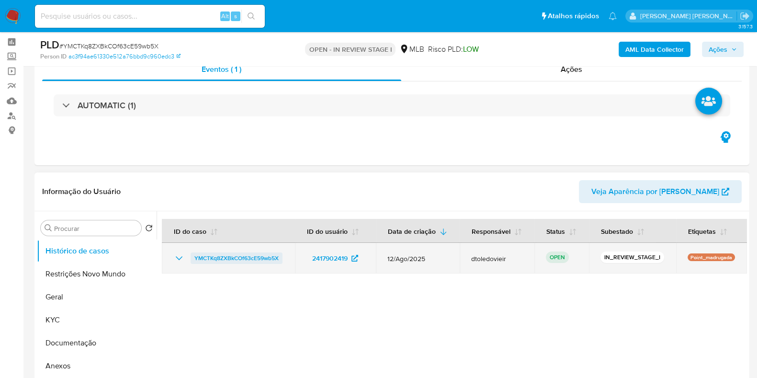
scroll to position [119, 0]
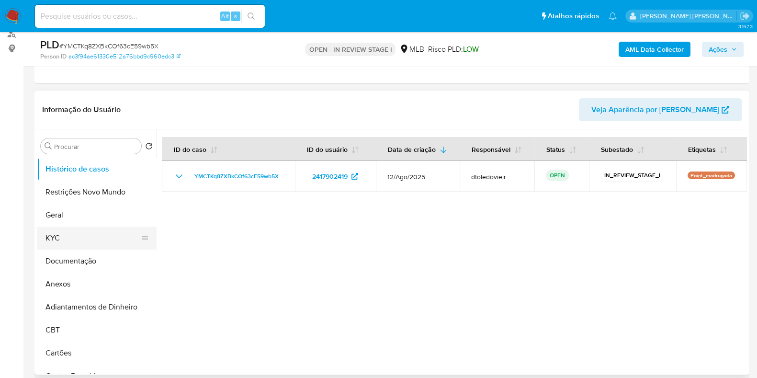
click at [89, 237] on button "KYC" at bounding box center [93, 238] width 112 height 23
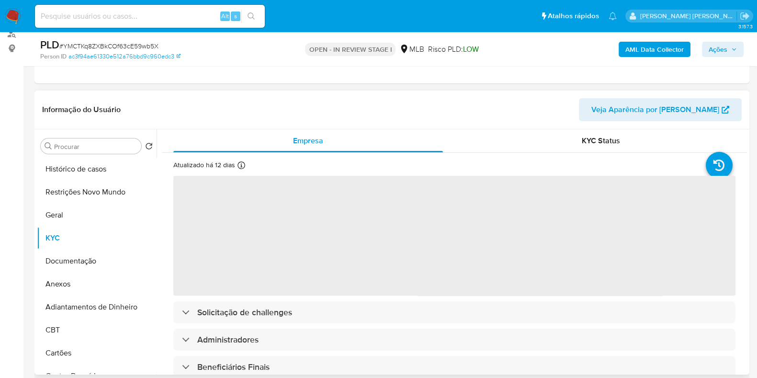
scroll to position [180, 0]
